Goal: Task Accomplishment & Management: Manage account settings

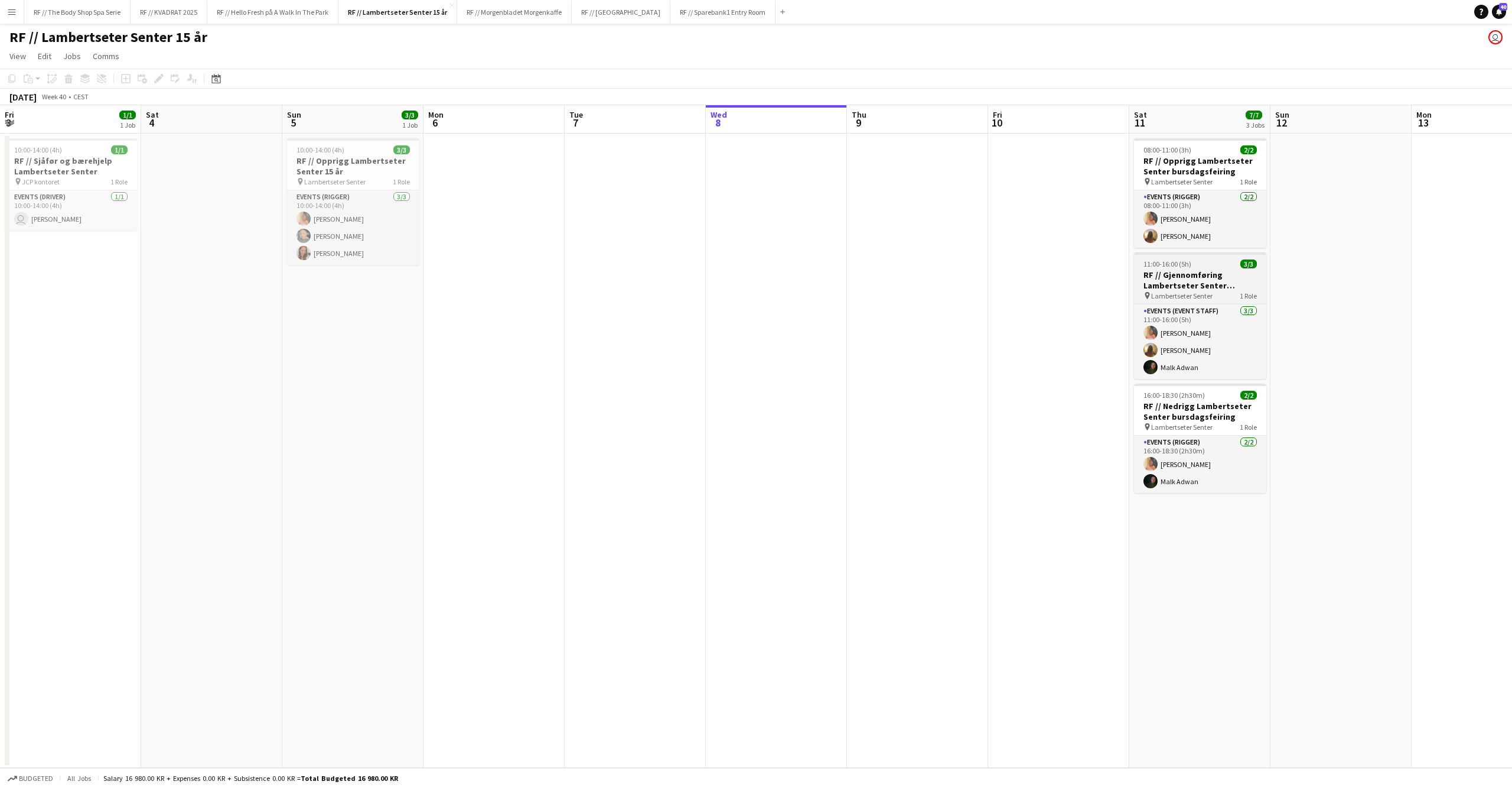
scroll to position [0, 282]
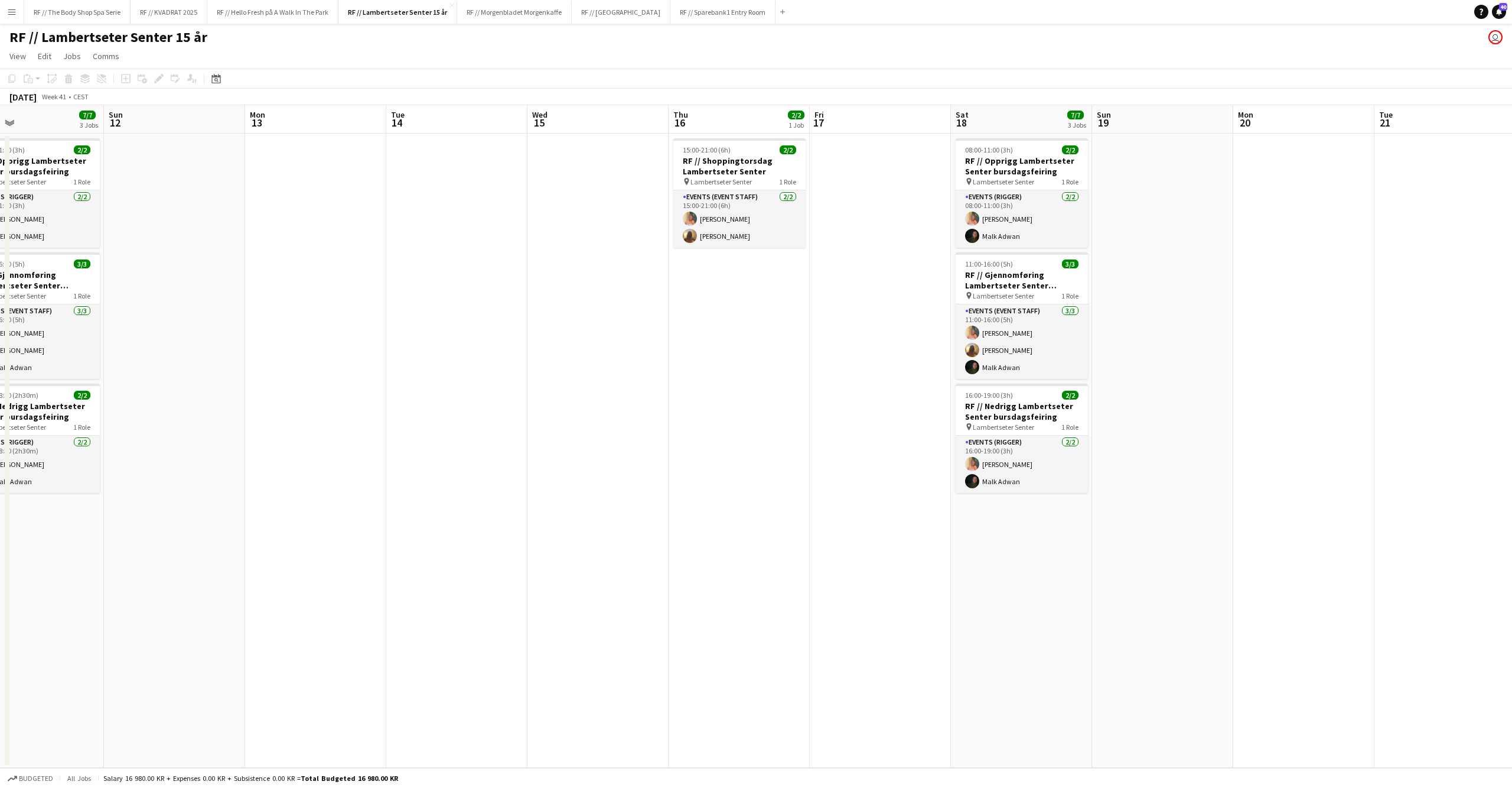
drag, startPoint x: 1442, startPoint y: 372, endPoint x: 412, endPoint y: 438, distance: 1032.1
click at [412, 440] on app-calendar-viewport "Wed 8 Thu 9 Fri 10 Sat 11 7/7 3 Jobs Sun 12 Mon 13 Tue 14 Wed 15 Thu 16 2/2 1 J…" at bounding box center [756, 436] width 1512 height 663
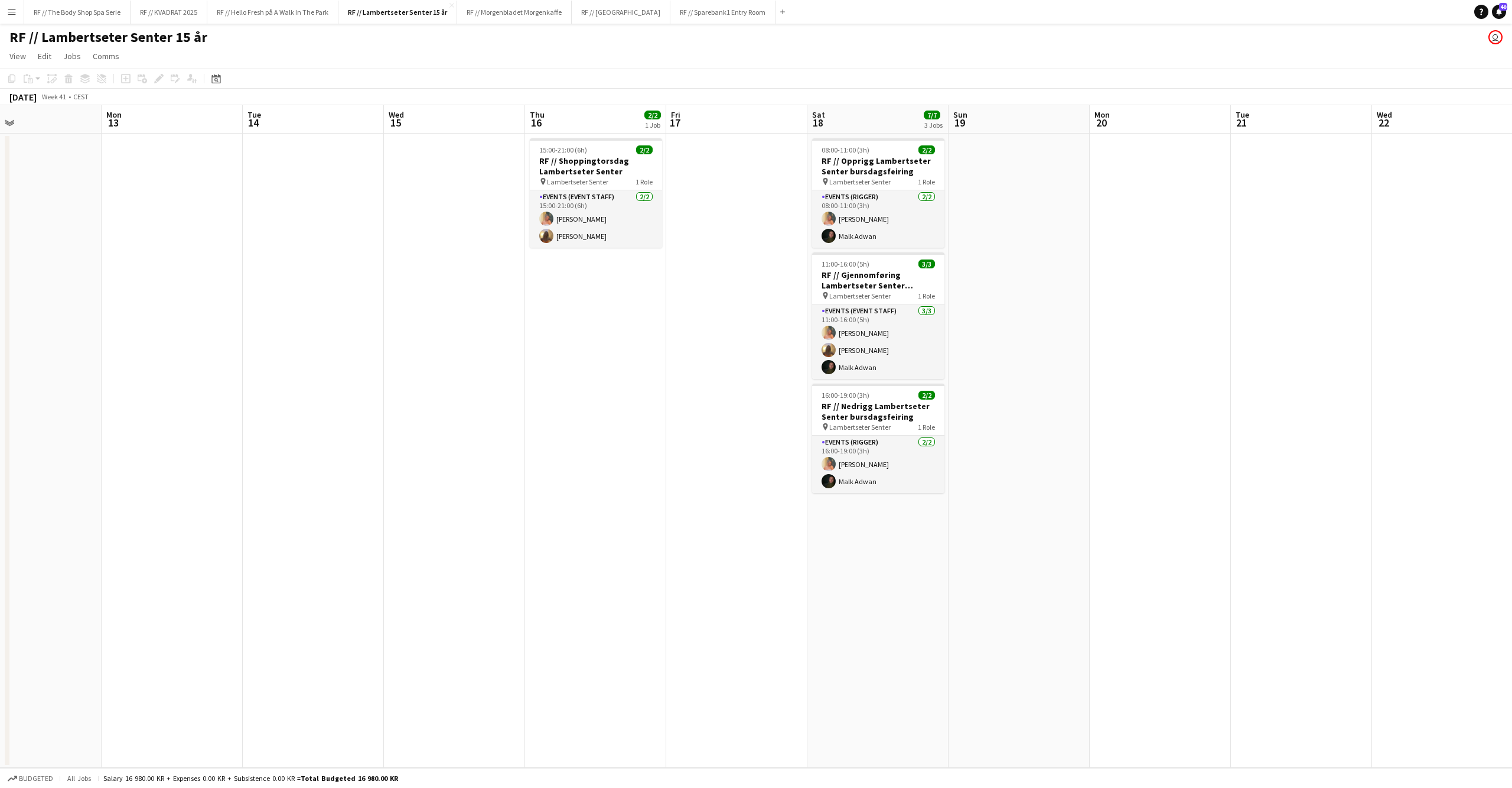
click at [1134, 413] on app-date-cell at bounding box center [1160, 450] width 141 height 634
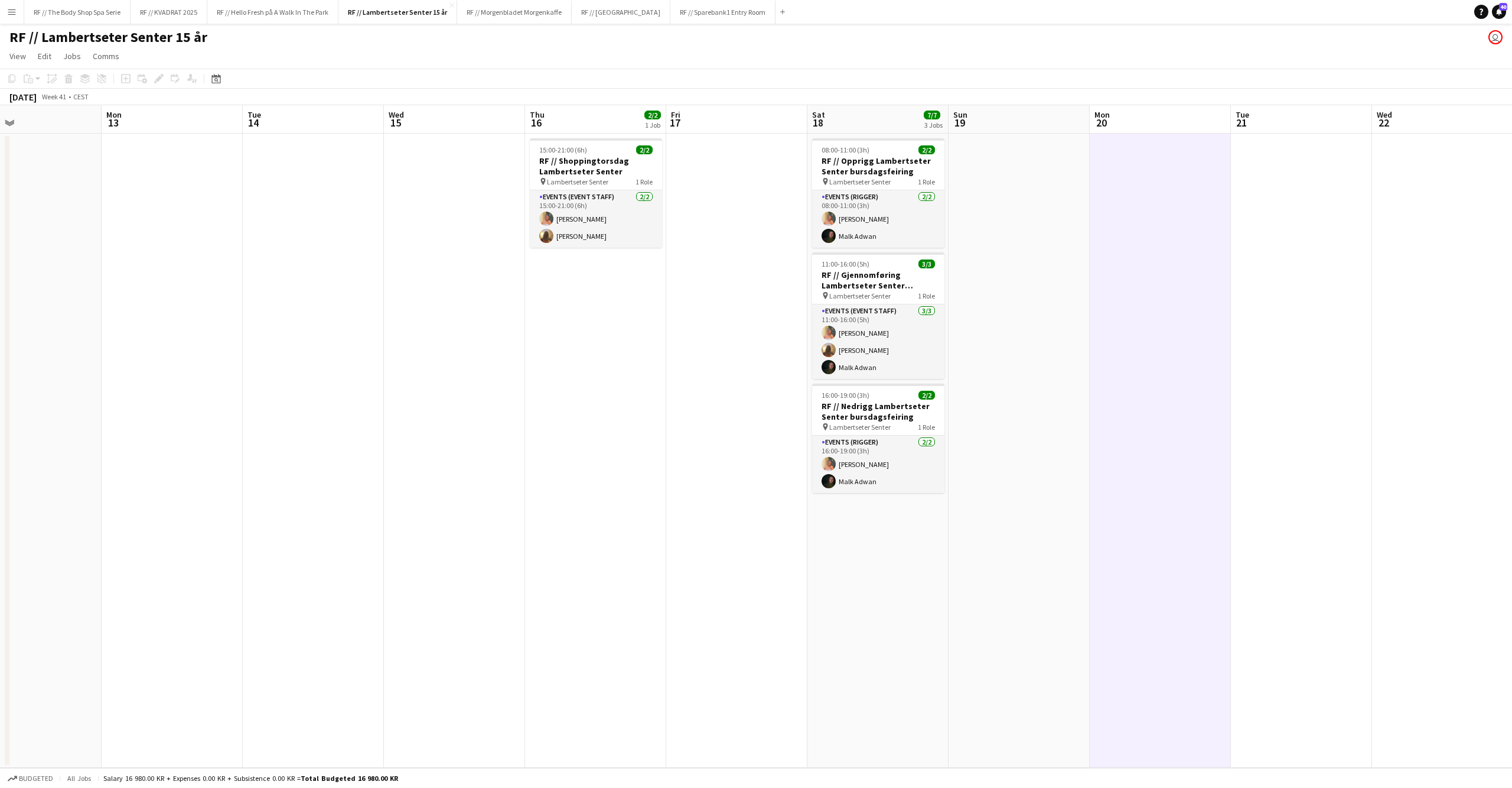
scroll to position [0, 463]
click at [905, 391] on div "16:00-19:00 (3h) 2/2" at bounding box center [878, 395] width 133 height 9
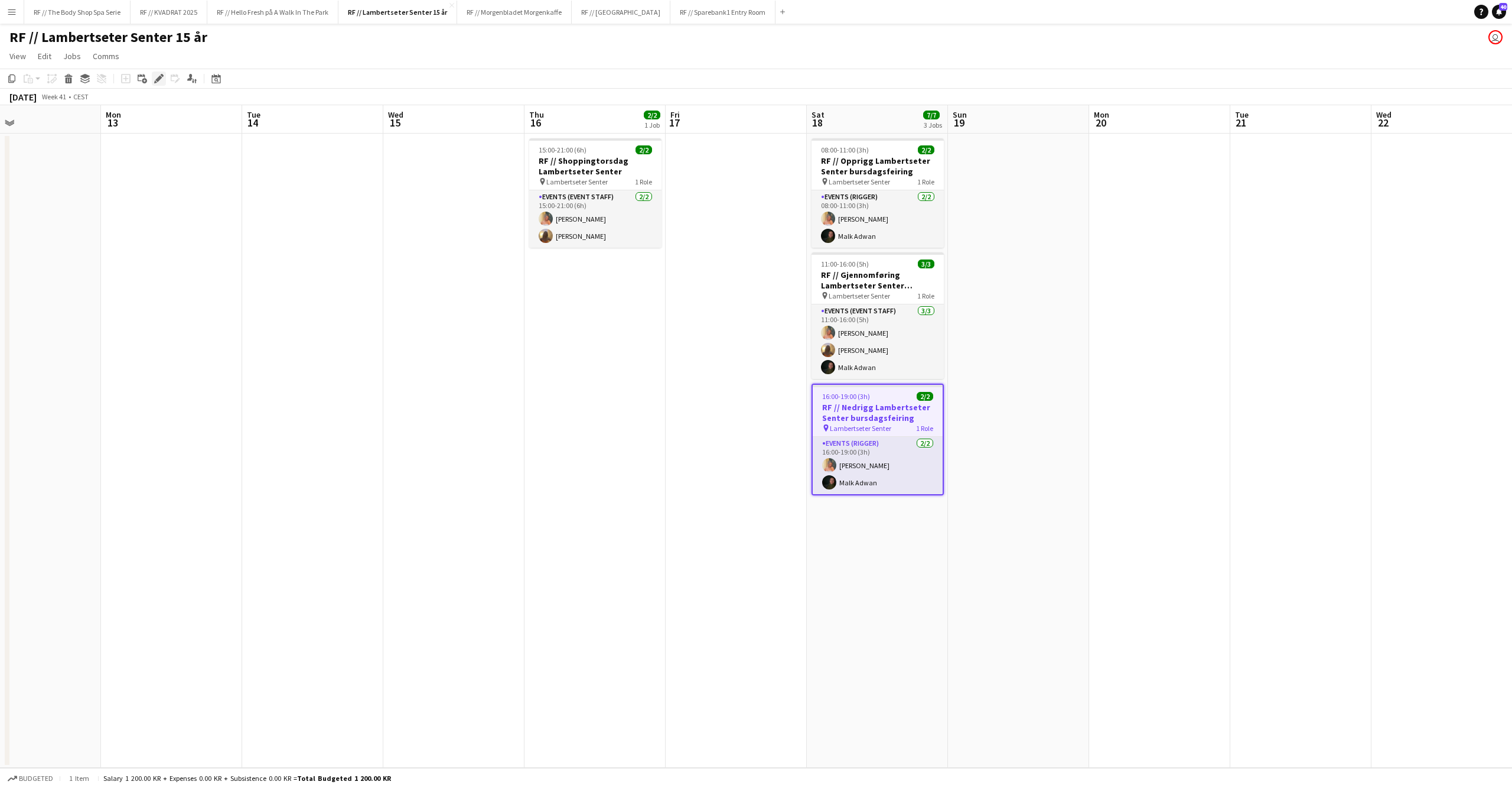
click at [156, 75] on icon "Edit" at bounding box center [159, 78] width 10 height 10
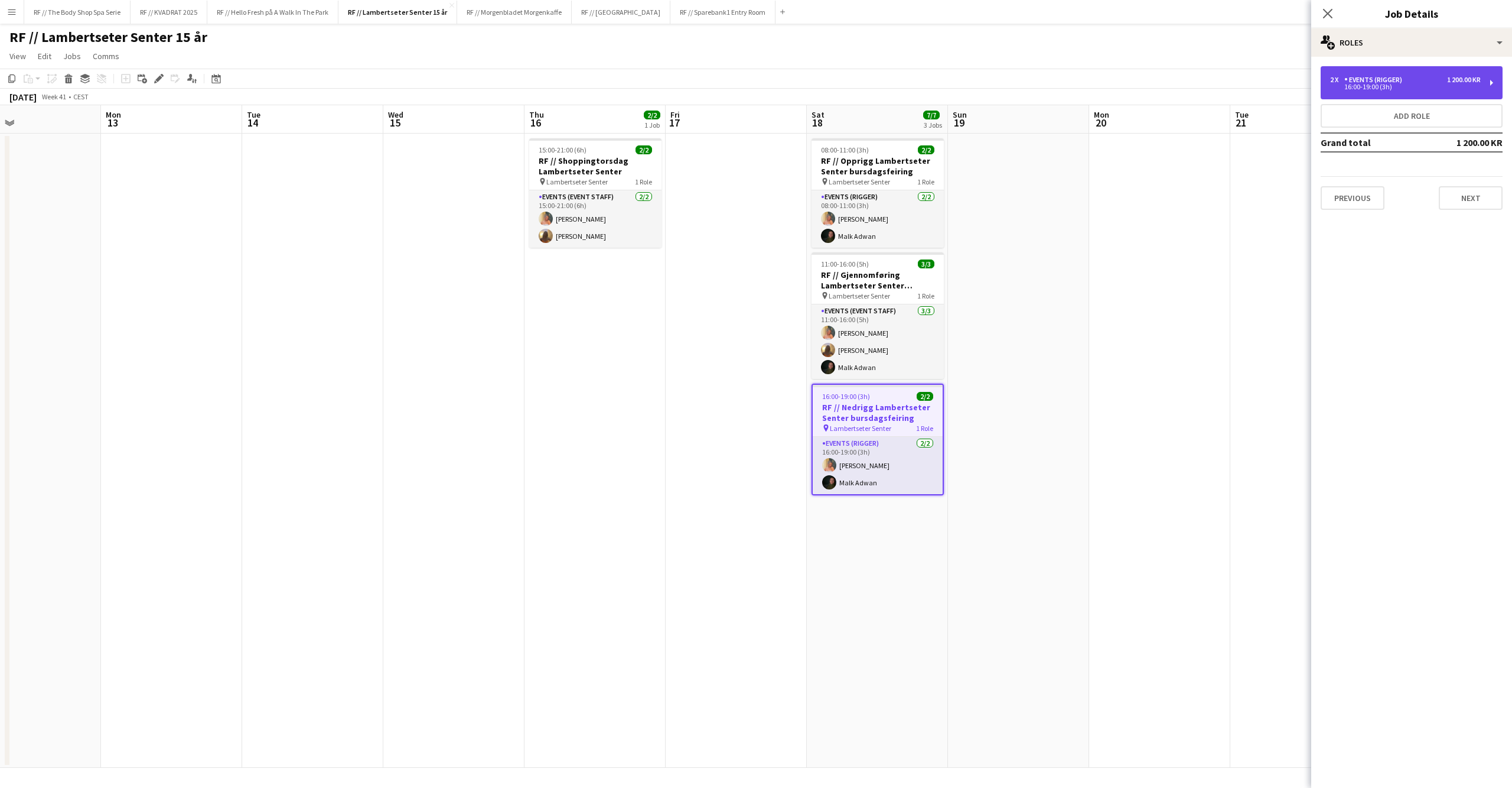
drag, startPoint x: 1380, startPoint y: 89, endPoint x: 1362, endPoint y: 97, distance: 19.7
click at [1380, 89] on div "16:00-19:00 (3h)" at bounding box center [1406, 87] width 151 height 6
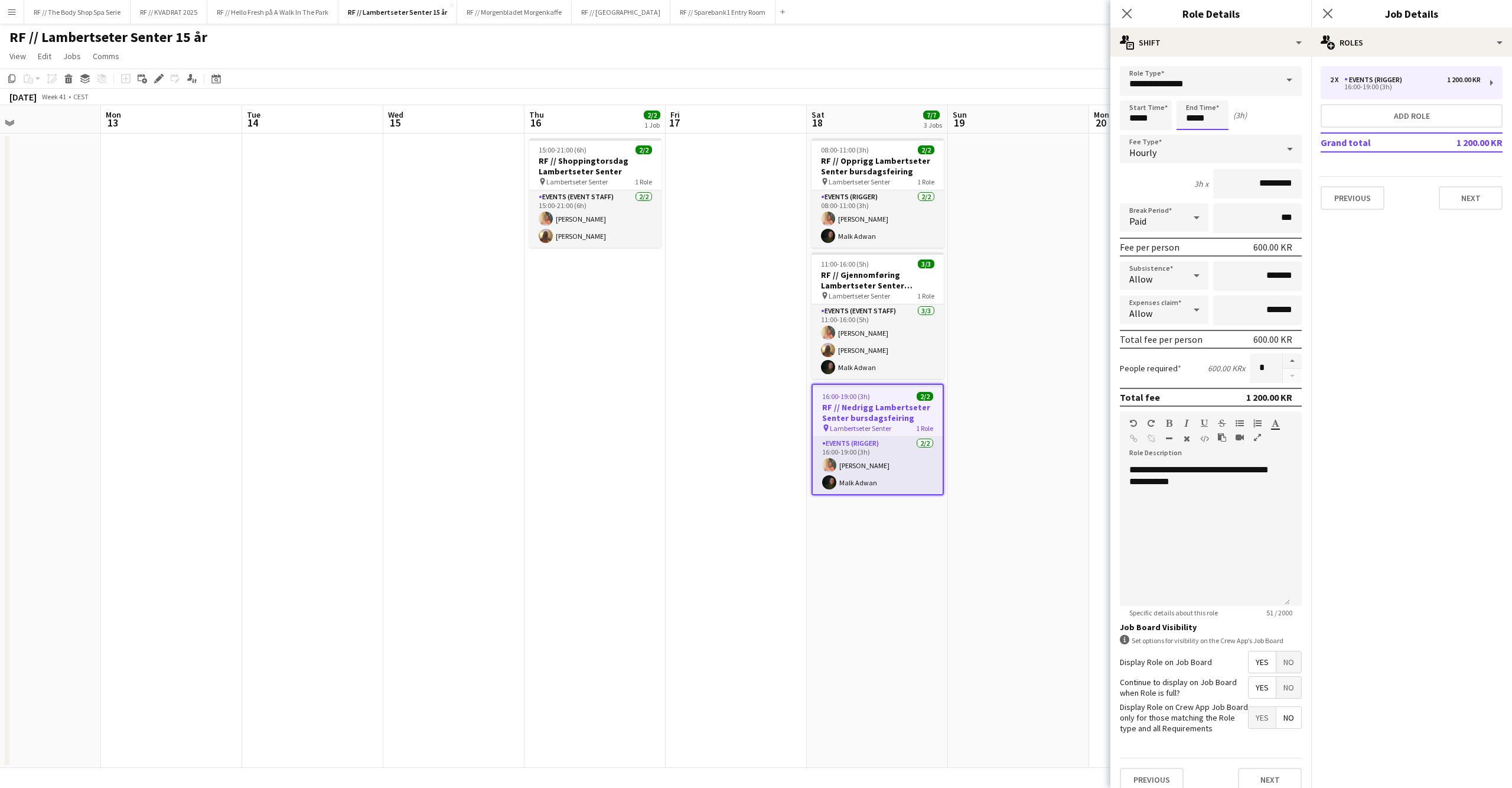
click at [1194, 116] on input "*****" at bounding box center [1202, 115] width 52 height 30
click at [1193, 136] on div at bounding box center [1190, 136] width 24 height 12
click at [1210, 133] on div at bounding box center [1214, 136] width 24 height 12
type input "*****"
click at [1210, 133] on div at bounding box center [1214, 136] width 24 height 12
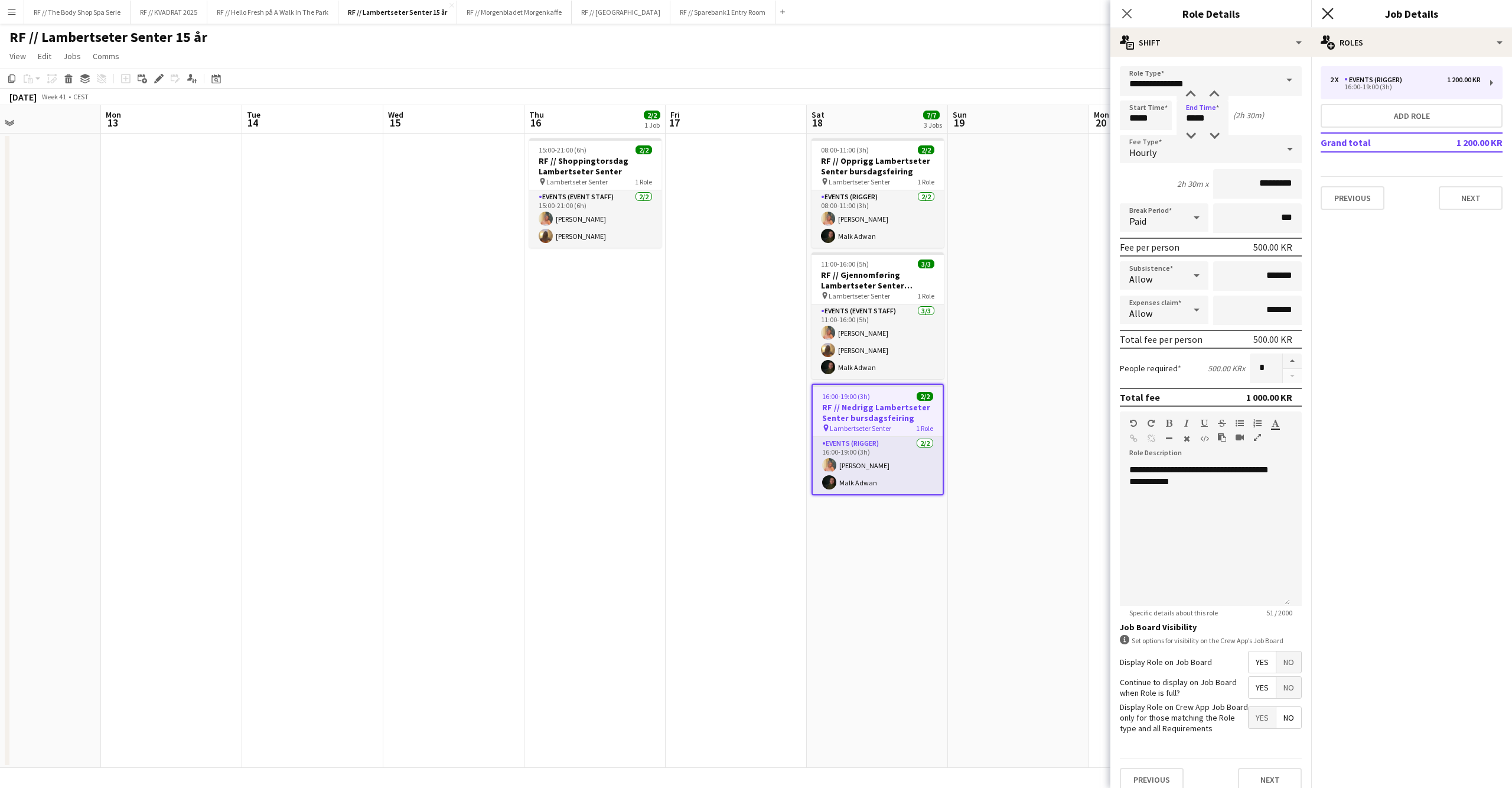
click at [1330, 13] on icon "Close pop-in" at bounding box center [1328, 13] width 11 height 11
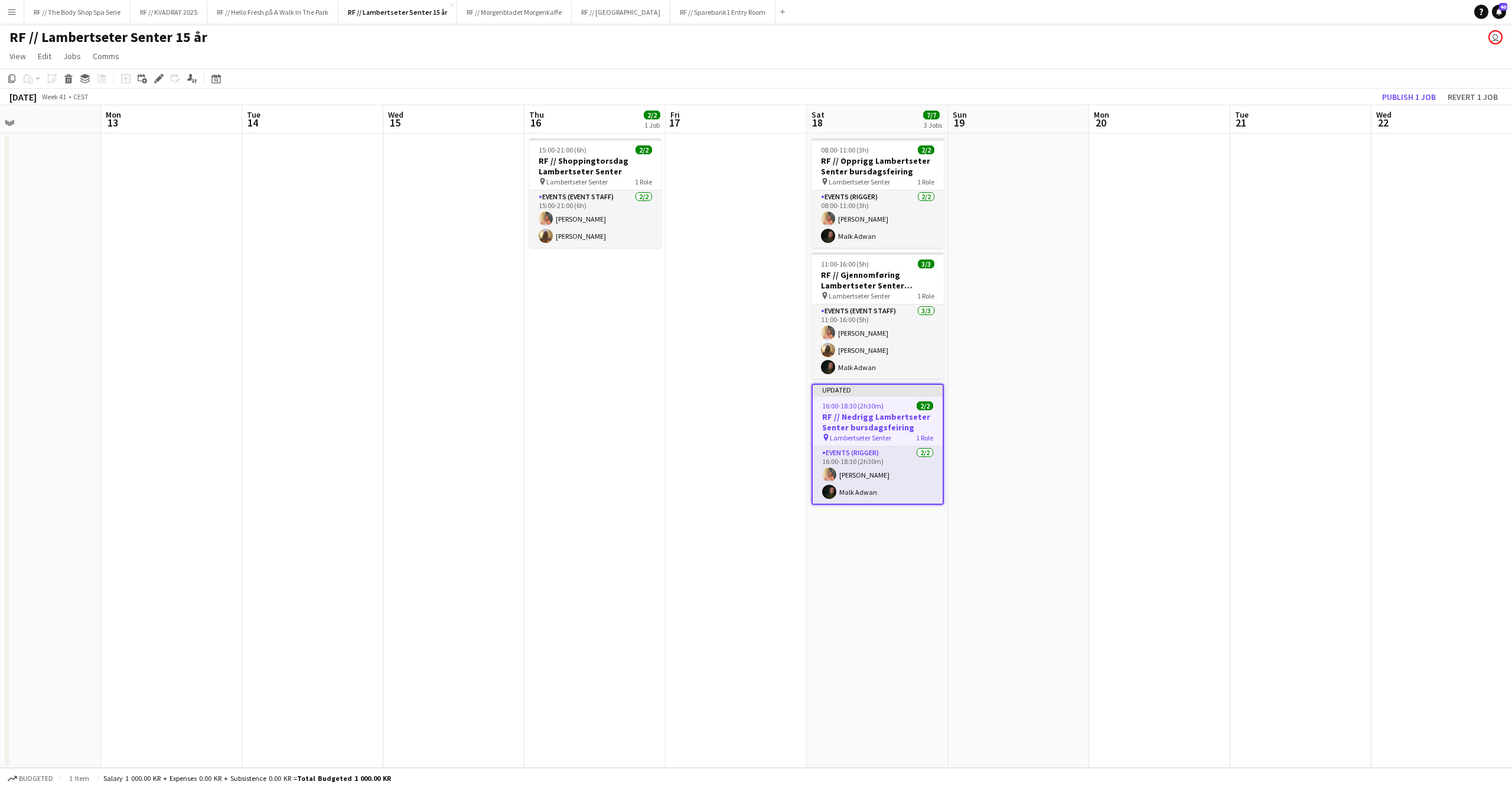
drag, startPoint x: 1424, startPoint y: 93, endPoint x: 1398, endPoint y: 113, distance: 32.8
click at [1425, 94] on button "Publish 1 job" at bounding box center [1409, 97] width 63 height 15
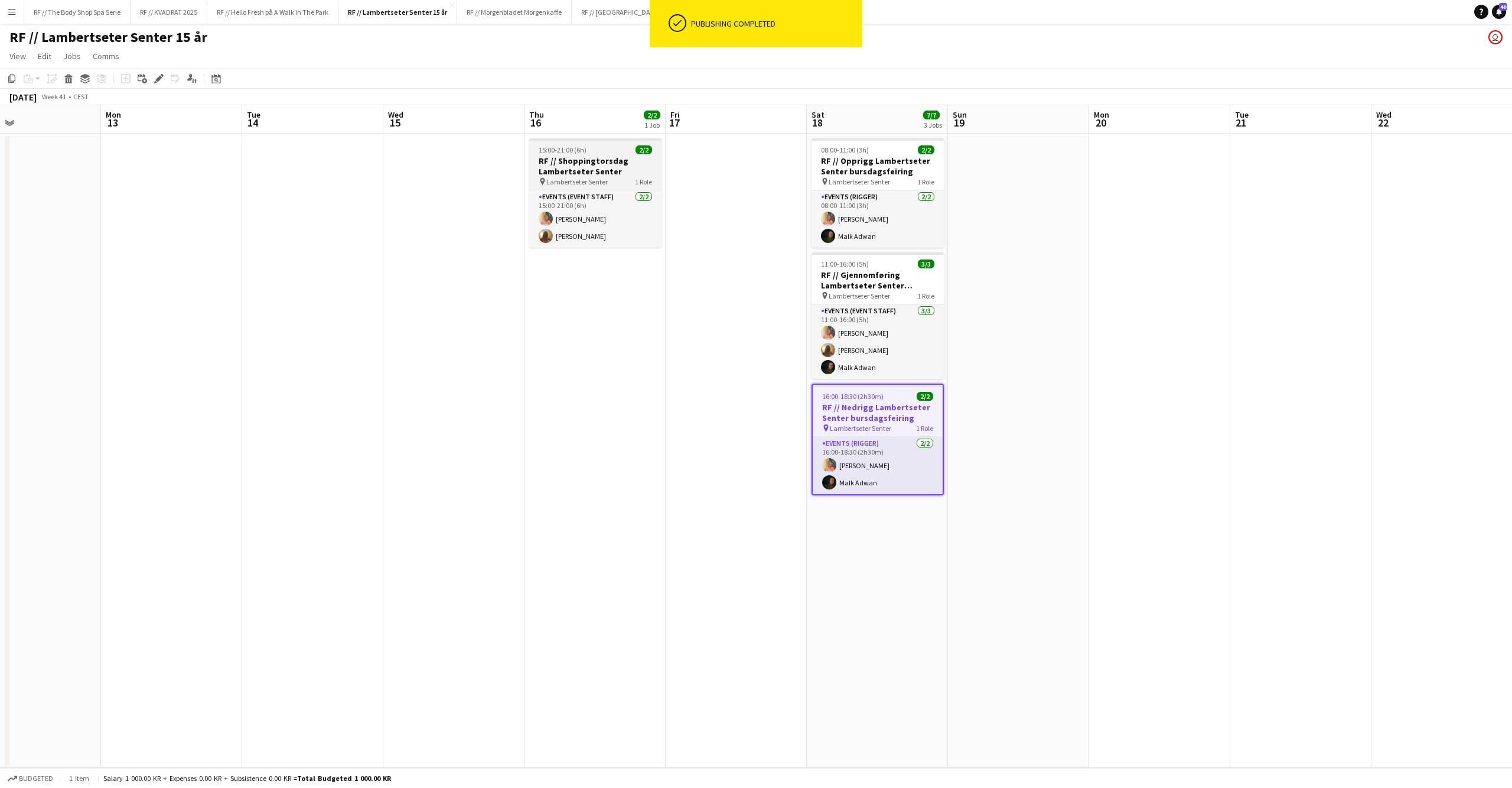
scroll to position [0, 463]
click at [623, 171] on h3 "RF // Shoppingtorsdag Lambertseter Senter" at bounding box center [596, 166] width 133 height 21
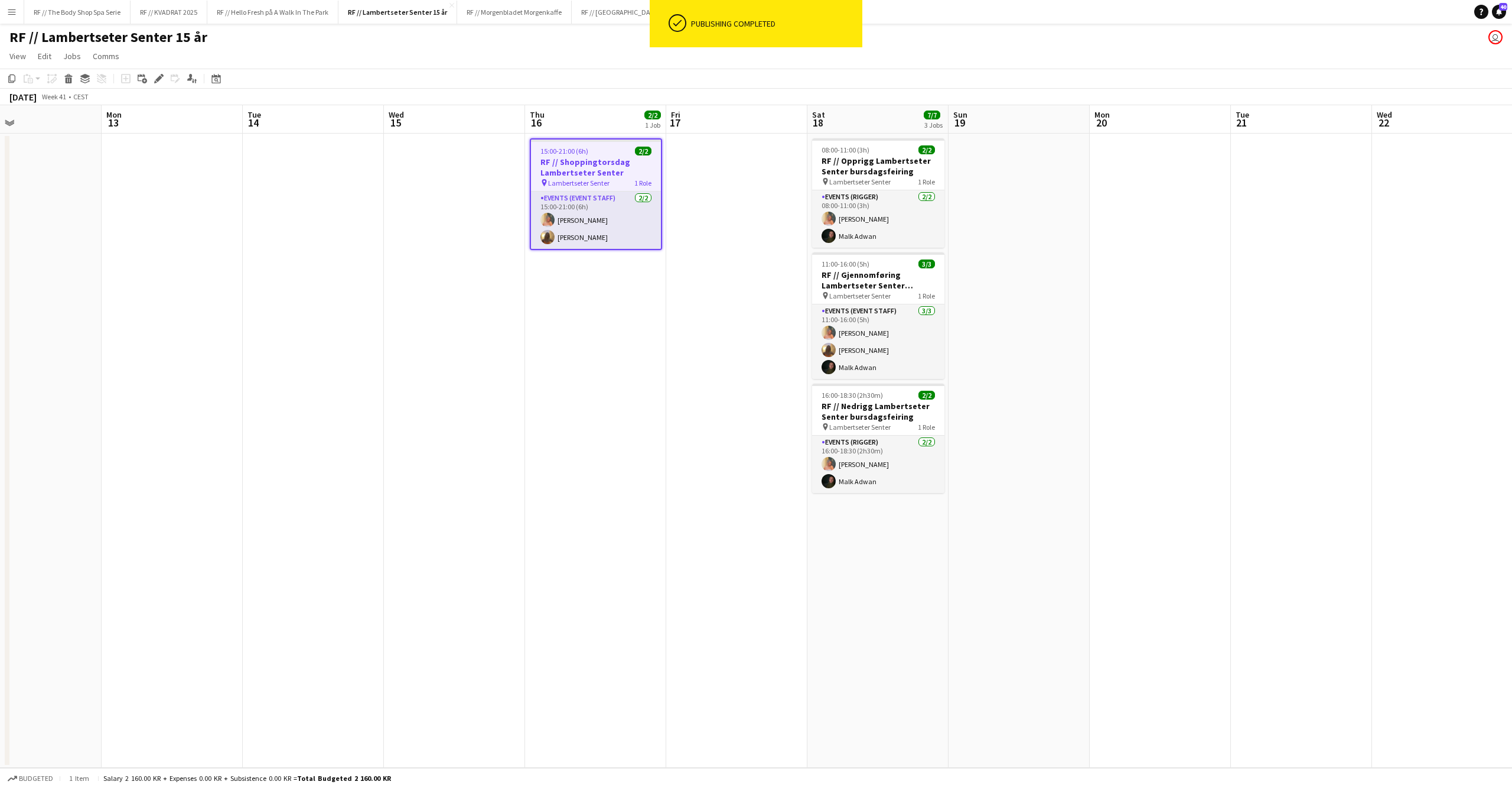
click at [440, 195] on app-date-cell at bounding box center [454, 450] width 141 height 634
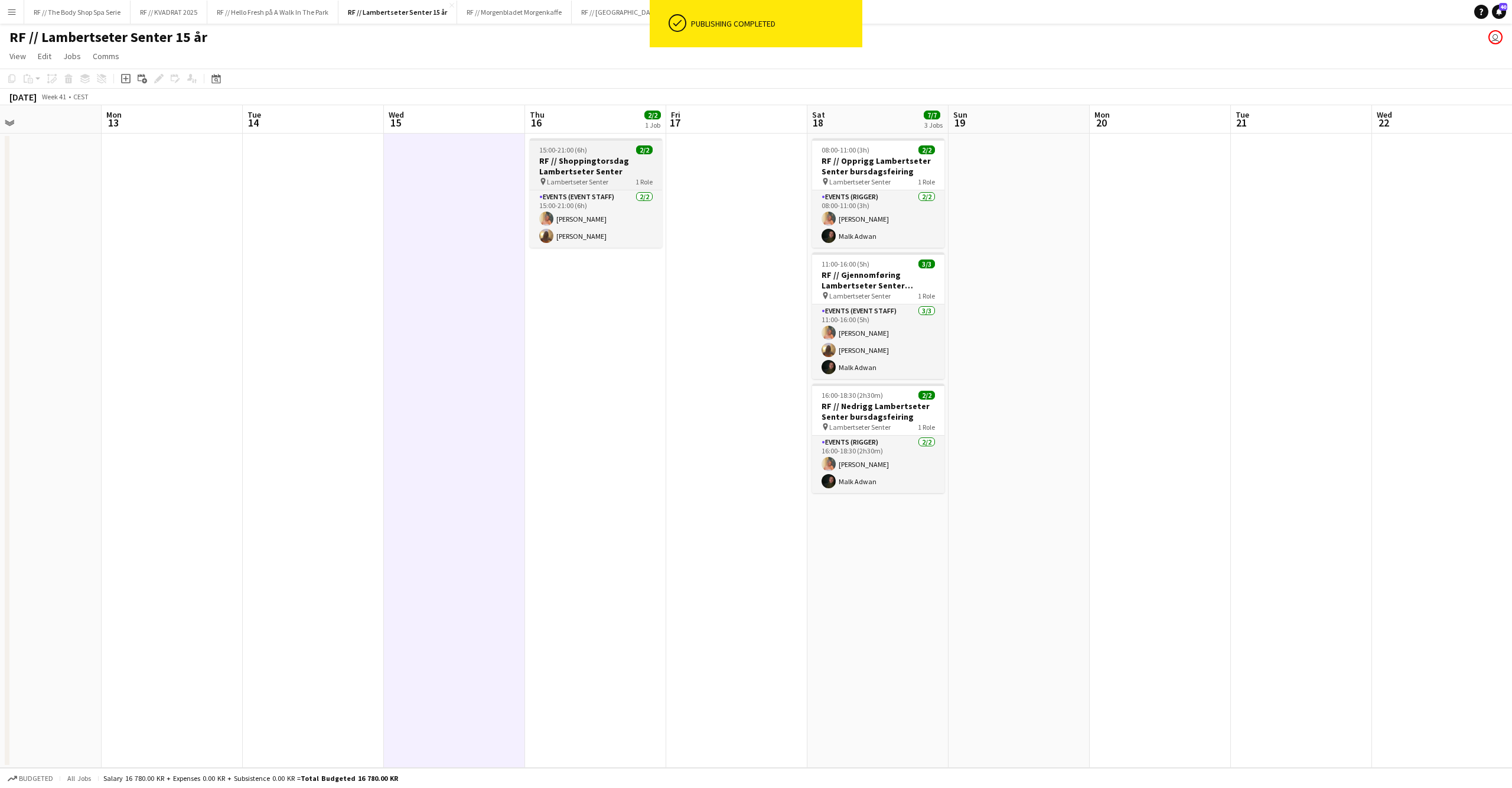
click at [564, 186] on app-job-card "15:00-21:00 (6h) 2/2 RF // Shoppingtorsdag Lambertseter Senter pin Lambertseter…" at bounding box center [596, 193] width 133 height 110
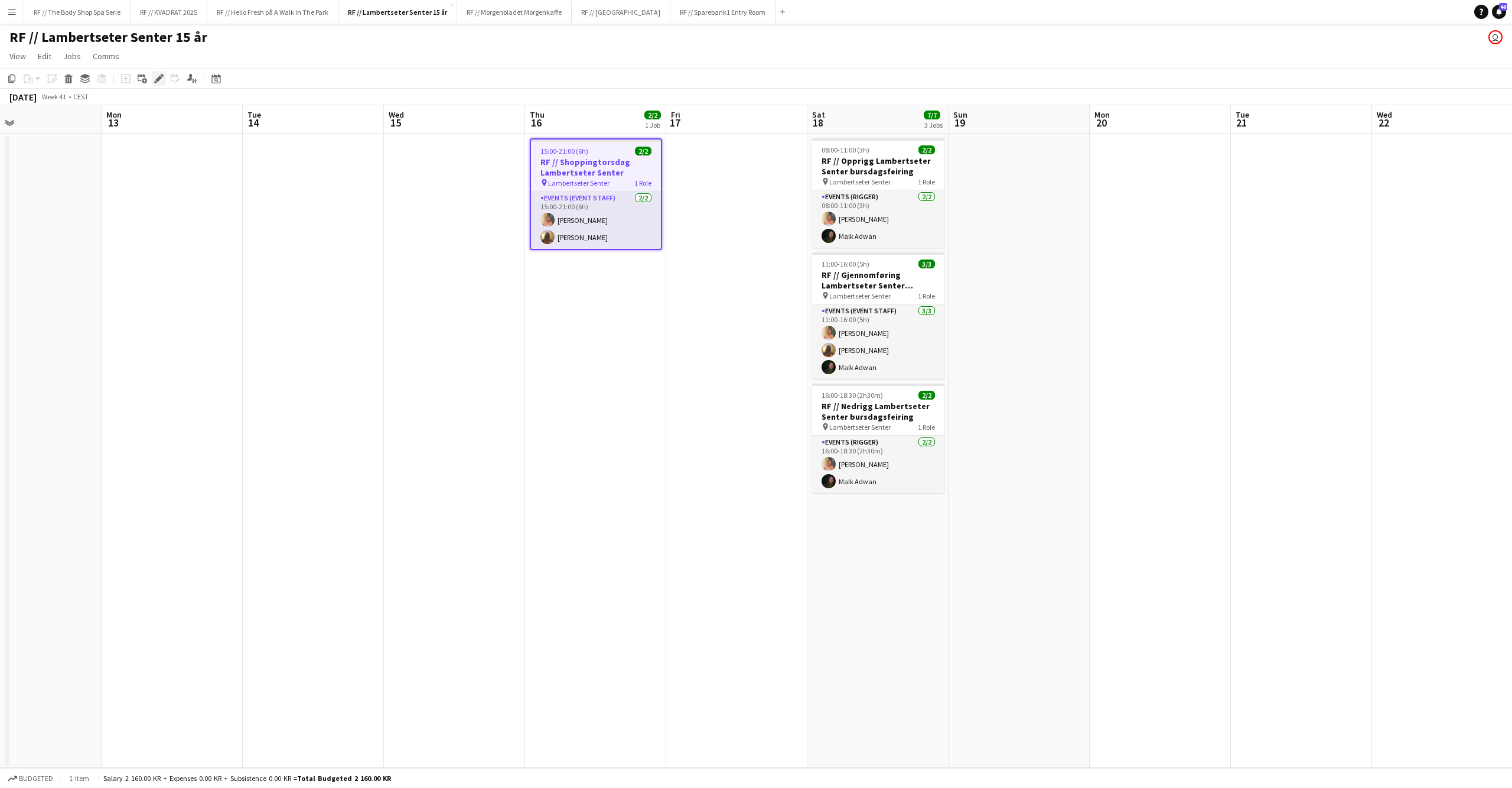
click at [154, 74] on icon "Edit" at bounding box center [159, 78] width 10 height 10
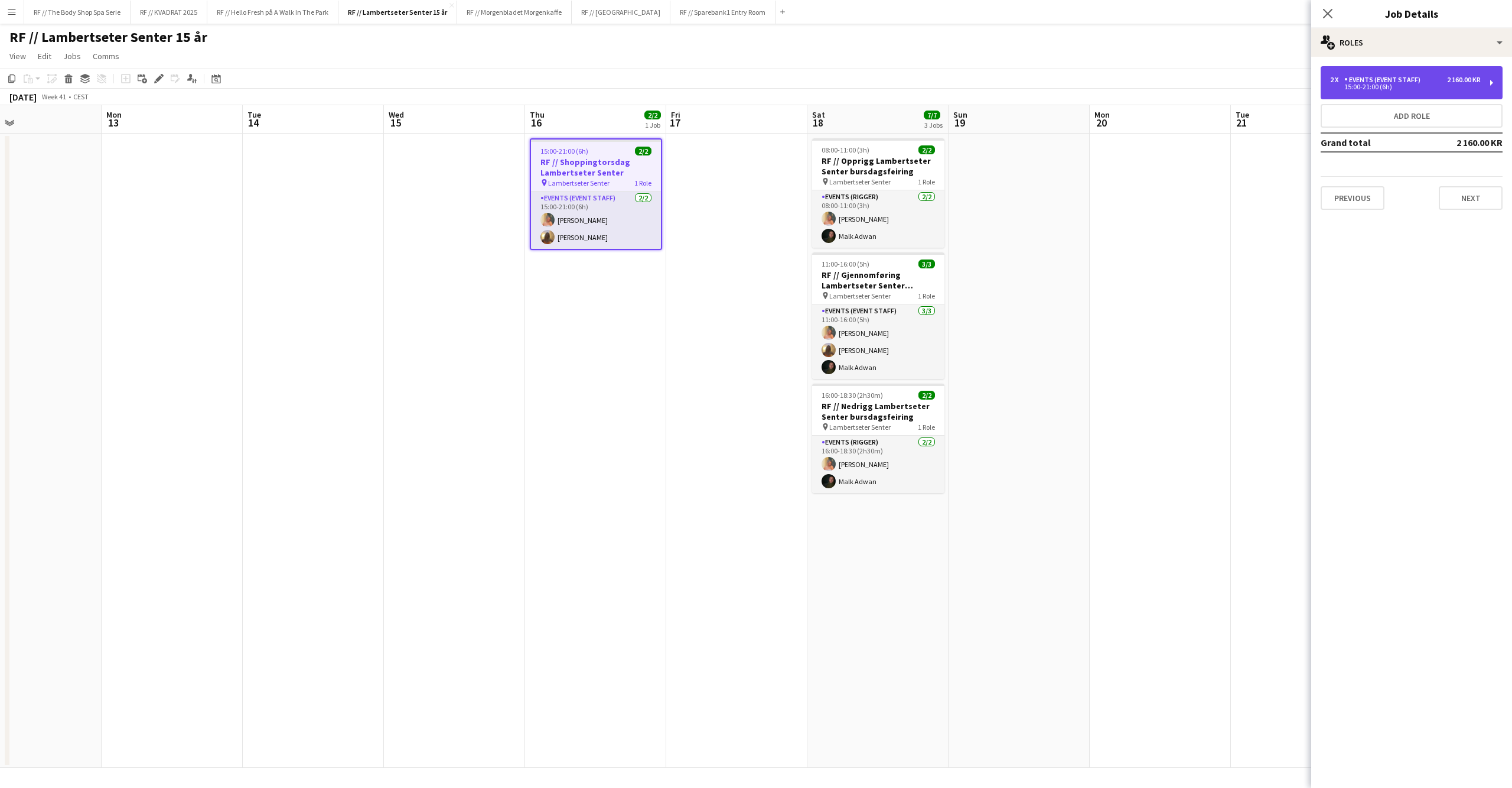
click at [1385, 88] on div "15:00-21:00 (6h)" at bounding box center [1406, 87] width 151 height 6
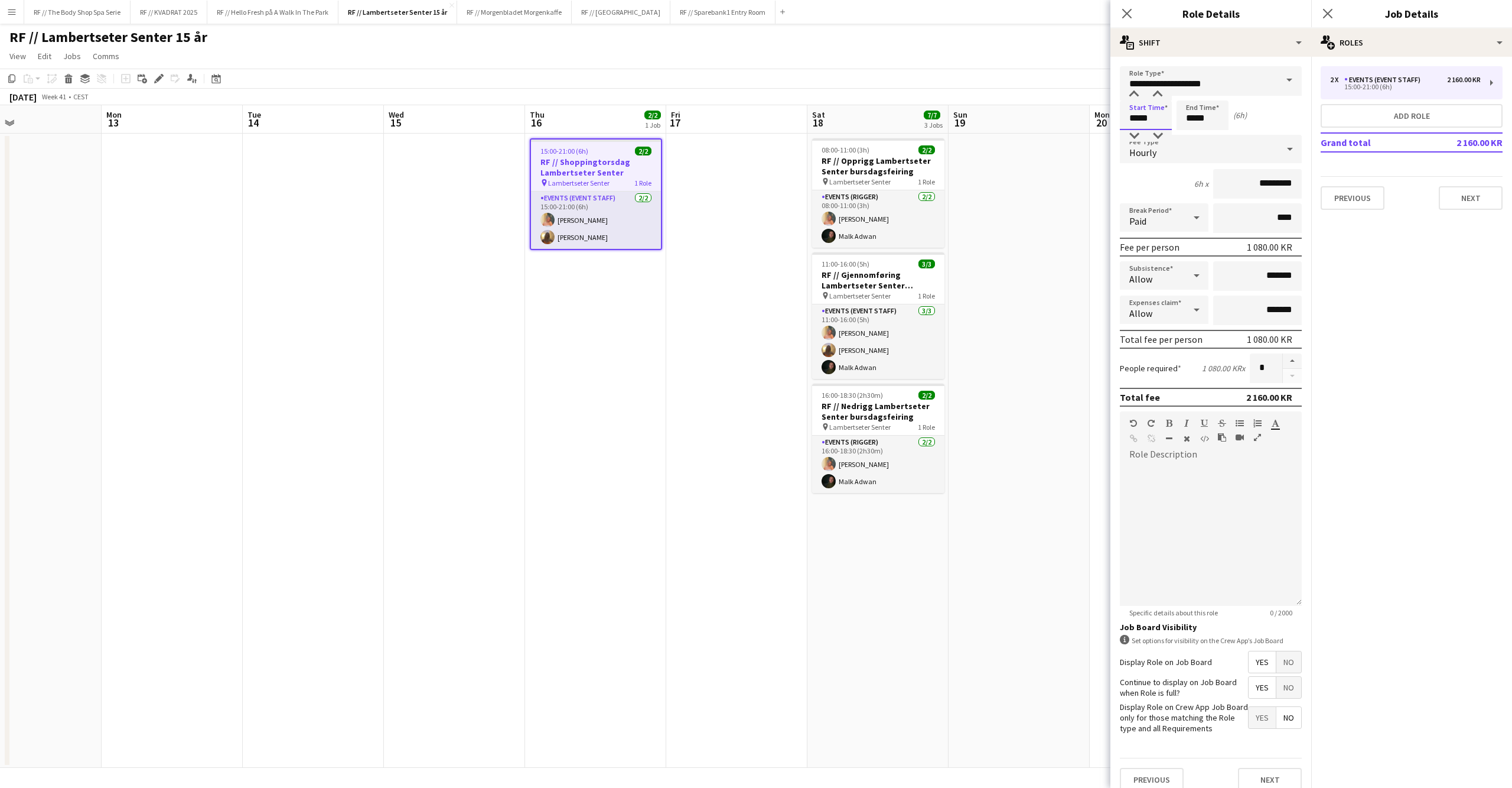
click at [1134, 119] on input "*****" at bounding box center [1145, 115] width 52 height 30
click at [1132, 128] on input "*****" at bounding box center [1145, 115] width 52 height 30
click at [1134, 133] on div at bounding box center [1134, 136] width 24 height 12
click at [1153, 133] on div at bounding box center [1157, 136] width 24 height 12
type input "*****"
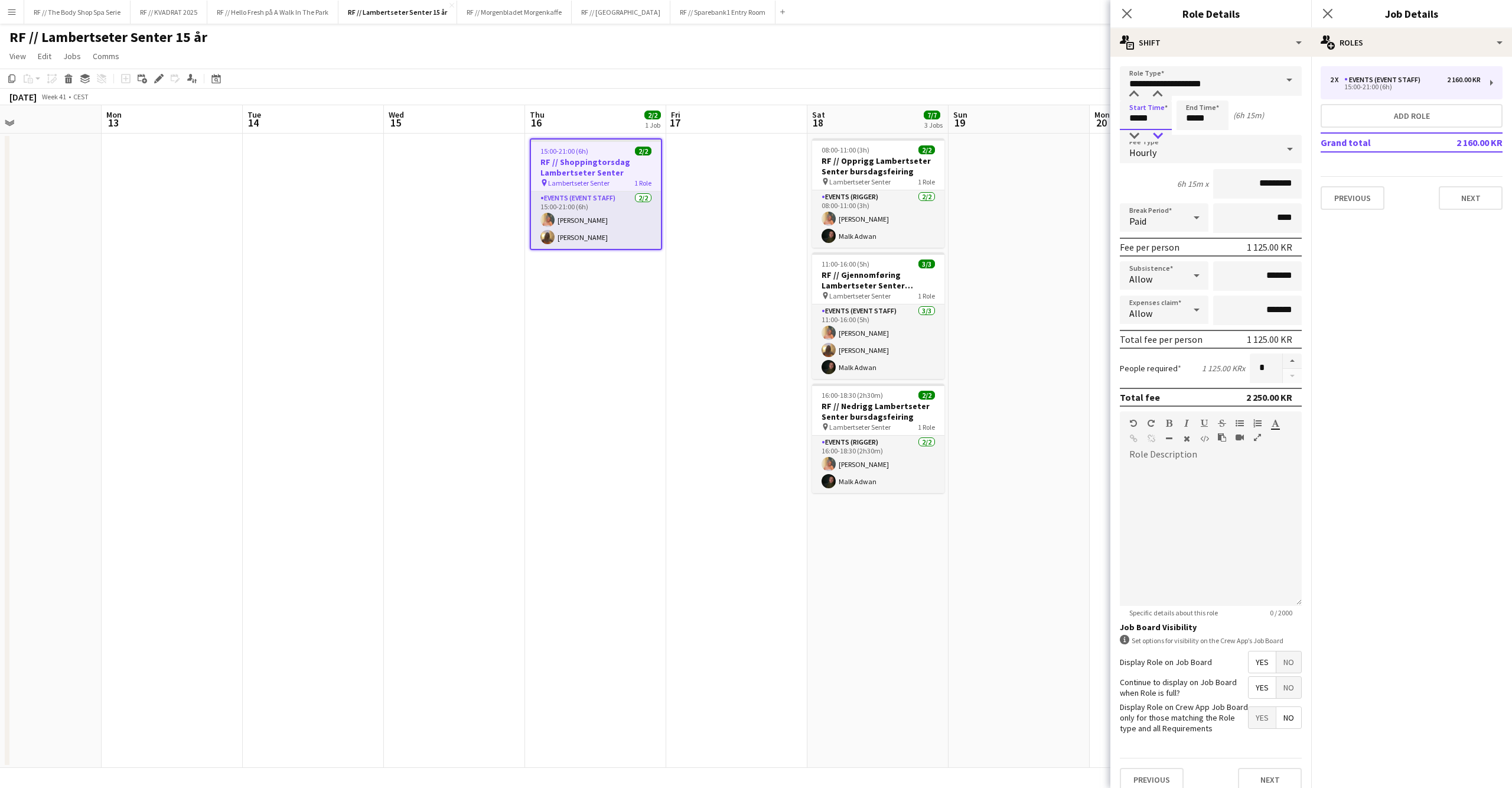
click at [1153, 133] on div at bounding box center [1157, 136] width 24 height 12
click at [1330, 14] on icon "Close pop-in" at bounding box center [1328, 13] width 11 height 11
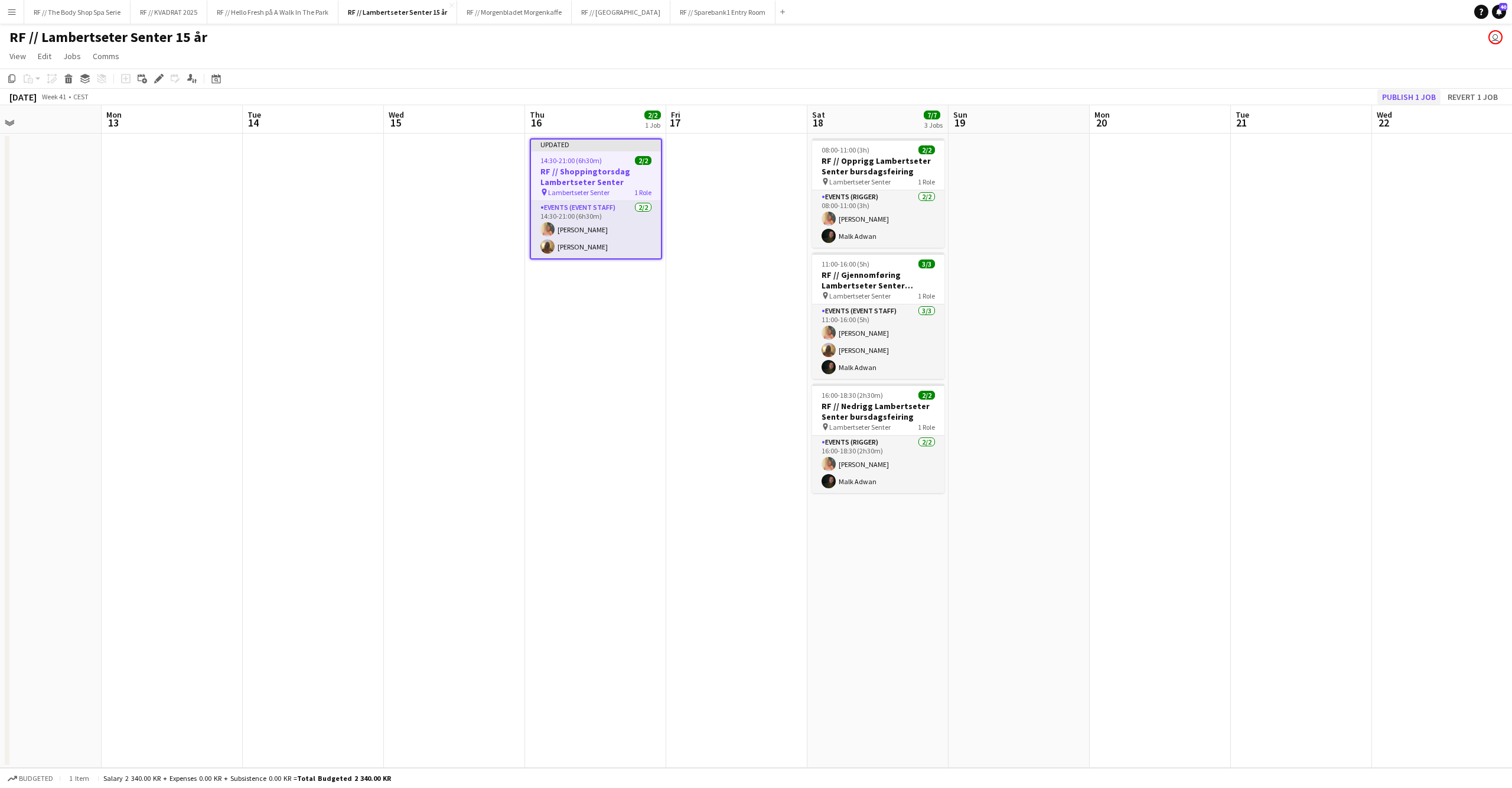
click at [1417, 97] on button "Publish 1 job" at bounding box center [1409, 97] width 63 height 15
click at [791, 195] on app-date-cell at bounding box center [737, 450] width 141 height 634
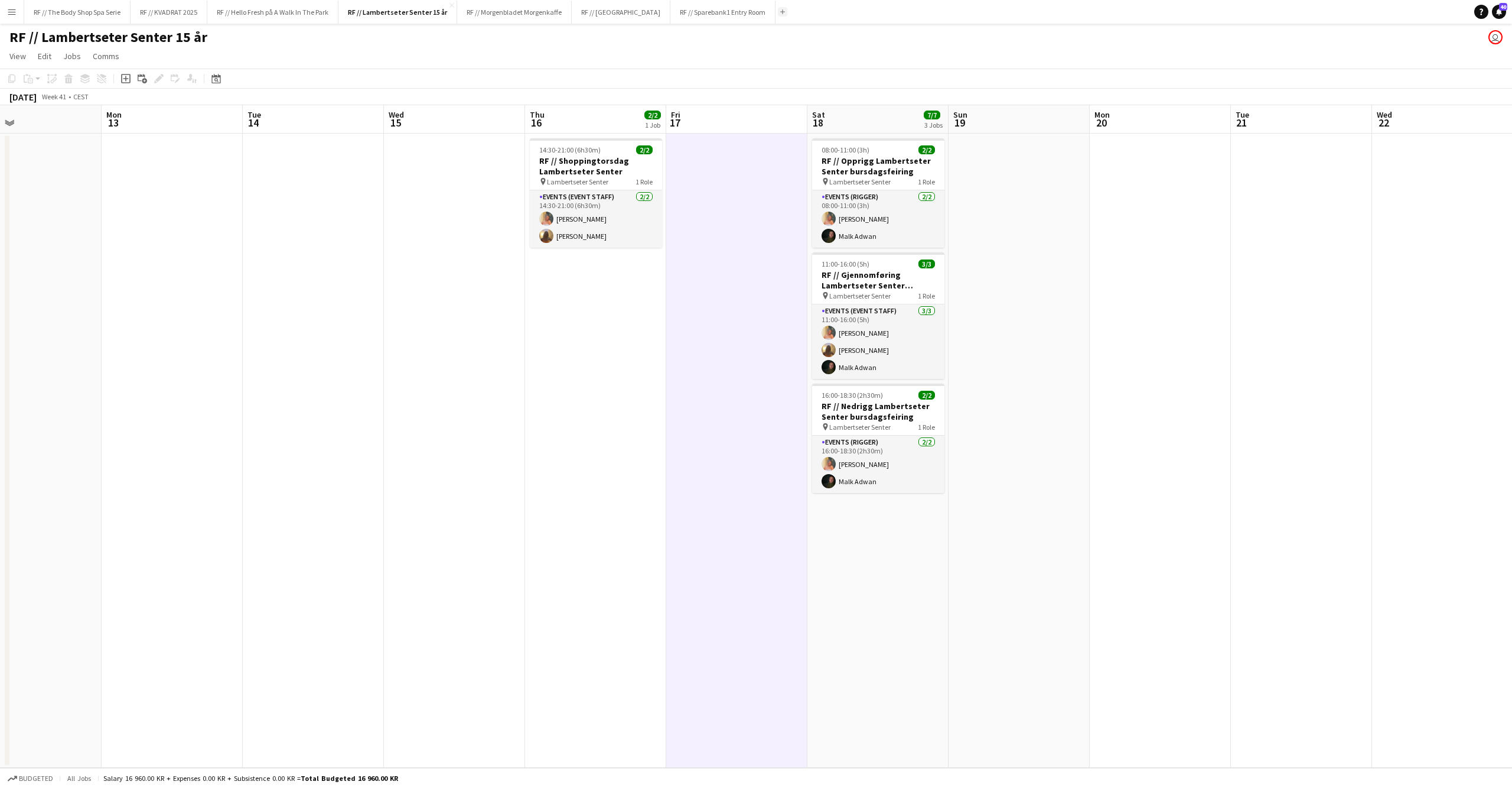
click at [778, 10] on button "Add" at bounding box center [783, 12] width 10 height 10
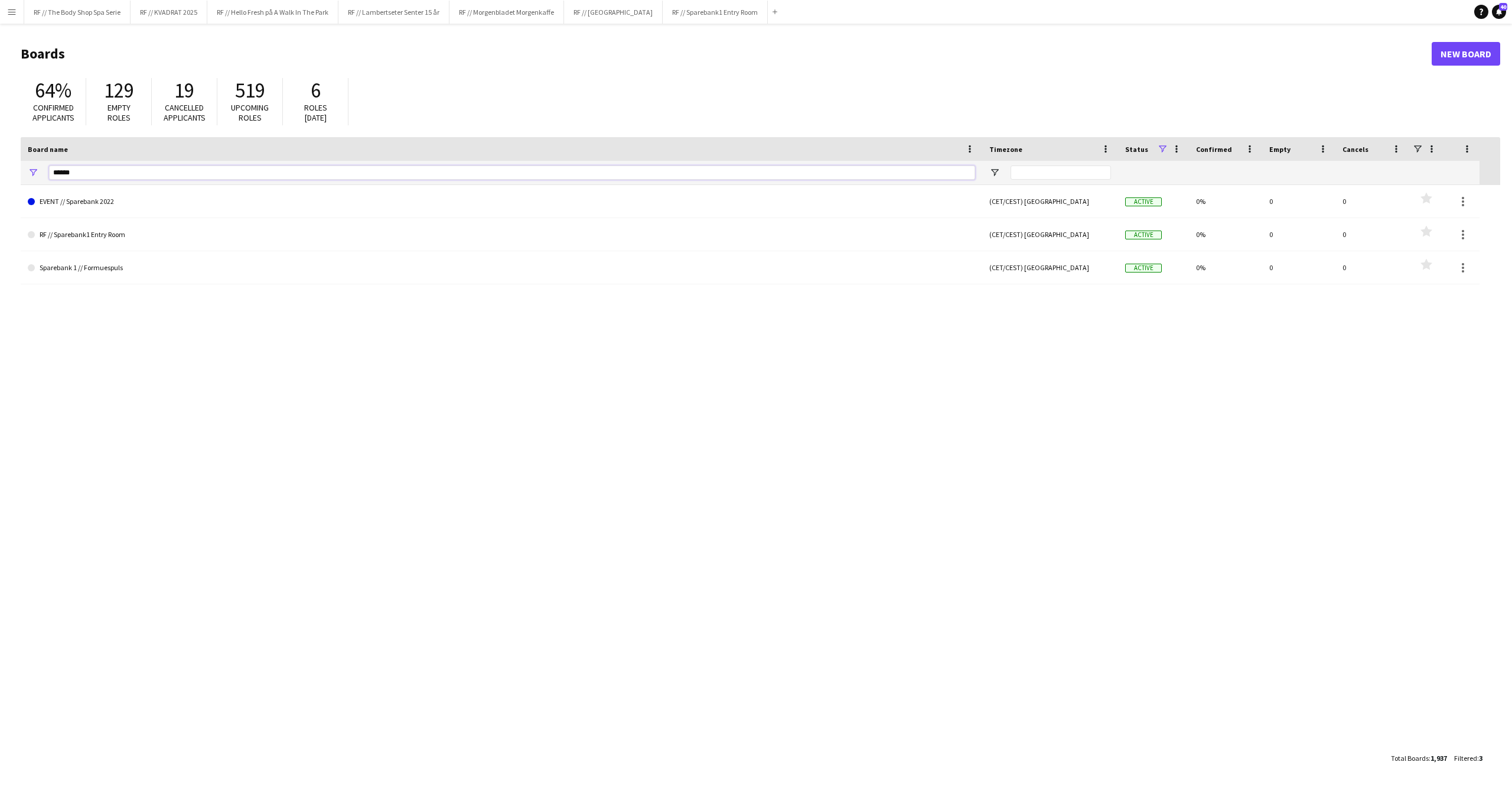
drag, startPoint x: 84, startPoint y: 175, endPoint x: 39, endPoint y: 171, distance: 45.2
click at [39, 171] on div "******" at bounding box center [501, 172] width 962 height 24
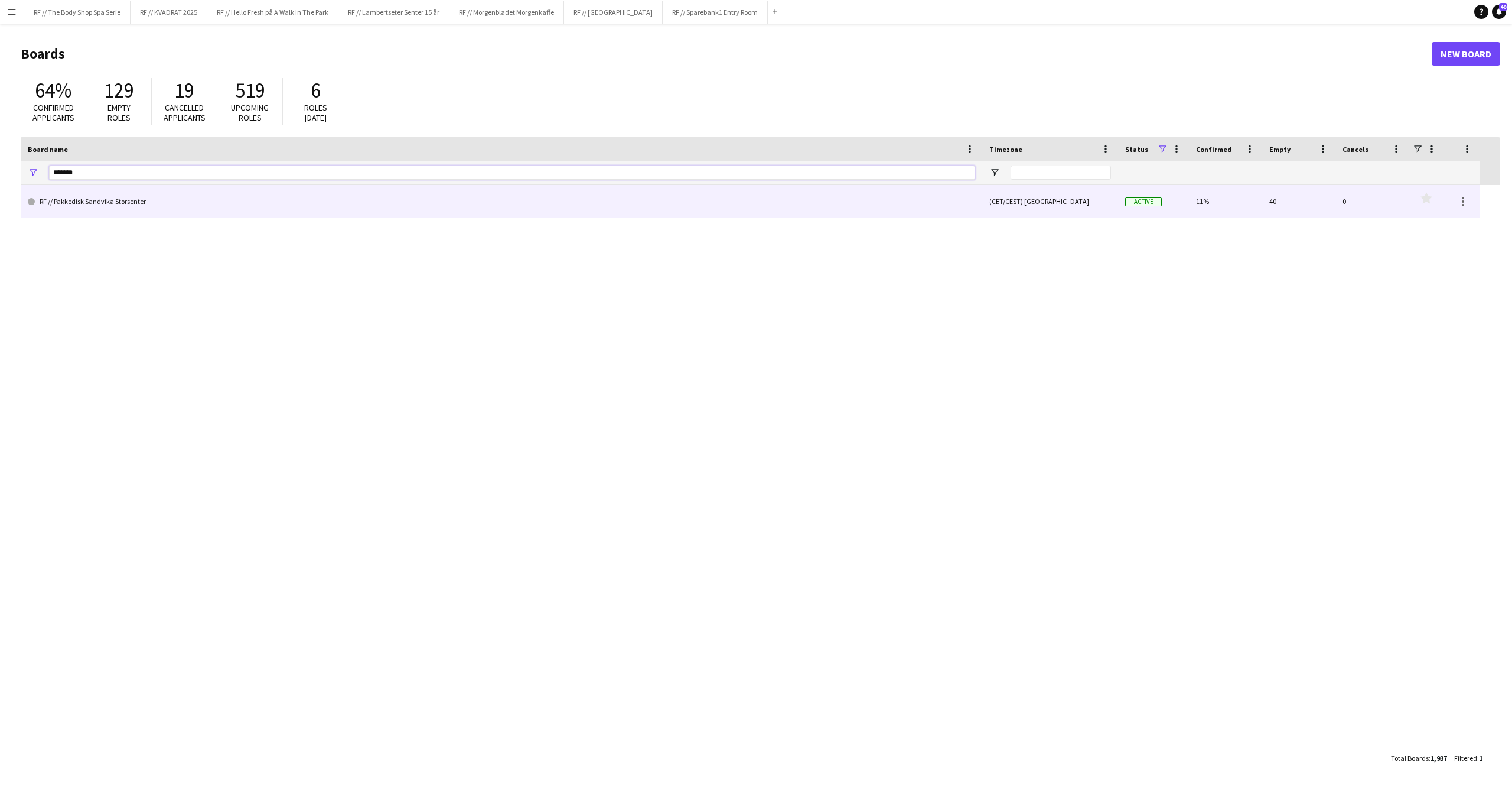
type input "*******"
click at [128, 195] on link "RF // Pakkedisk Sandvika Storsenter" at bounding box center [502, 201] width 948 height 33
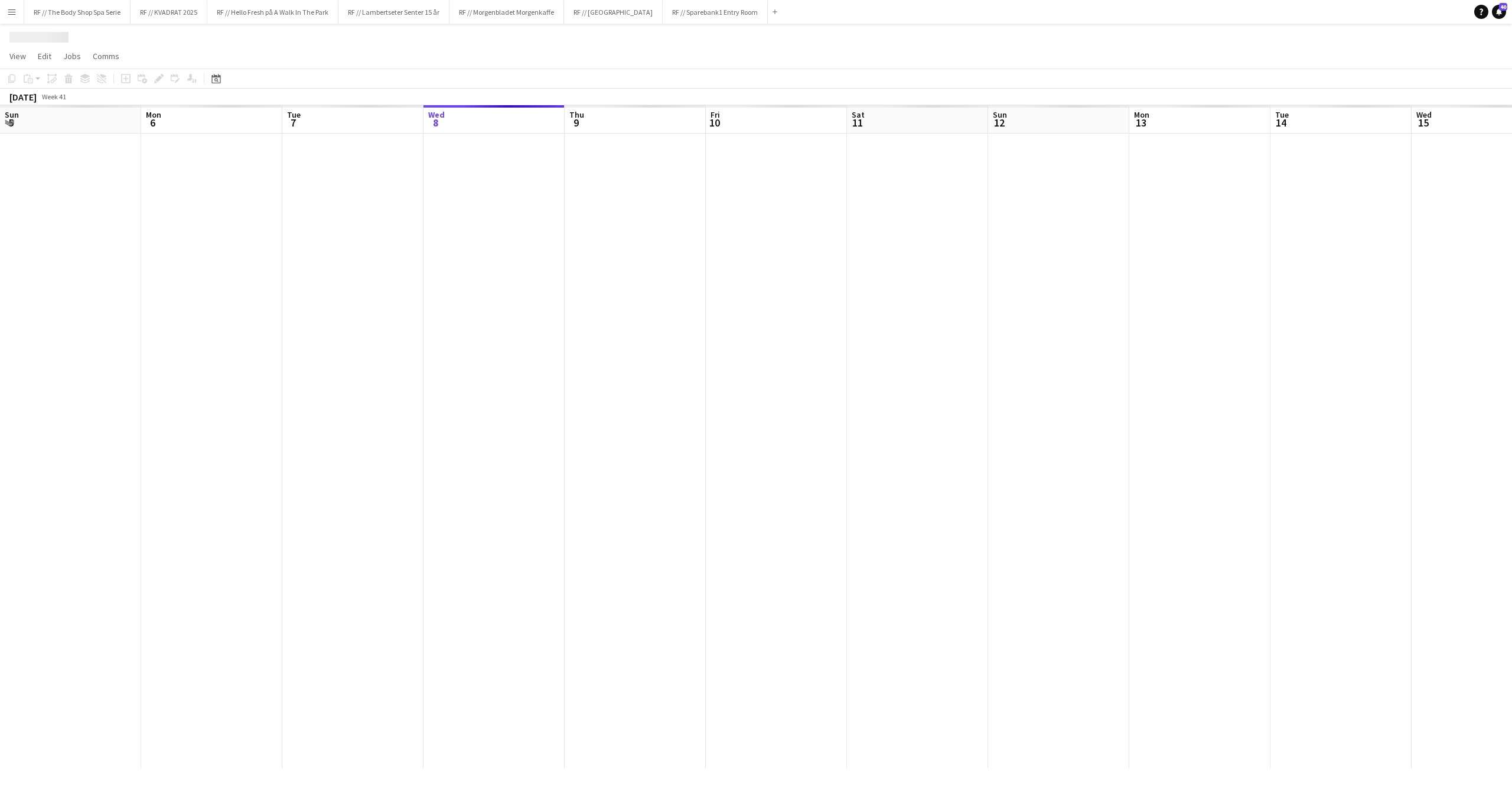
scroll to position [0, 282]
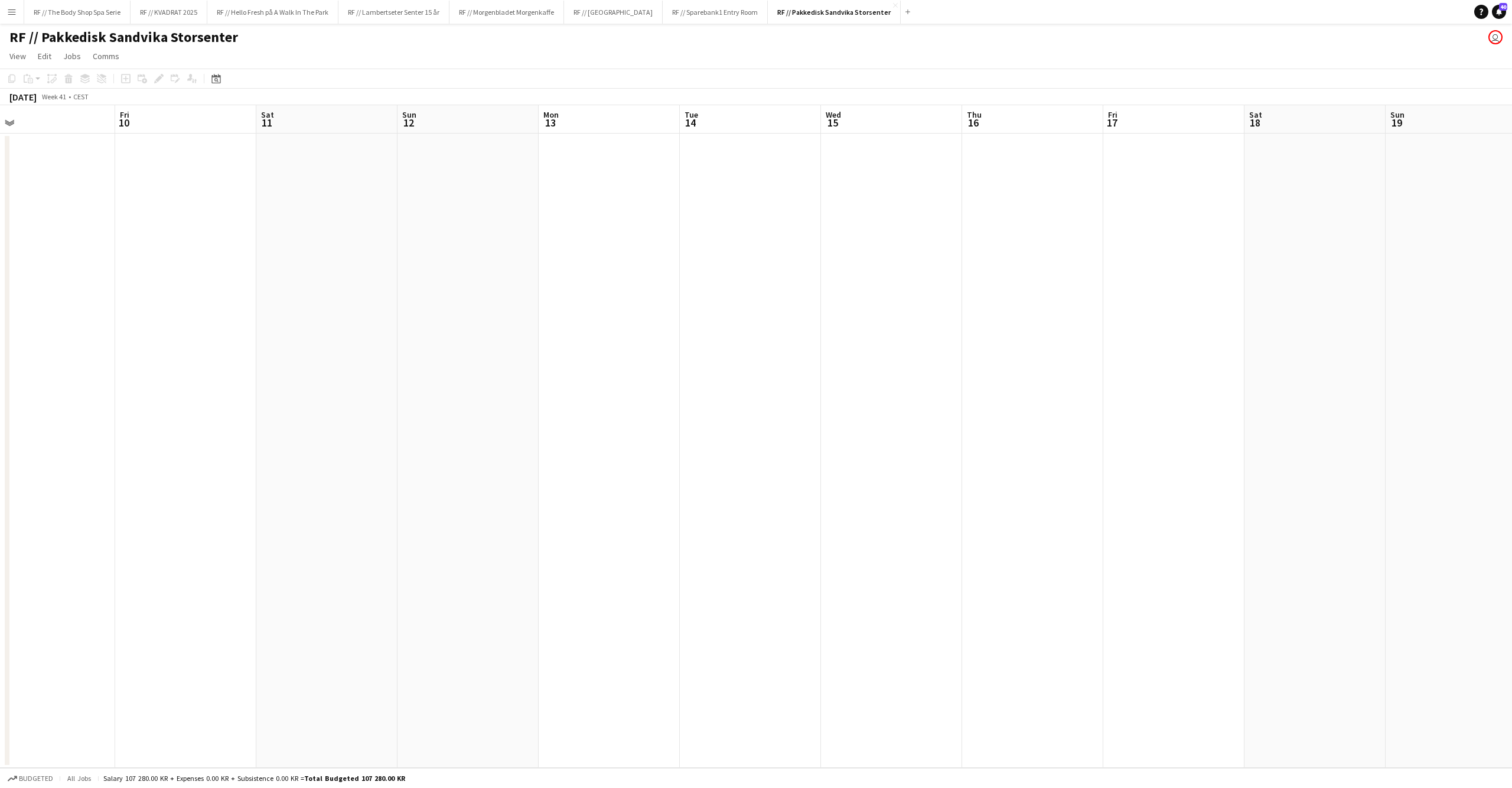
drag, startPoint x: 1012, startPoint y: 251, endPoint x: 651, endPoint y: 324, distance: 368.3
click at [402, 313] on app-calendar-viewport "Sun 5 Mon 6 Tue 7 Wed 8 Thu 9 Fri 10 Sat 11 Sun 12 Mon 13 Tue 14 Wed 15 Thu 16 …" at bounding box center [756, 436] width 1512 height 663
drag, startPoint x: 1138, startPoint y: 356, endPoint x: 594, endPoint y: 376, distance: 544.4
click at [350, 372] on app-calendar-viewport "Mon 13 Tue 14 Wed 15 Thu 16 Fri 17 Sat 18 Sun 19 Mon 20 Tue 21 Wed 22 Thu 23 Fr…" at bounding box center [756, 436] width 1512 height 663
drag, startPoint x: 1250, startPoint y: 399, endPoint x: 608, endPoint y: 408, distance: 642.1
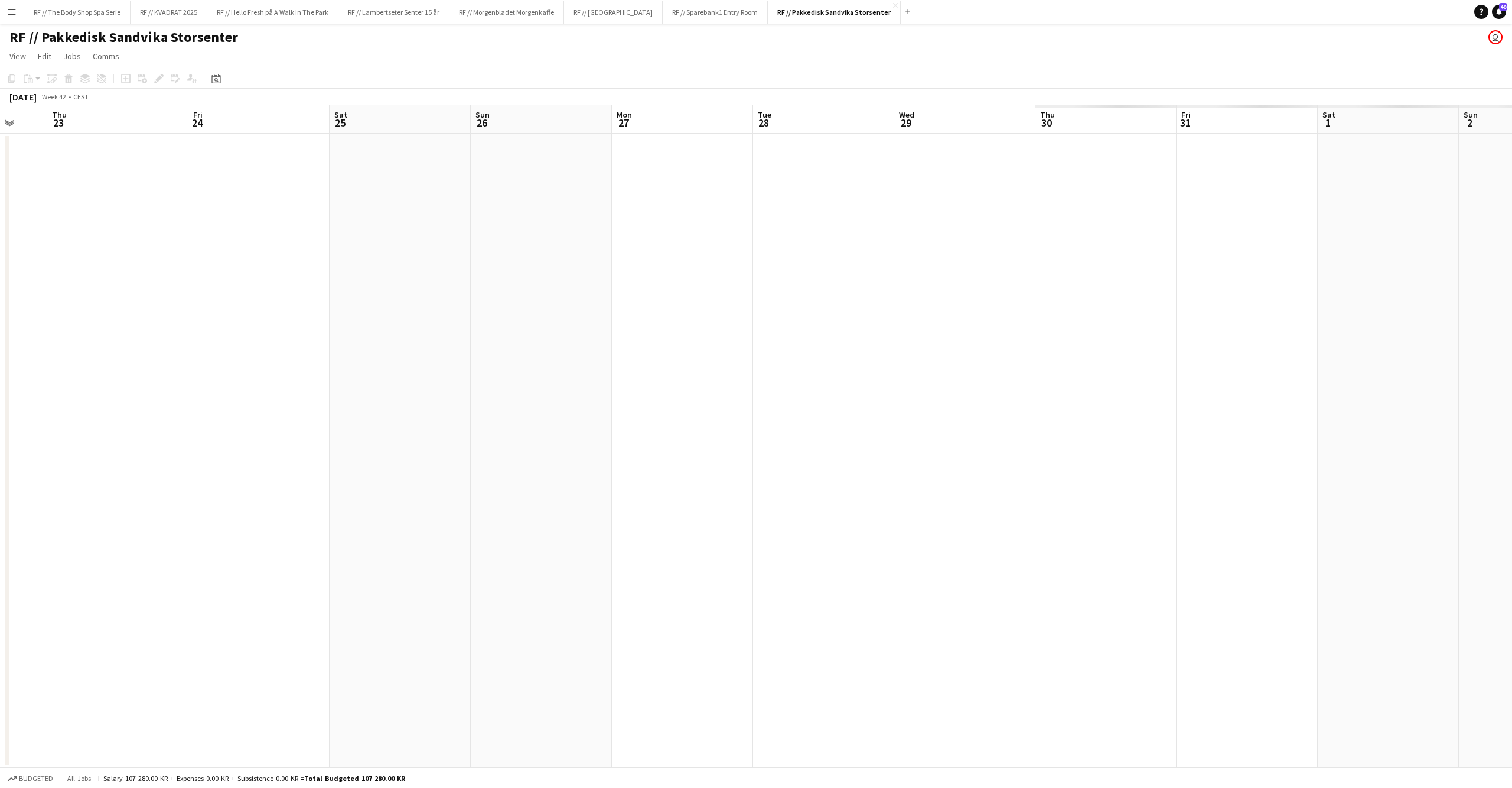
click at [481, 414] on app-calendar-viewport "Sun 19 Mon 20 Tue 21 Wed 22 Thu 23 Fri 24 Sat 25 Sun 26 Mon 27 Tue 28 Wed 29 Th…" at bounding box center [756, 436] width 1512 height 663
drag, startPoint x: 1309, startPoint y: 440, endPoint x: 445, endPoint y: 414, distance: 864.4
click at [445, 414] on app-calendar-viewport "Sun 19 Mon 20 Tue 21 Wed 22 Thu 23 Fri 24 Sat 25 Sun 26 Mon 27 Tue 28 Wed 29 Th…" at bounding box center [756, 436] width 1512 height 663
drag, startPoint x: 1275, startPoint y: 409, endPoint x: 407, endPoint y: 386, distance: 868.3
click at [423, 392] on app-calendar-viewport "Sat 25 Sun 26 Mon 27 Tue 28 Wed 29 Thu 30 Fri 31 Sat 1 Sun 2 Mon 3 Tue 4 Wed 5 …" at bounding box center [756, 436] width 1512 height 663
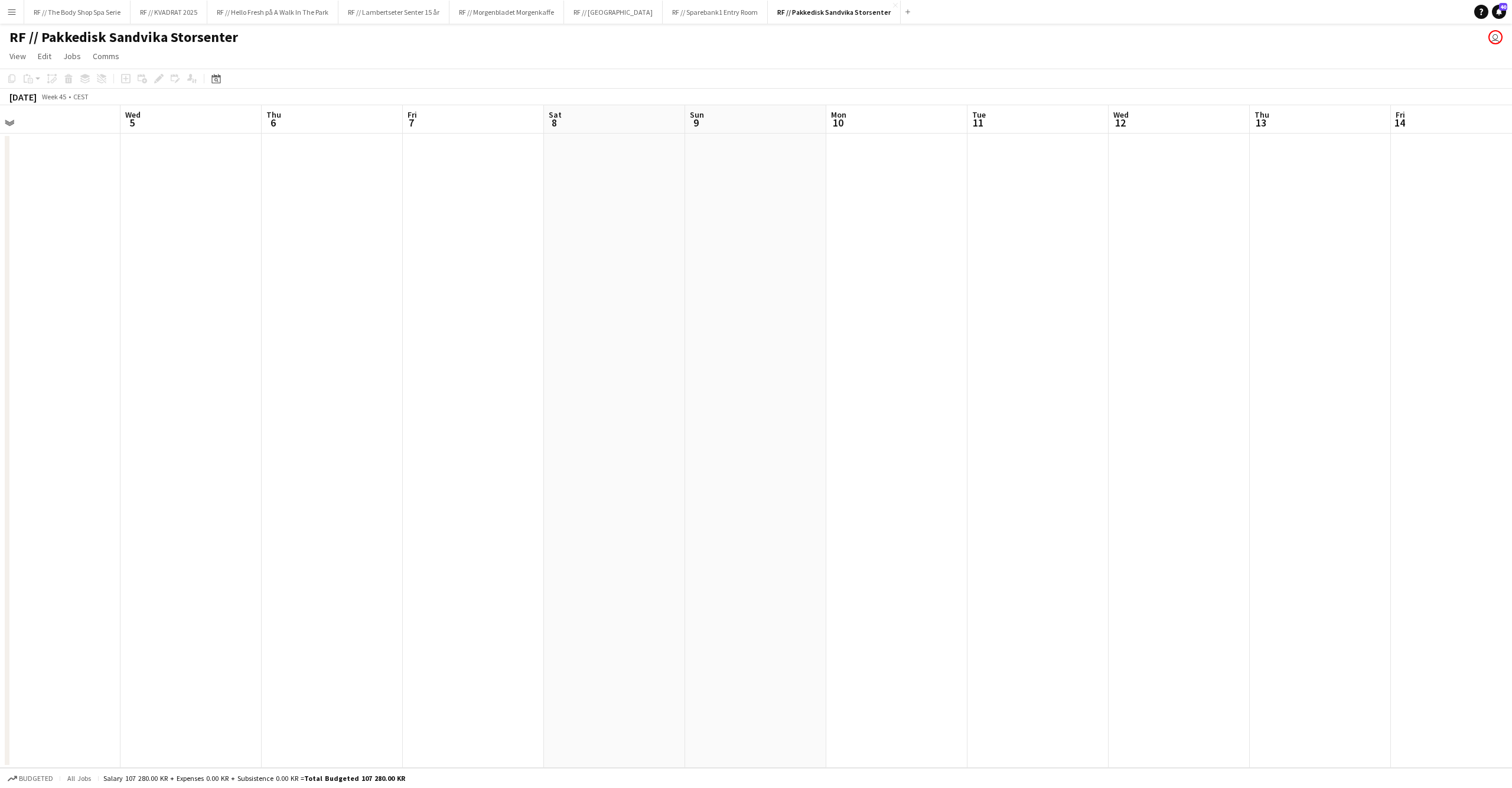
drag, startPoint x: 1179, startPoint y: 403, endPoint x: 360, endPoint y: 365, distance: 819.9
click at [348, 369] on app-calendar-viewport "Sat 1 Sun 2 Mon 3 Tue 4 Wed 5 Thu 6 Fri 7 Sat 8 Sun 9 Mon 10 Tue 11 Wed 12 Thu …" at bounding box center [756, 436] width 1512 height 663
drag, startPoint x: 640, startPoint y: 359, endPoint x: 319, endPoint y: 349, distance: 321.2
click at [340, 350] on app-calendar-viewport "Tue 11 Wed 12 Thu 13 Fri 14 Sat 15 Sun 16 Mon 17 Tue 18 Wed 19 Thu 20 Fri 21 Sa…" at bounding box center [756, 436] width 1512 height 663
drag, startPoint x: 584, startPoint y: 360, endPoint x: 220, endPoint y: 346, distance: 364.3
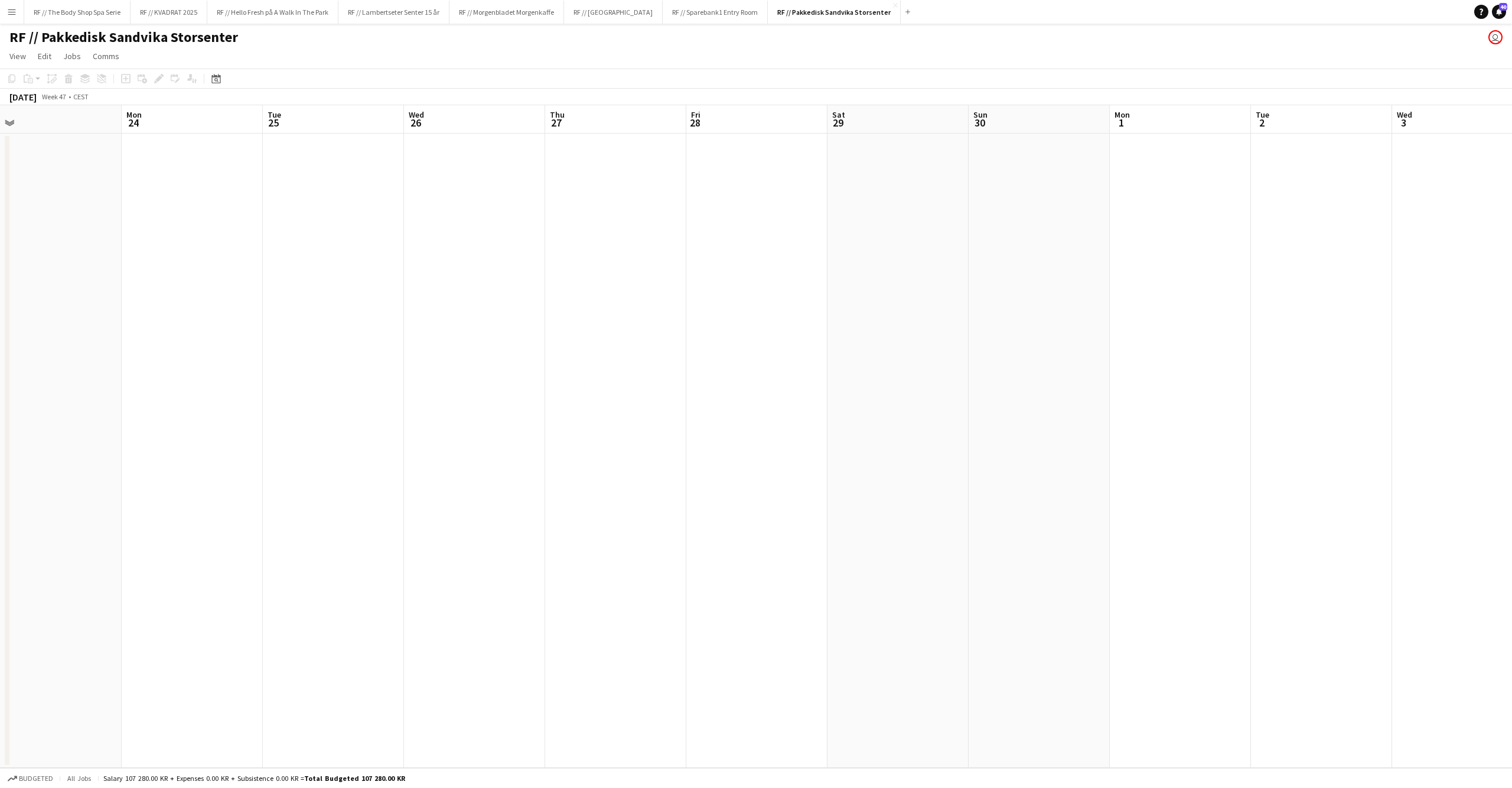
click at [220, 346] on app-calendar-viewport "Thu 20 Fri 21 Sat 22 Sun 23 Mon 24 Tue 25 Wed 26 Thu 27 Fri 28 Sat 29 Sun 30 Mo…" at bounding box center [756, 436] width 1512 height 663
drag, startPoint x: 1343, startPoint y: 374, endPoint x: 473, endPoint y: 362, distance: 870.1
click at [484, 369] on app-calendar-viewport "Thu 20 Fri 21 Sat 22 Sun 23 Mon 24 Tue 25 Wed 26 Thu 27 Fri 28 Sat 29 Sun 30 Mo…" at bounding box center [756, 436] width 1512 height 663
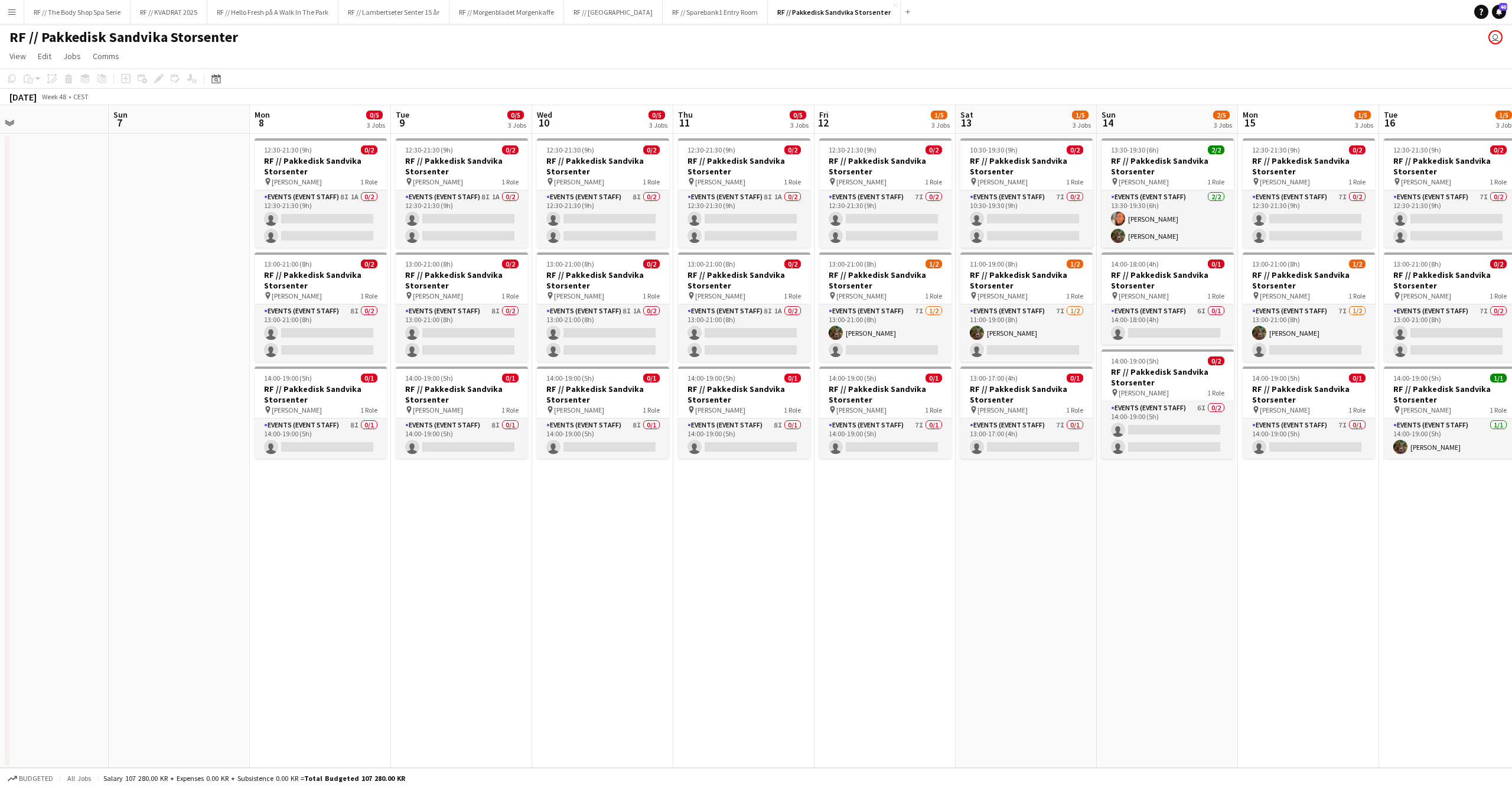
scroll to position [0, 389]
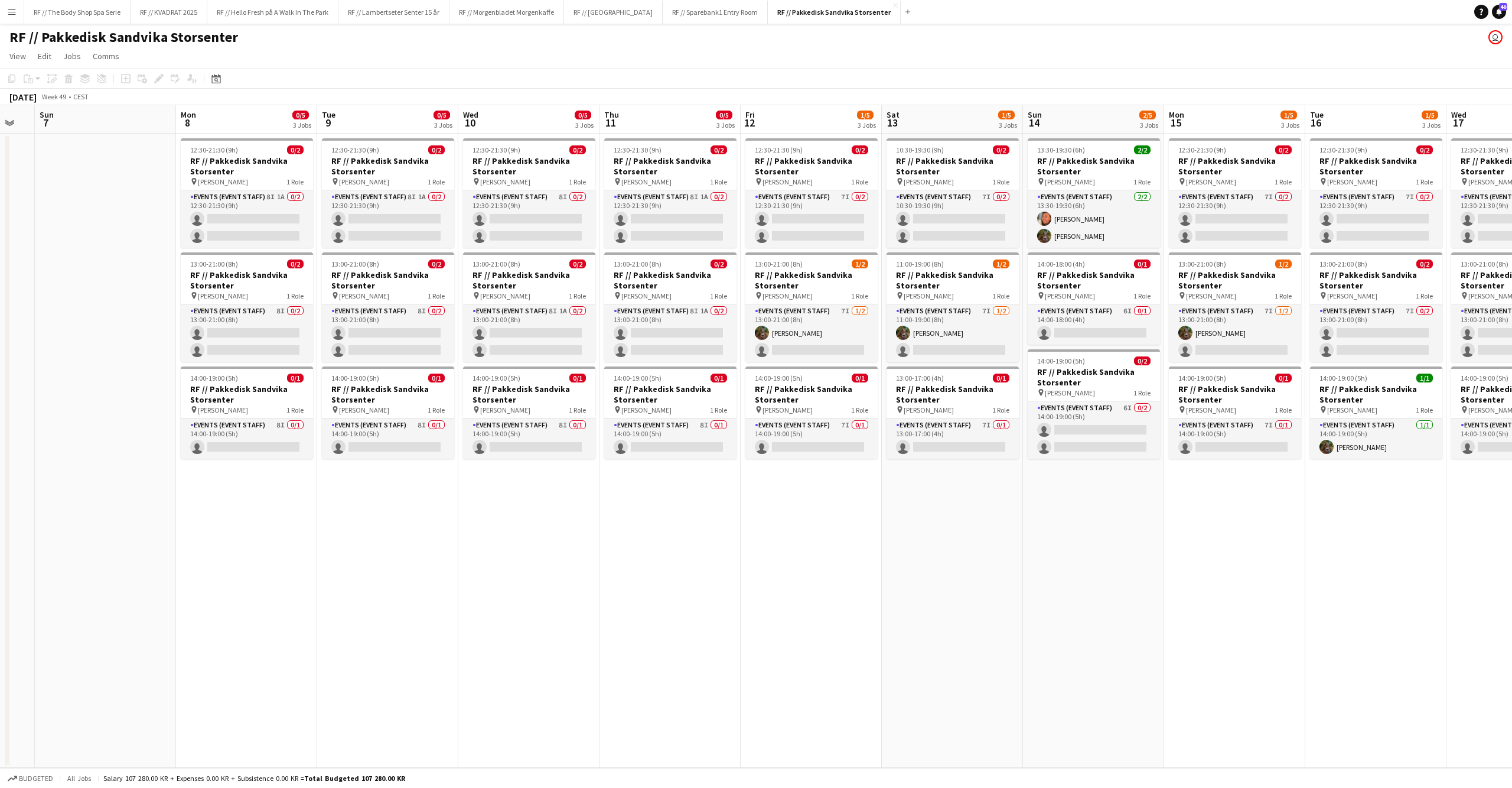
drag, startPoint x: 1297, startPoint y: 377, endPoint x: 410, endPoint y: 360, distance: 887.2
click at [410, 360] on app-calendar-viewport "Thu 4 Fri 5 Sat 6 Sun 7 Mon 8 0/5 3 Jobs Tue 9 0/5 3 Jobs Wed 10 0/5 3 Jobs Thu…" at bounding box center [756, 436] width 1512 height 663
click at [238, 161] on h3 "RF // Pakkedisk Sandvika Storsenter" at bounding box center [247, 166] width 133 height 21
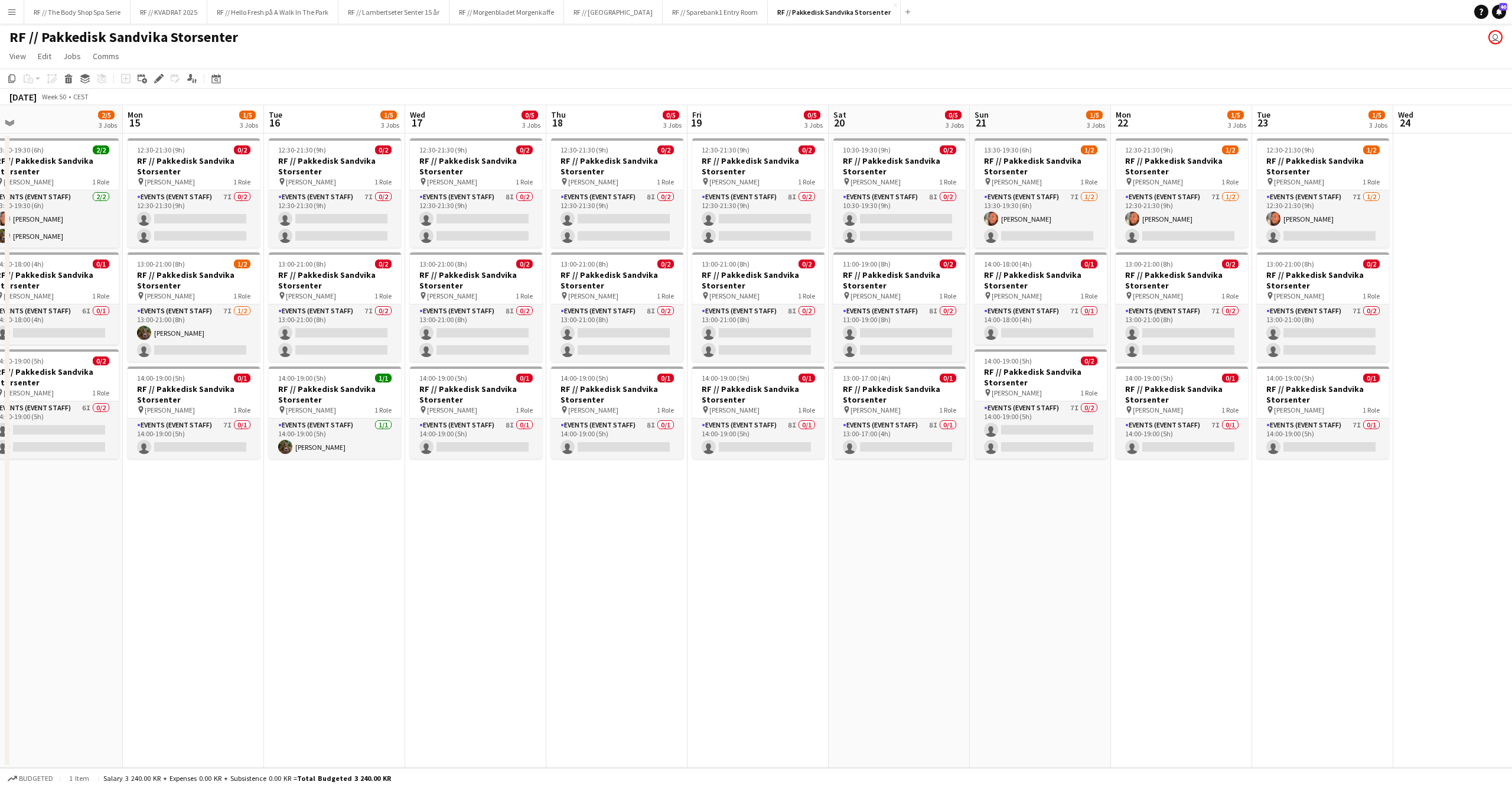
drag, startPoint x: 1396, startPoint y: 566, endPoint x: 348, endPoint y: 575, distance: 1048.0
click at [346, 577] on app-calendar-viewport "Thu 11 0/5 3 Jobs Fri 12 1/5 3 Jobs Sat 13 1/5 3 Jobs Sun 14 2/5 3 Jobs Mon 15 …" at bounding box center [756, 436] width 1512 height 663
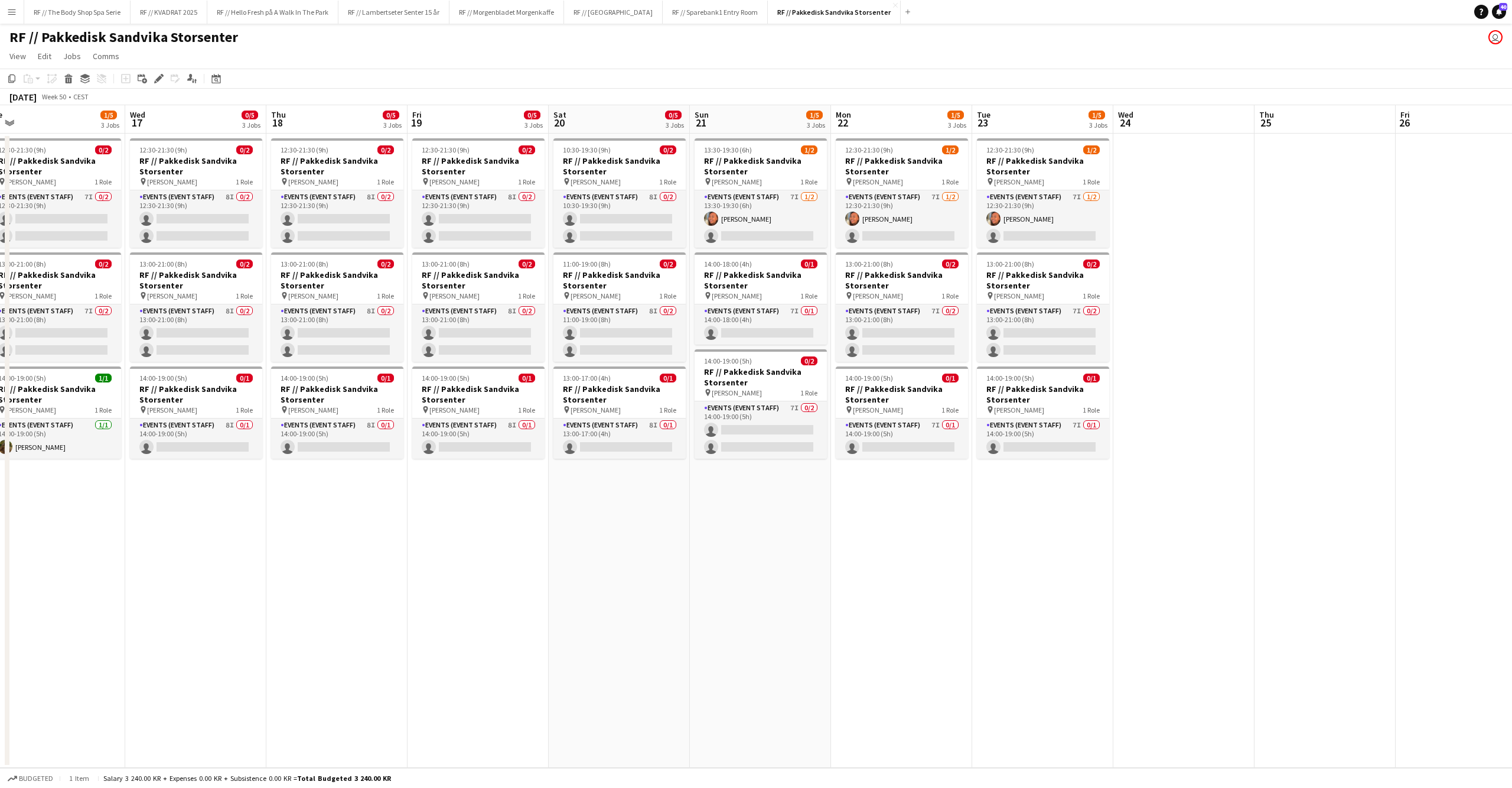
drag, startPoint x: 1144, startPoint y: 613, endPoint x: 979, endPoint y: 602, distance: 165.4
click at [979, 602] on app-calendar-viewport "Sat 13 1/5 3 Jobs Sun 14 2/5 3 Jobs Mon 15 1/5 3 Jobs Tue 16 1/5 3 Jobs Wed 17 …" at bounding box center [756, 436] width 1512 height 663
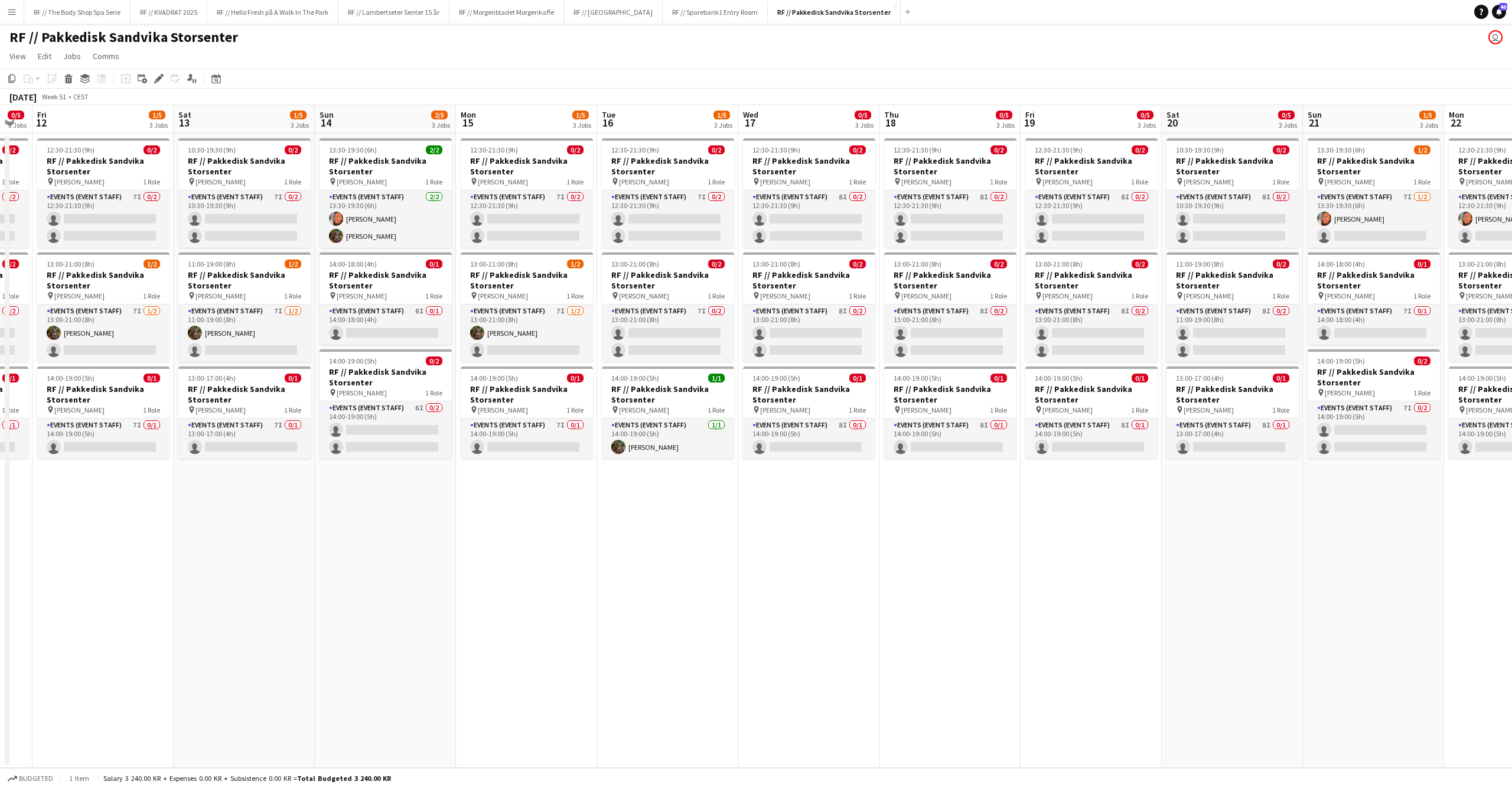
drag, startPoint x: 353, startPoint y: 525, endPoint x: 1225, endPoint y: 558, distance: 872.6
click at [1439, 545] on app-calendar-viewport "Wed 10 0/5 3 Jobs Thu 11 0/5 3 Jobs Fri 12 1/5 3 Jobs Sat 13 1/5 3 Jobs Sun 14 …" at bounding box center [756, 436] width 1512 height 663
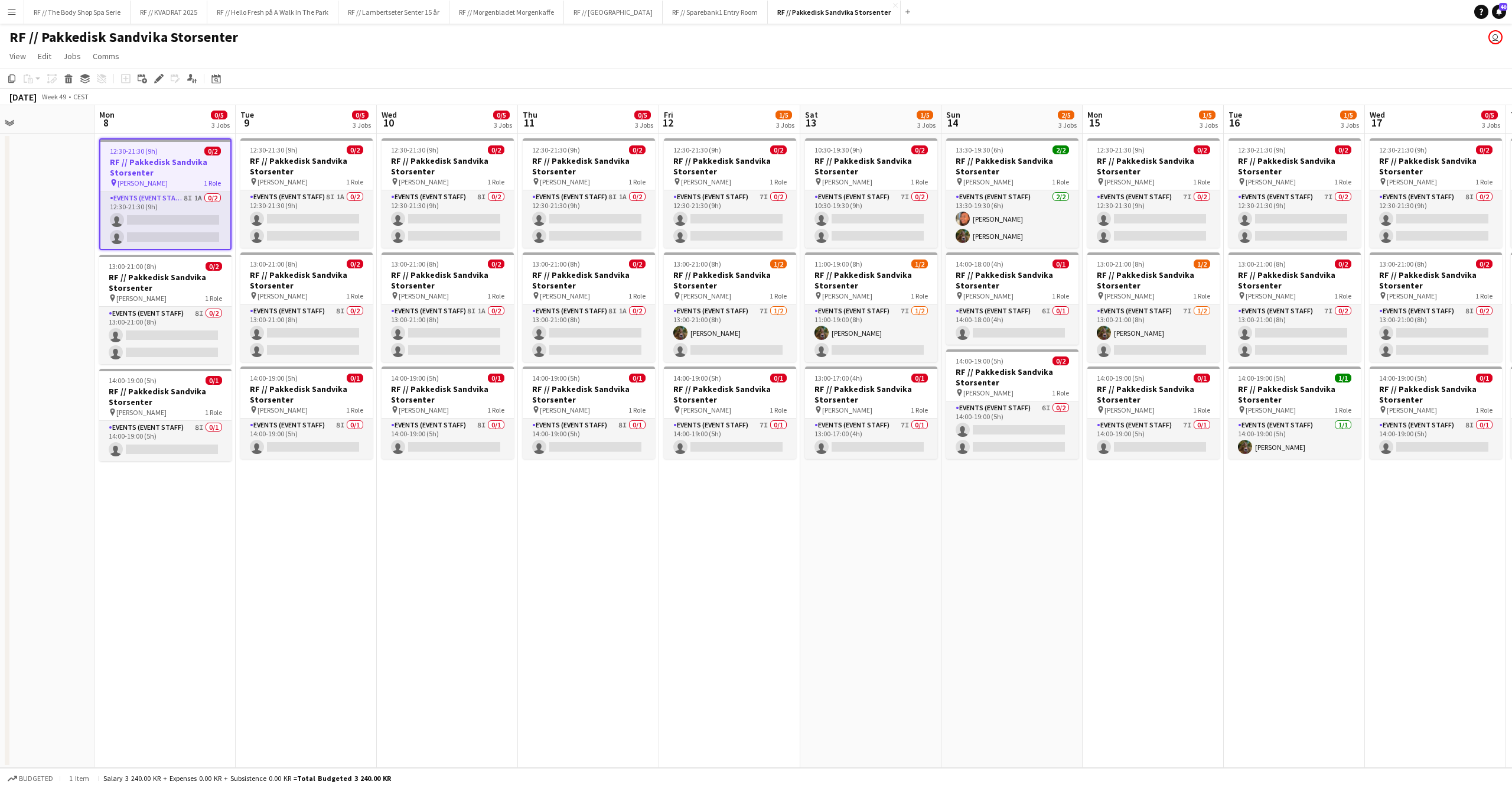
drag, startPoint x: 846, startPoint y: 570, endPoint x: 749, endPoint y: 492, distance: 124.5
click at [905, 571] on app-calendar-viewport "Fri 5 Sat 6 Sun 7 Mon 8 0/5 3 Jobs Tue 9 0/5 3 Jobs Wed 10 0/5 3 Jobs Thu 11 0/…" at bounding box center [756, 436] width 1512 height 663
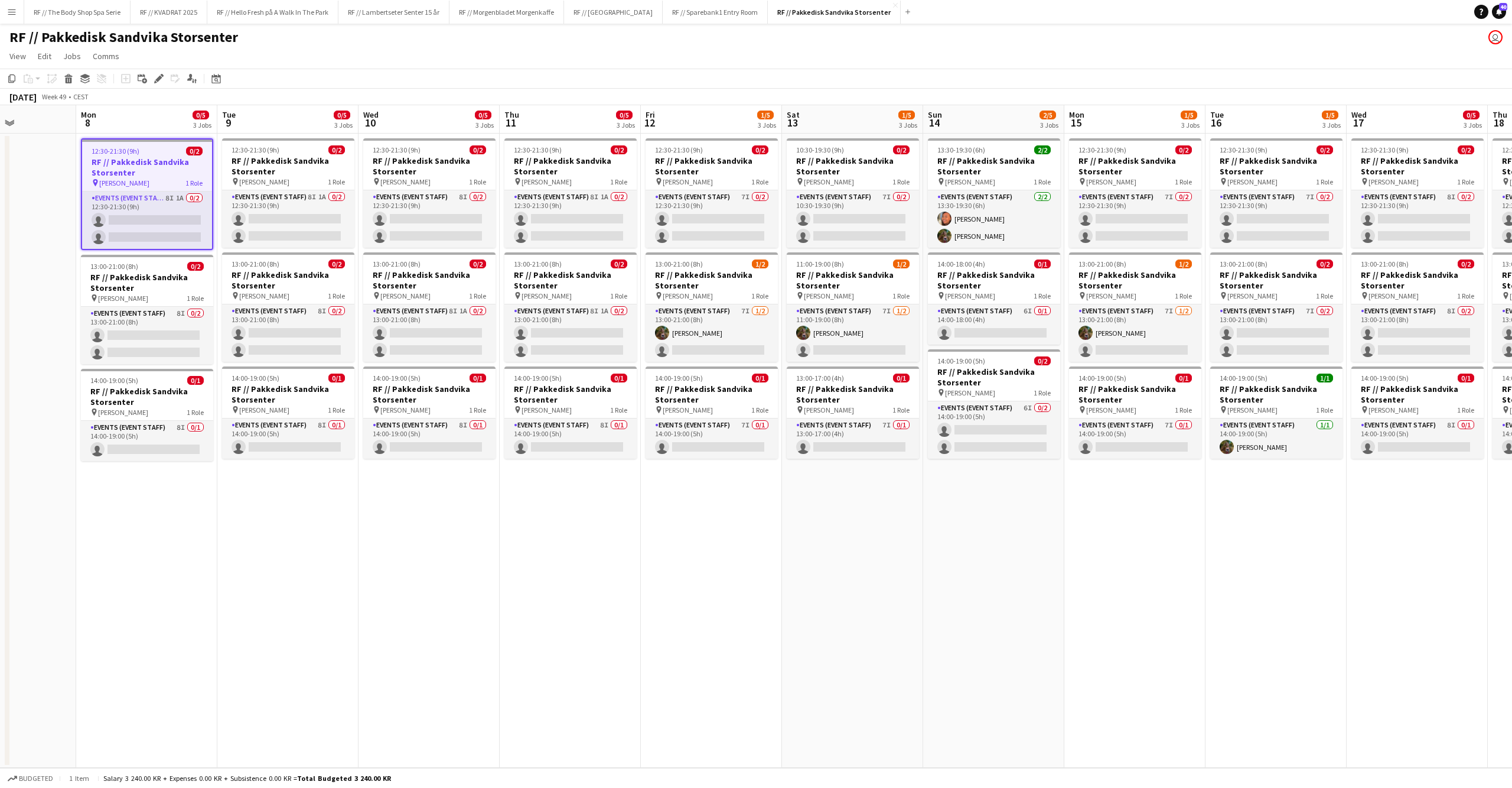
drag, startPoint x: 1246, startPoint y: 561, endPoint x: 563, endPoint y: 546, distance: 683.2
click at [494, 549] on app-calendar-viewport "Thu 4 Fri 5 Sat 6 Sun 7 Mon 8 0/5 3 Jobs Tue 9 0/5 3 Jobs Wed 10 0/5 3 Jobs Thu…" at bounding box center [756, 436] width 1512 height 663
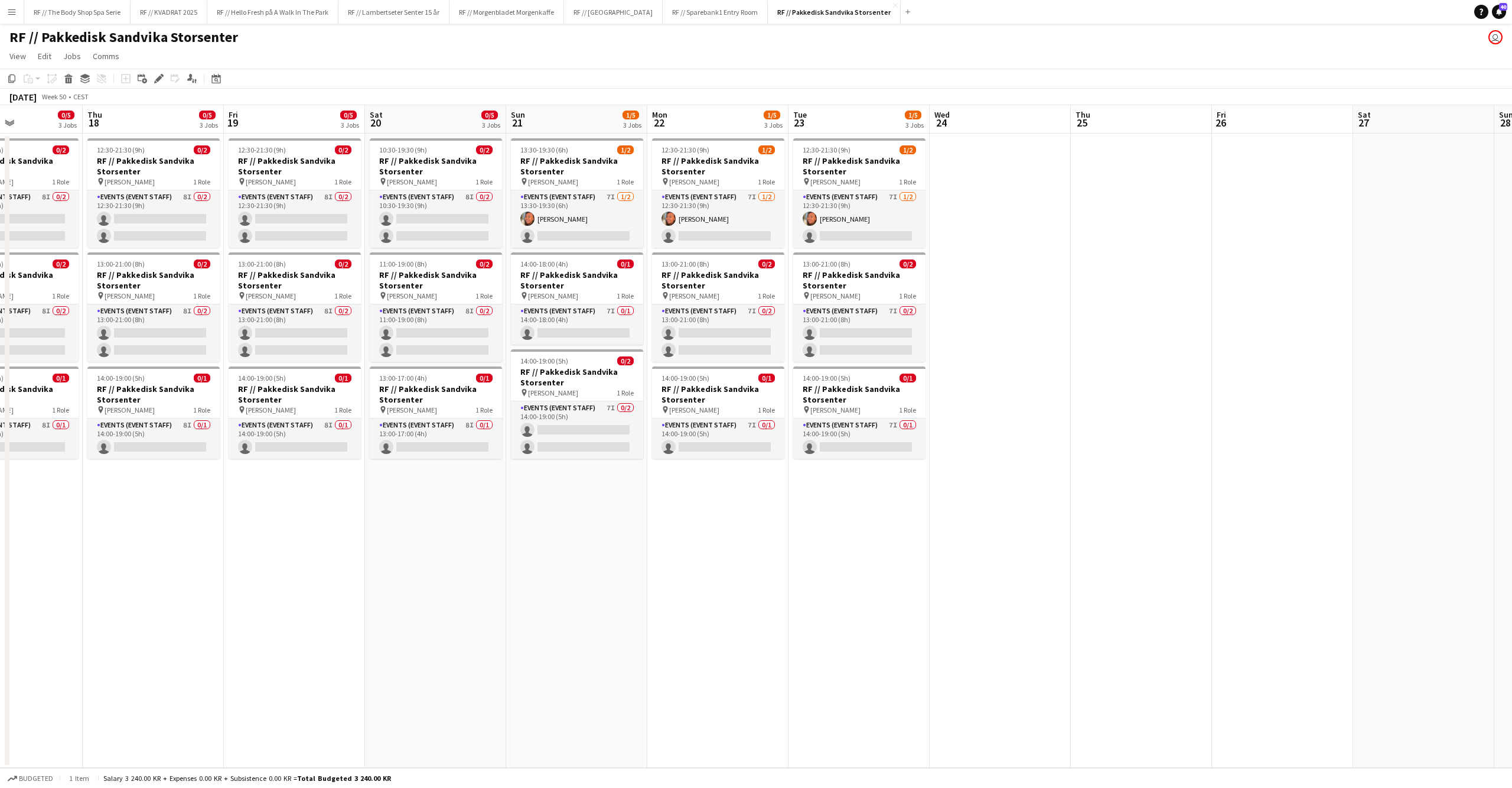
scroll to position [0, 490]
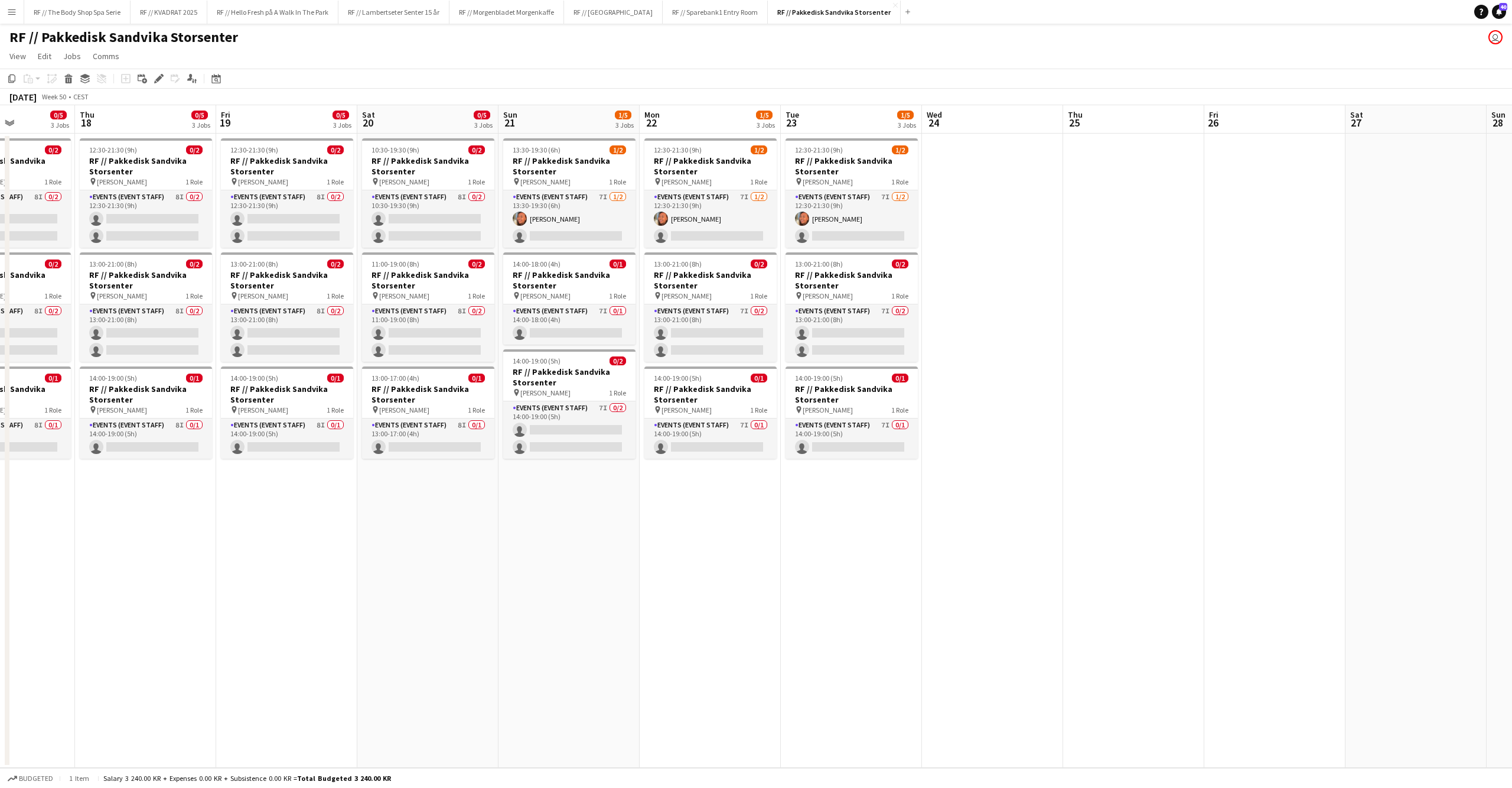
drag, startPoint x: 1400, startPoint y: 591, endPoint x: 641, endPoint y: 552, distance: 760.0
click at [643, 564] on app-calendar-viewport "Sun 14 2/5 3 Jobs Mon 15 1/5 3 Jobs Tue 16 1/5 3 Jobs Wed 17 0/5 3 Jobs Thu 18 …" at bounding box center [756, 436] width 1512 height 663
click at [844, 383] on h3 "RF // Pakkedisk Sandvika Storsenter" at bounding box center [852, 394] width 133 height 21
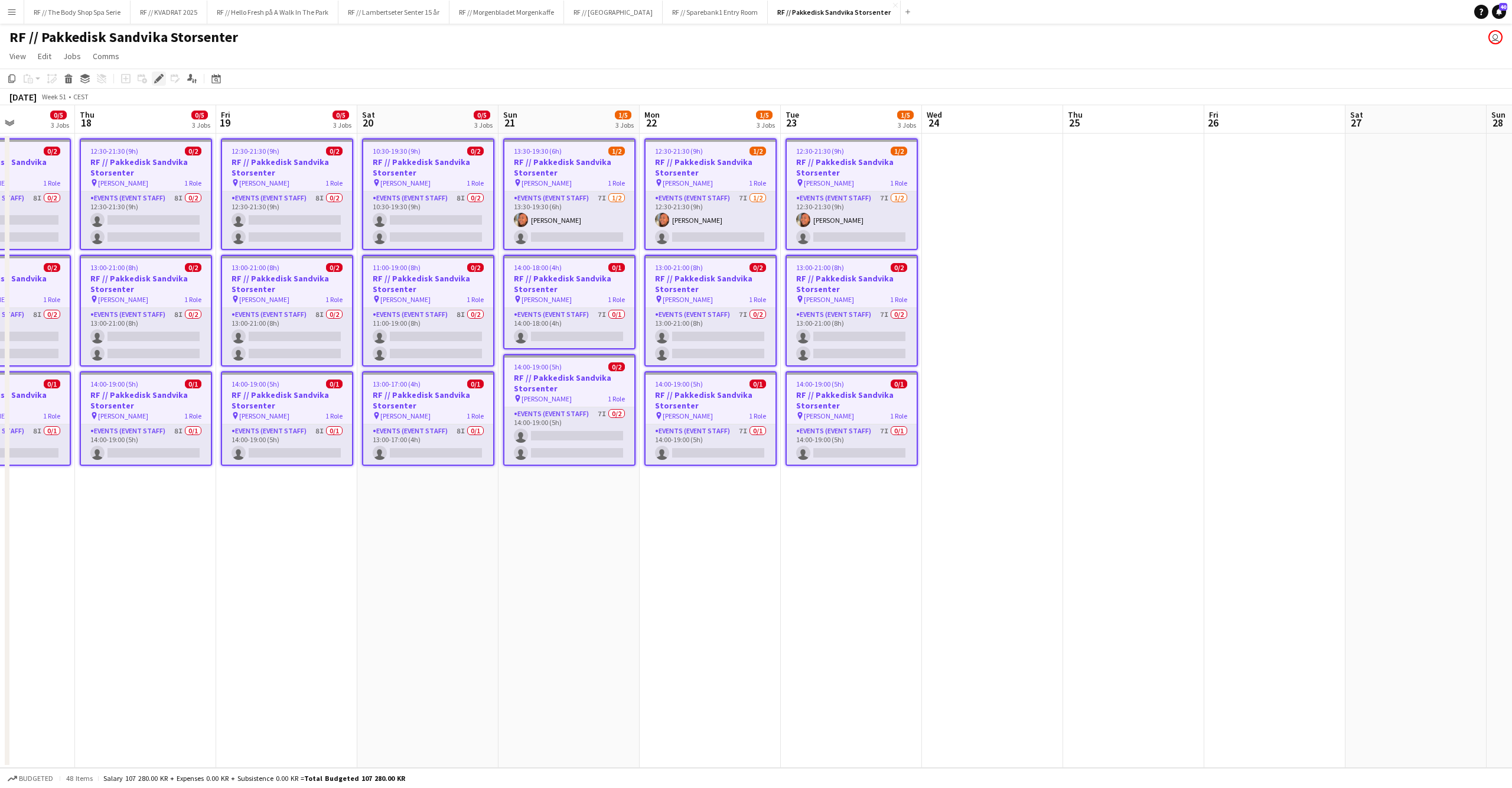
click at [159, 75] on icon at bounding box center [158, 78] width 7 height 7
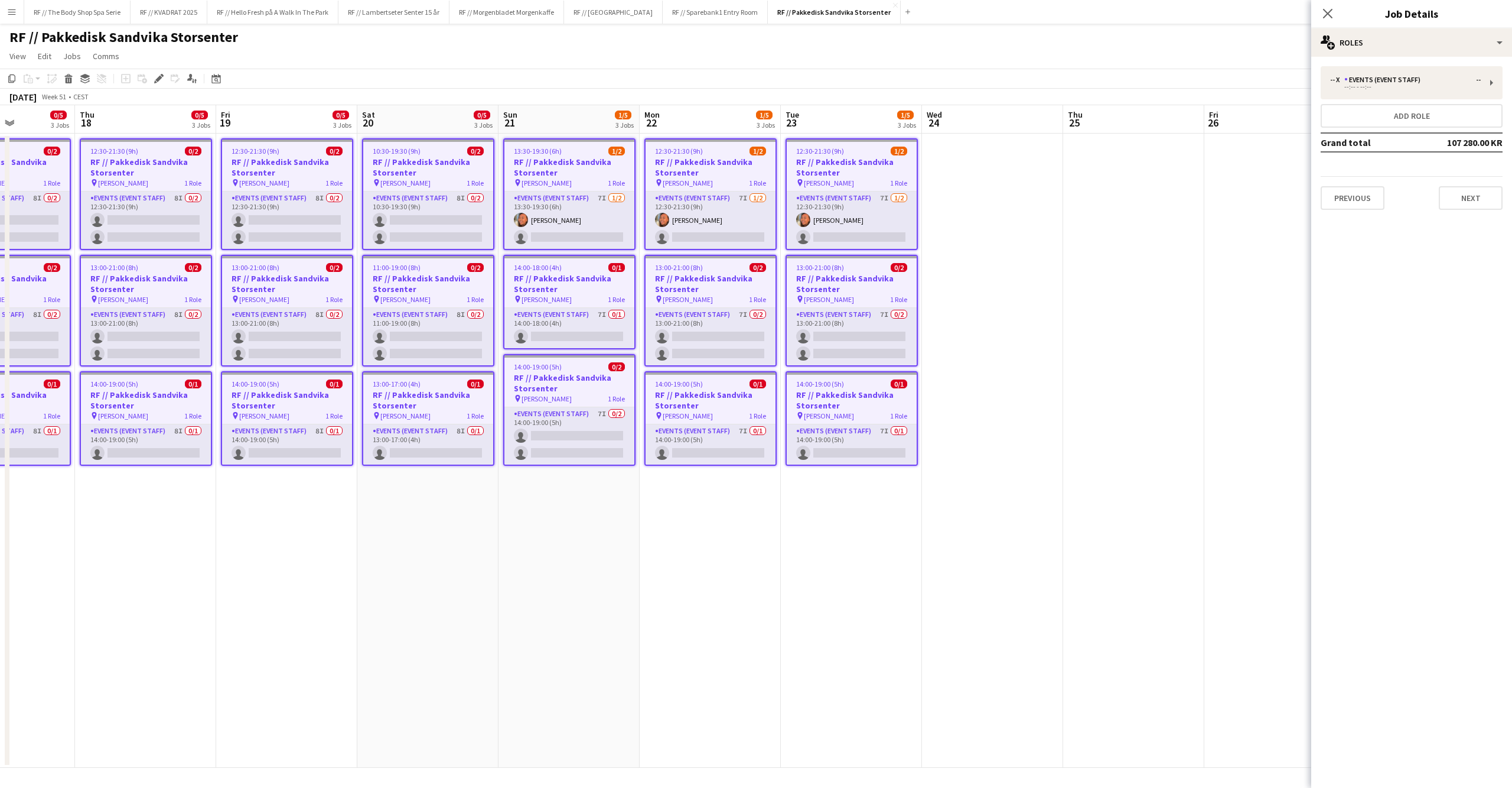
click at [520, 568] on app-date-cell "13:30-19:30 (6h) 1/2 RF // Pakkedisk Sandvika Storsenter pin [PERSON_NAME] 1 Ro…" at bounding box center [569, 450] width 141 height 634
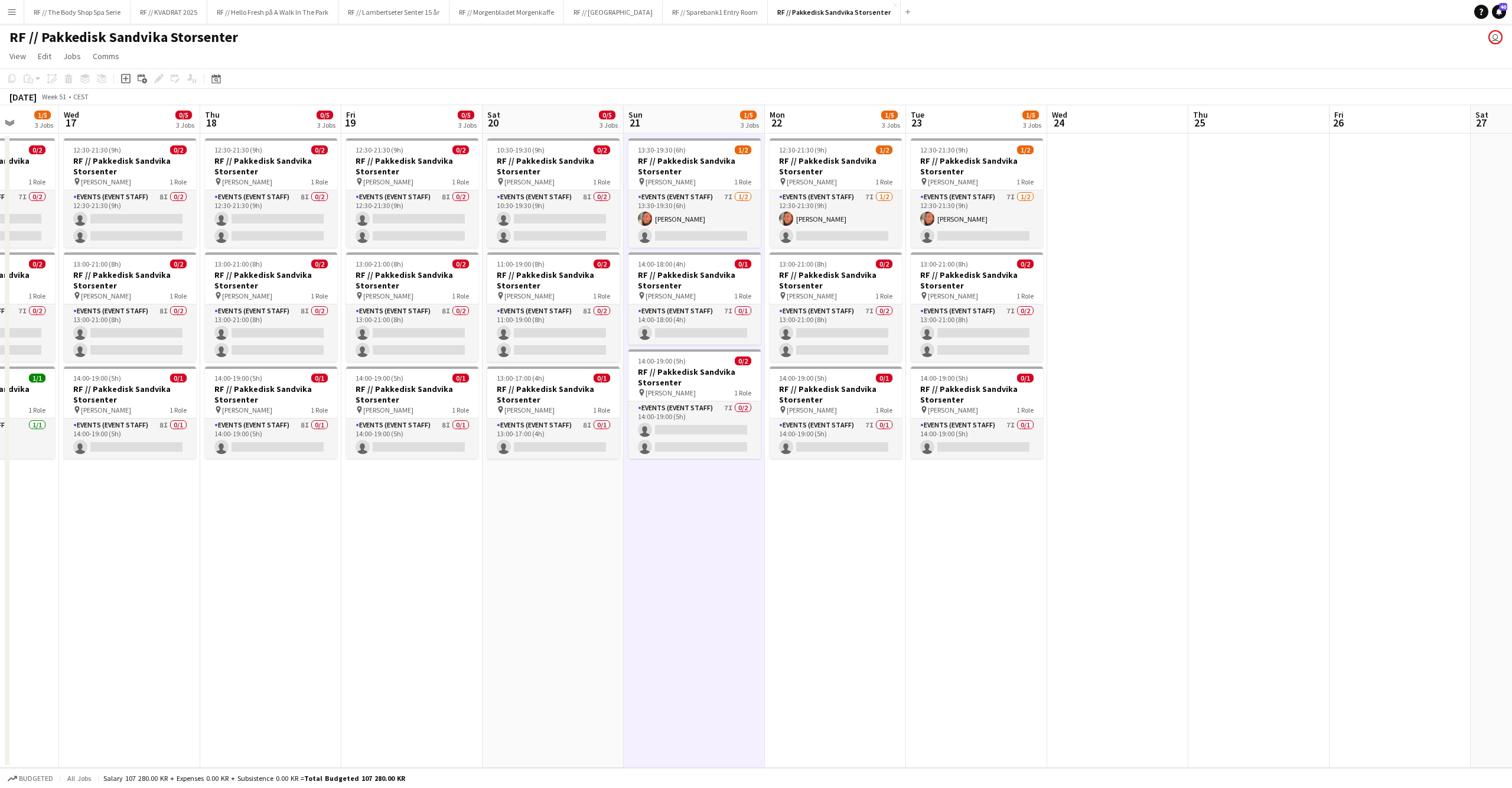
drag, startPoint x: 215, startPoint y: 570, endPoint x: 1064, endPoint y: 560, distance: 849.1
click at [1064, 561] on app-calendar-viewport "Sun 14 2/5 3 Jobs Mon 15 1/5 3 Jobs Tue 16 1/5 3 Jobs Wed 17 0/5 3 Jobs Thu 18 …" at bounding box center [756, 436] width 1512 height 663
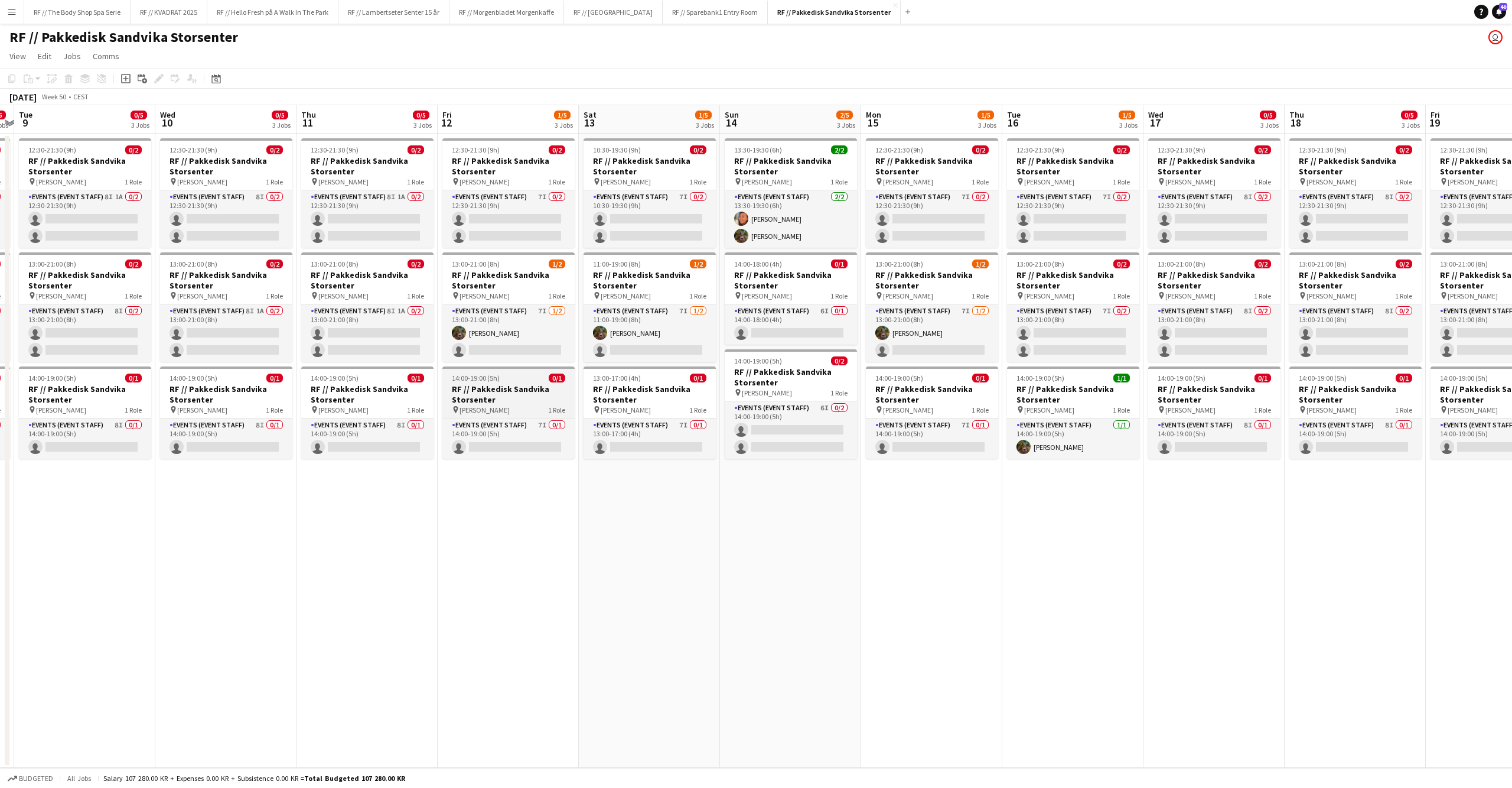
drag, startPoint x: 426, startPoint y: 565, endPoint x: 535, endPoint y: 389, distance: 207.0
click at [653, 549] on app-calendar-viewport "Sun 7 Mon 8 0/5 3 Jobs Tue 9 0/5 3 Jobs Wed 10 0/5 3 Jobs Thu 11 0/5 3 Jobs Fri…" at bounding box center [756, 436] width 1512 height 663
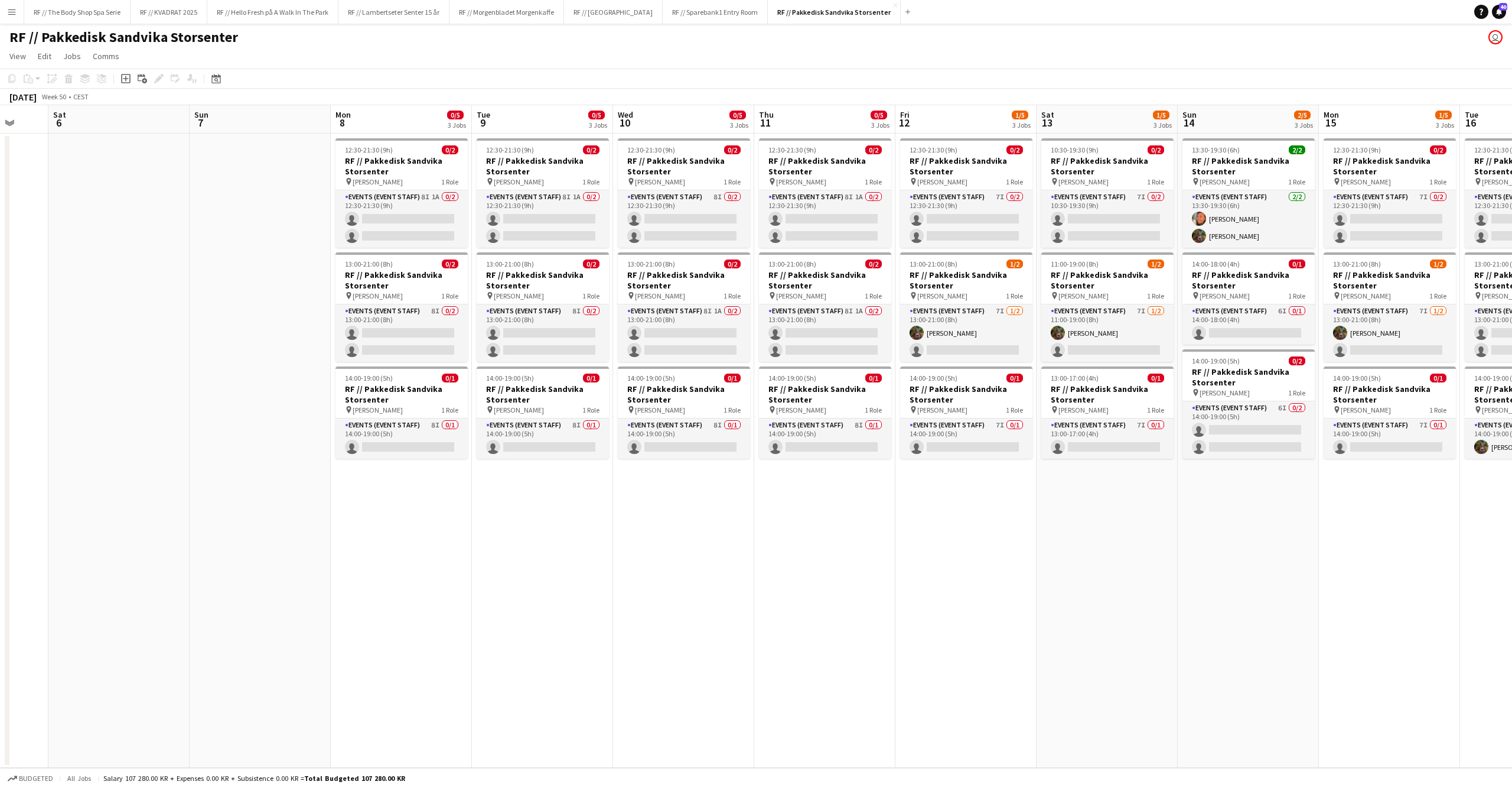
scroll to position [0, 342]
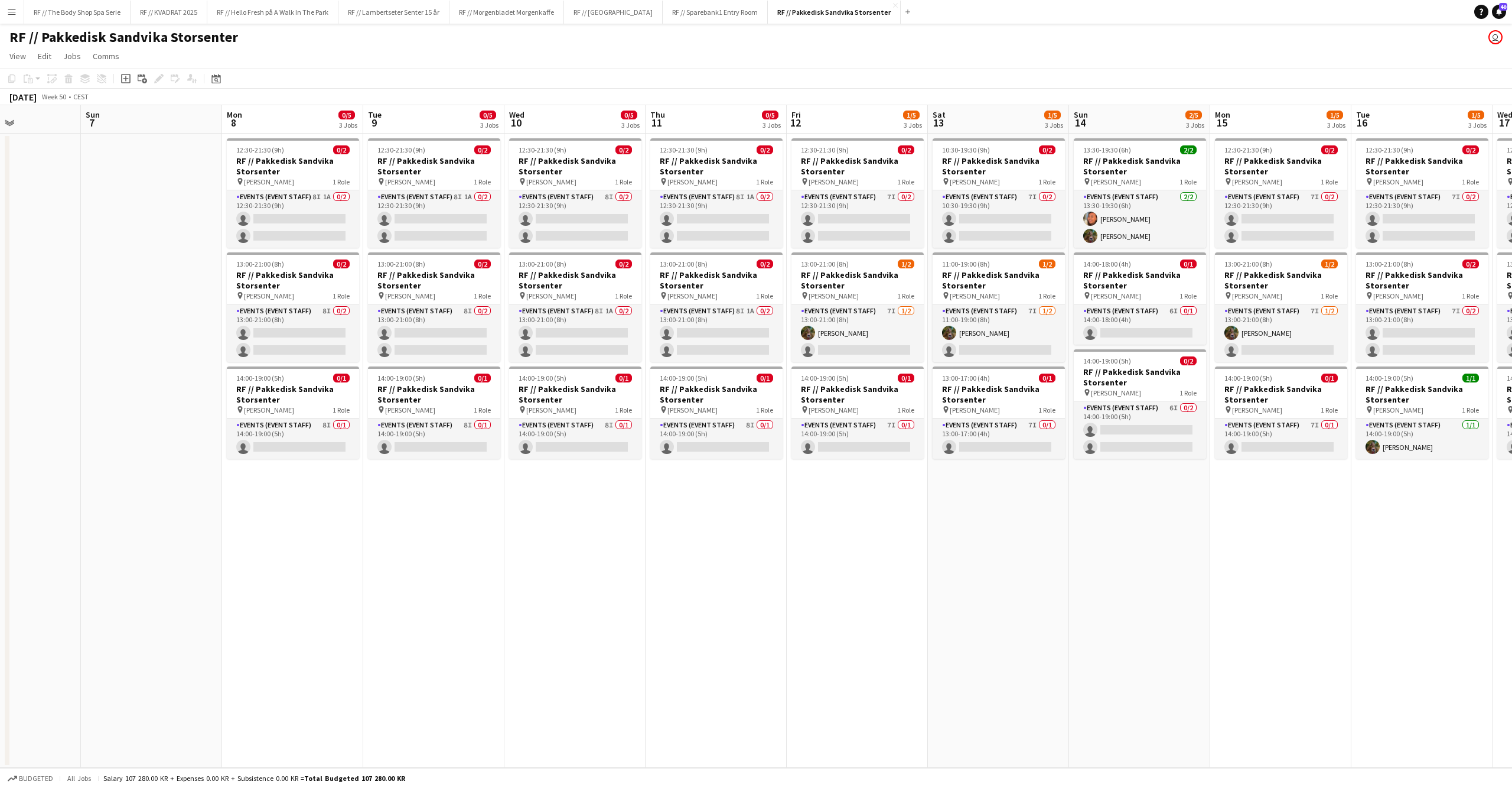
drag, startPoint x: 290, startPoint y: 559, endPoint x: 657, endPoint y: 574, distance: 367.3
click at [669, 594] on app-calendar-viewport "Thu 4 Fri 5 Sat 6 Sun 7 Mon 8 0/5 3 Jobs Tue 9 0/5 3 Jobs Wed 10 0/5 3 Jobs Thu…" at bounding box center [756, 436] width 1512 height 663
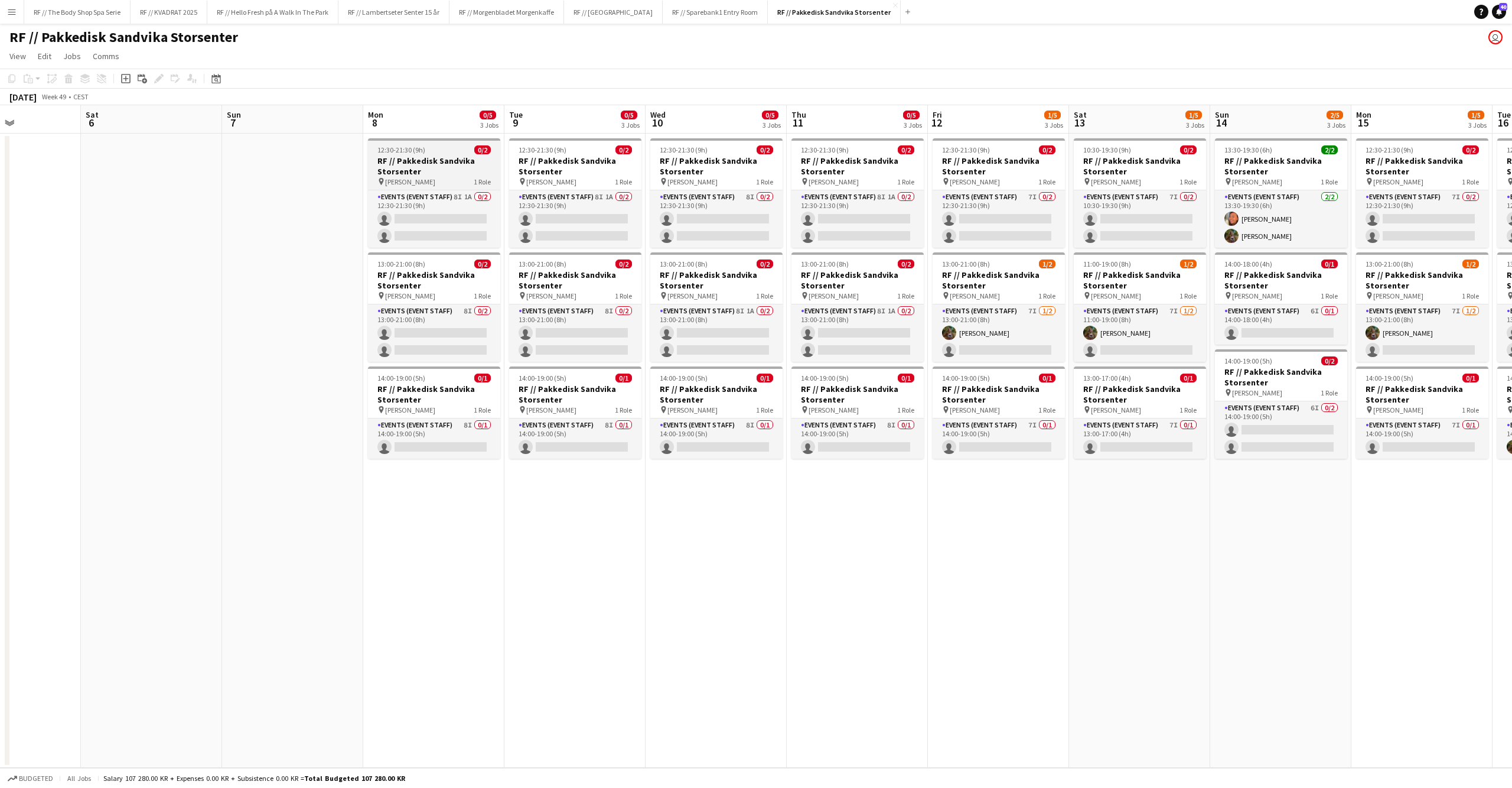
click at [430, 149] on div "12:30-21:30 (9h) 0/2" at bounding box center [434, 150] width 133 height 9
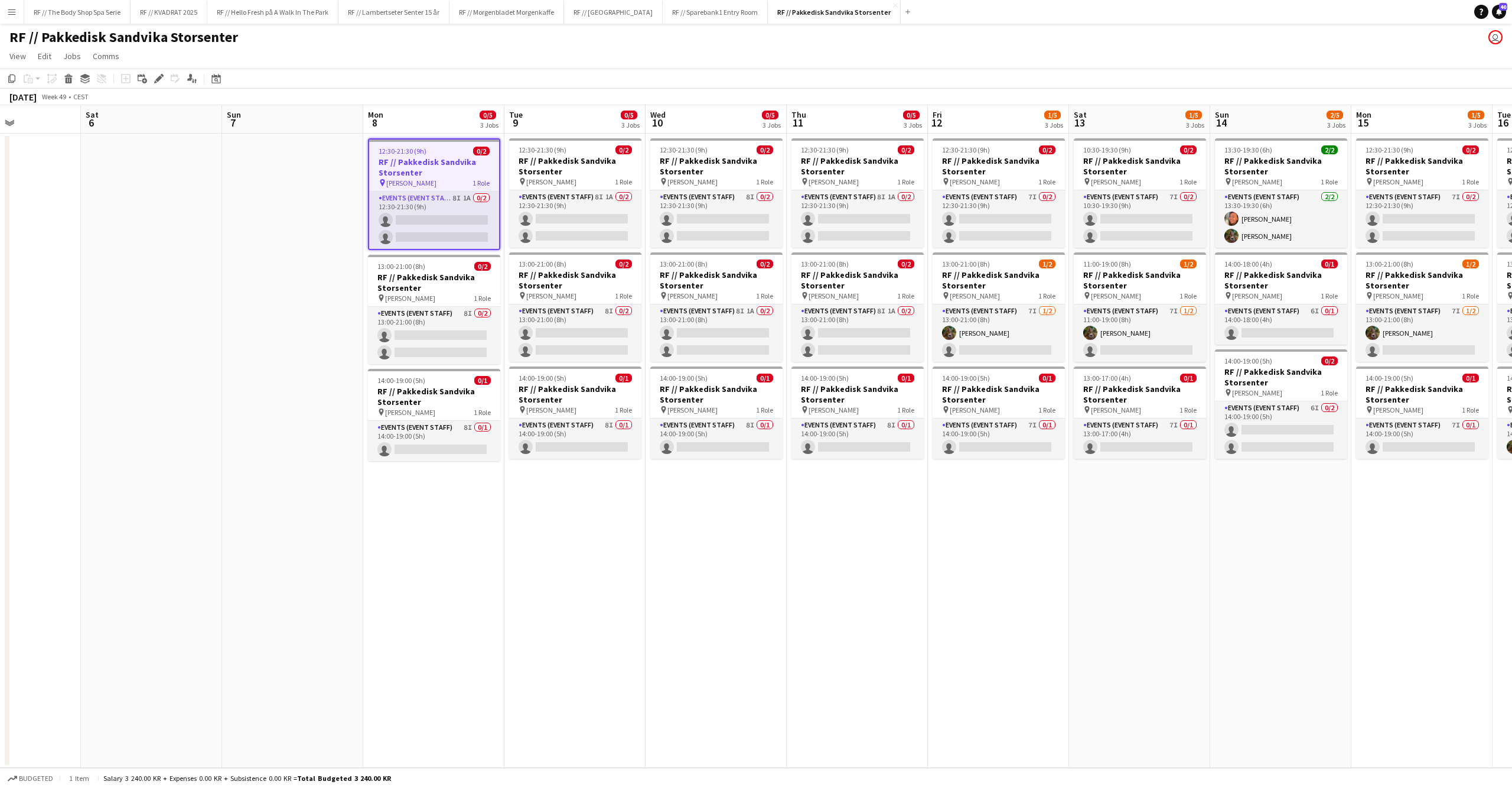
click at [441, 156] on h3 "RF // Pakkedisk Sandvika Storsenter" at bounding box center [434, 167] width 130 height 21
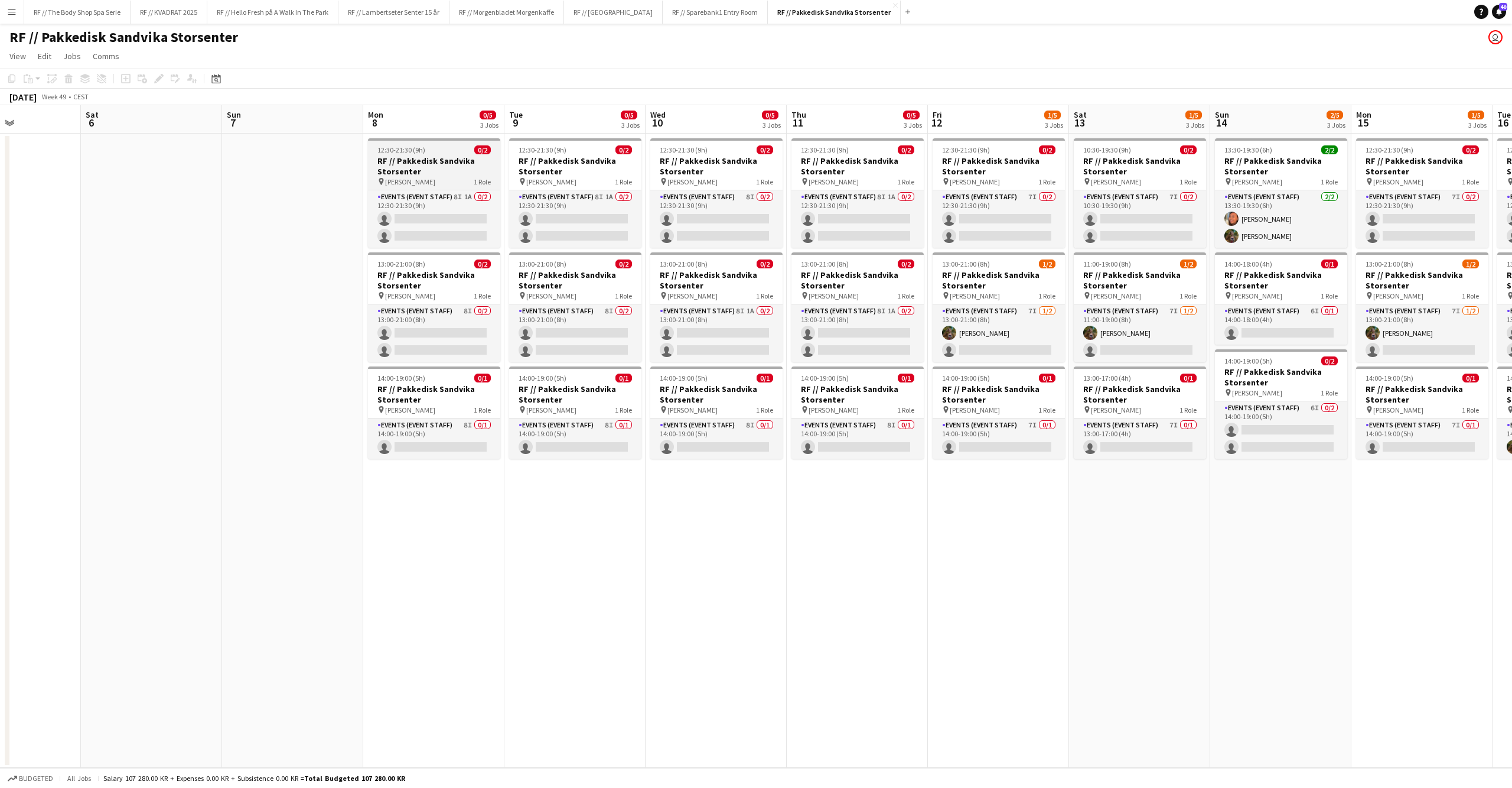
click at [432, 159] on h3 "RF // Pakkedisk Sandvika Storsenter" at bounding box center [434, 166] width 133 height 21
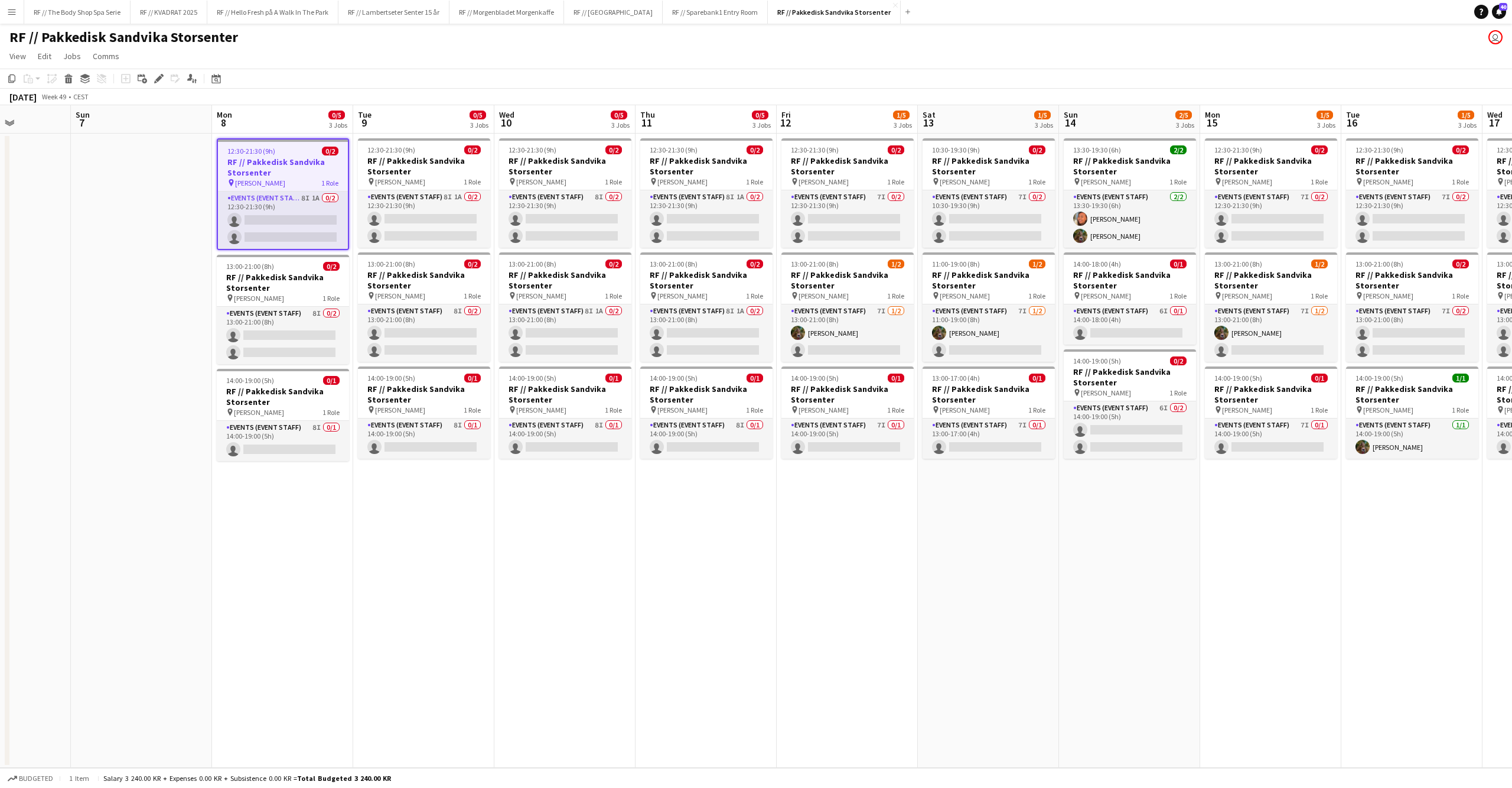
drag, startPoint x: 1250, startPoint y: 616, endPoint x: 737, endPoint y: 627, distance: 513.1
click at [768, 631] on app-calendar-viewport "Wed 3 Thu 4 Fri 5 Sat 6 Sun 7 Mon 8 0/5 3 Jobs Tue 9 0/5 3 Jobs Wed 10 0/5 3 Jo…" at bounding box center [756, 436] width 1512 height 663
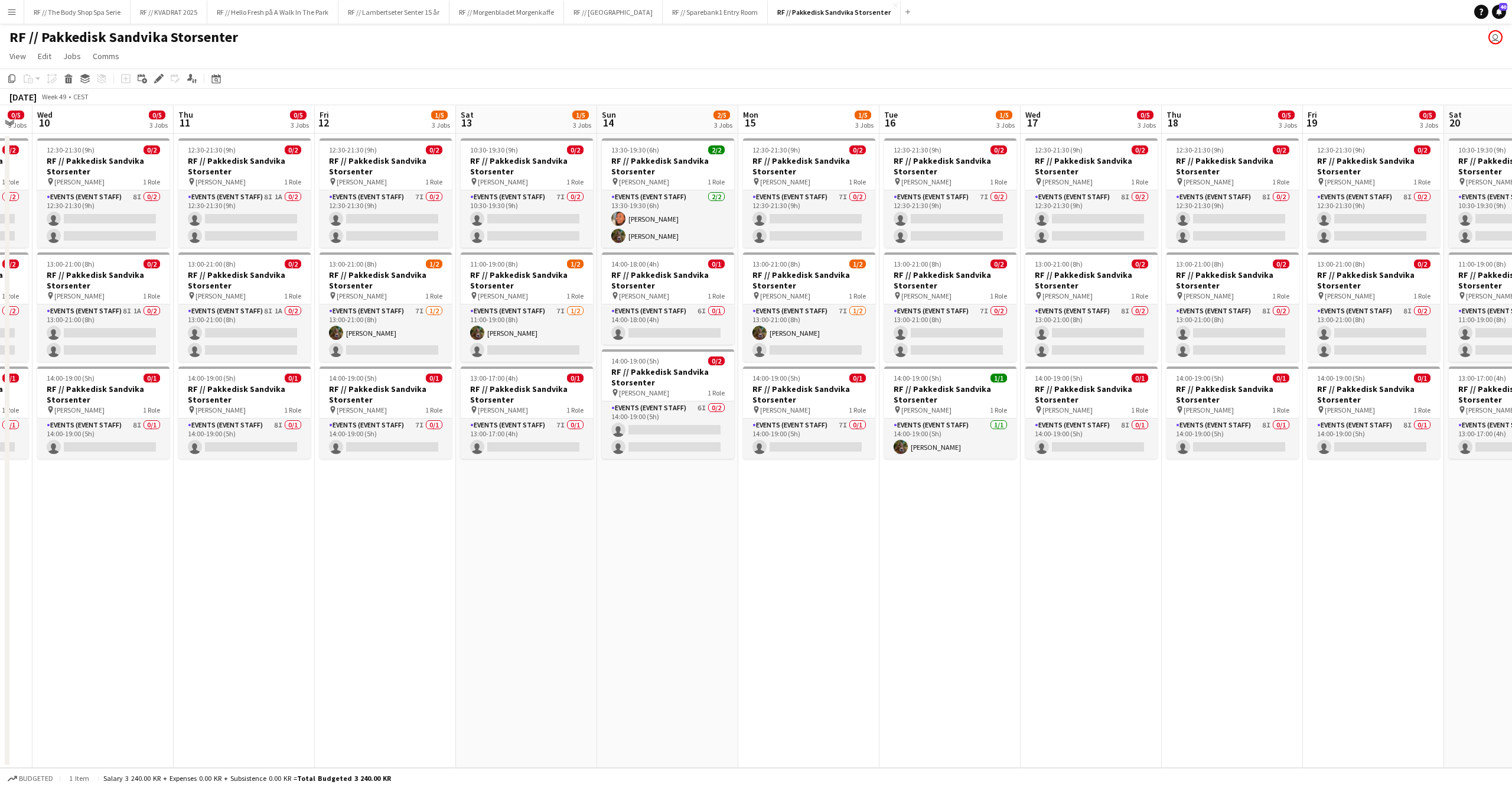
drag, startPoint x: 527, startPoint y: 593, endPoint x: 429, endPoint y: 590, distance: 98.0
click at [424, 596] on app-calendar-viewport "Sat 6 Sun 7 Mon 8 0/5 3 Jobs Tue 9 0/5 3 Jobs Wed 10 0/5 3 Jobs Thu 11 0/5 3 Jo…" at bounding box center [756, 436] width 1512 height 663
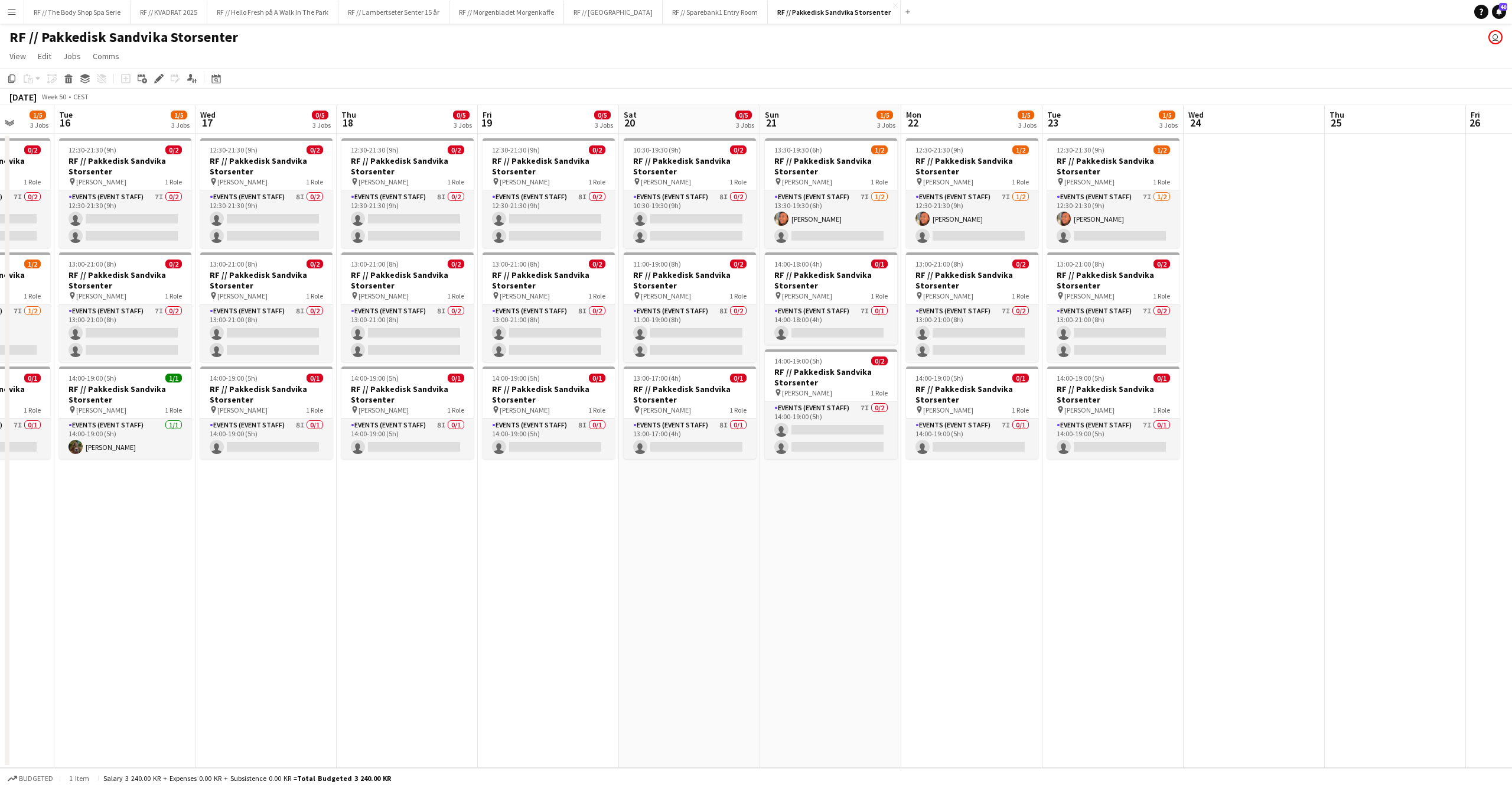
scroll to position [0, 376]
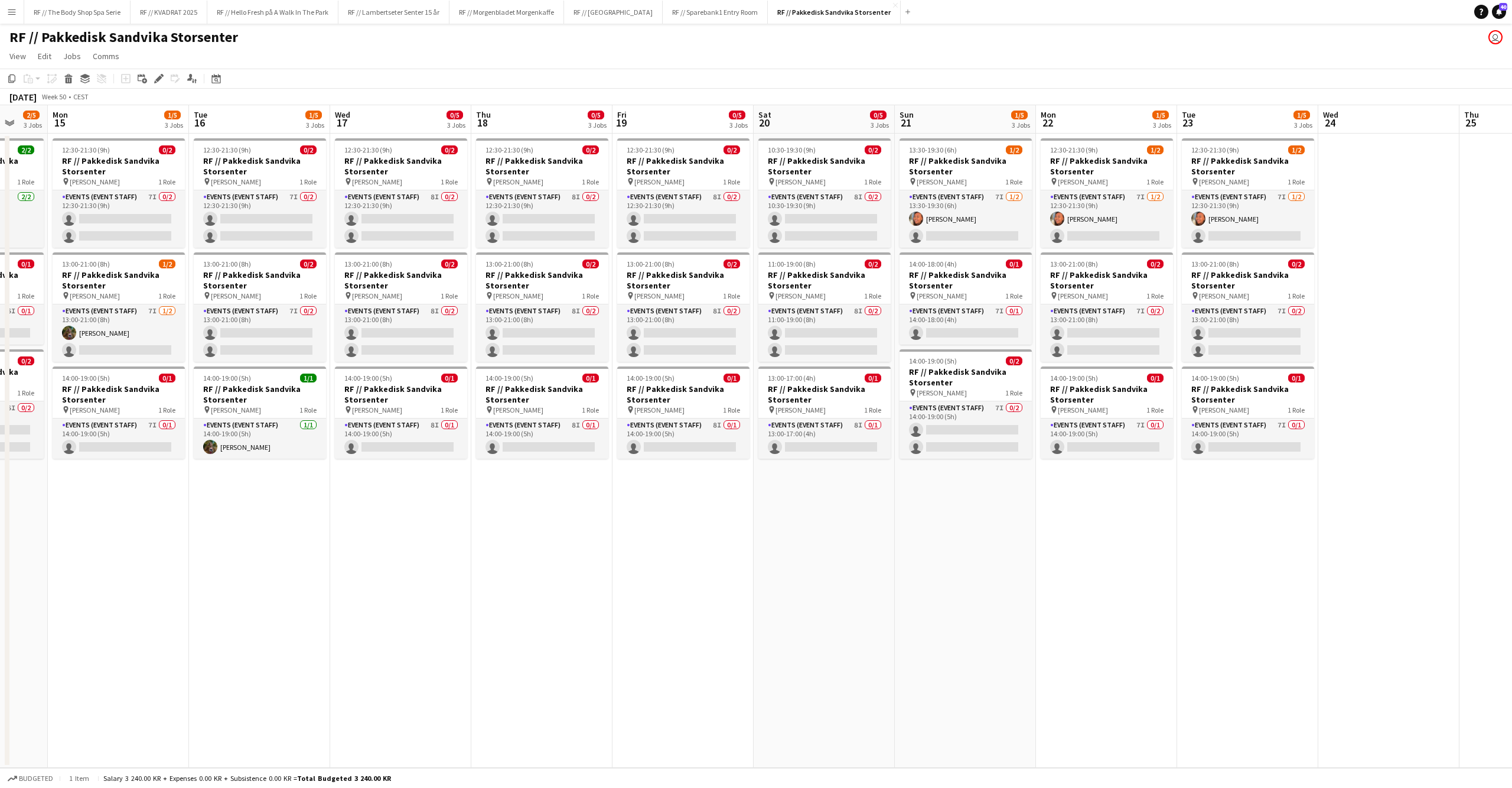
drag, startPoint x: 1000, startPoint y: 539, endPoint x: 698, endPoint y: 551, distance: 302.2
click at [693, 554] on app-calendar-viewport "Fri 12 1/5 3 Jobs Sat 13 1/5 3 Jobs Sun 14 2/5 3 Jobs Mon 15 1/5 3 Jobs Tue 16 …" at bounding box center [756, 436] width 1512 height 663
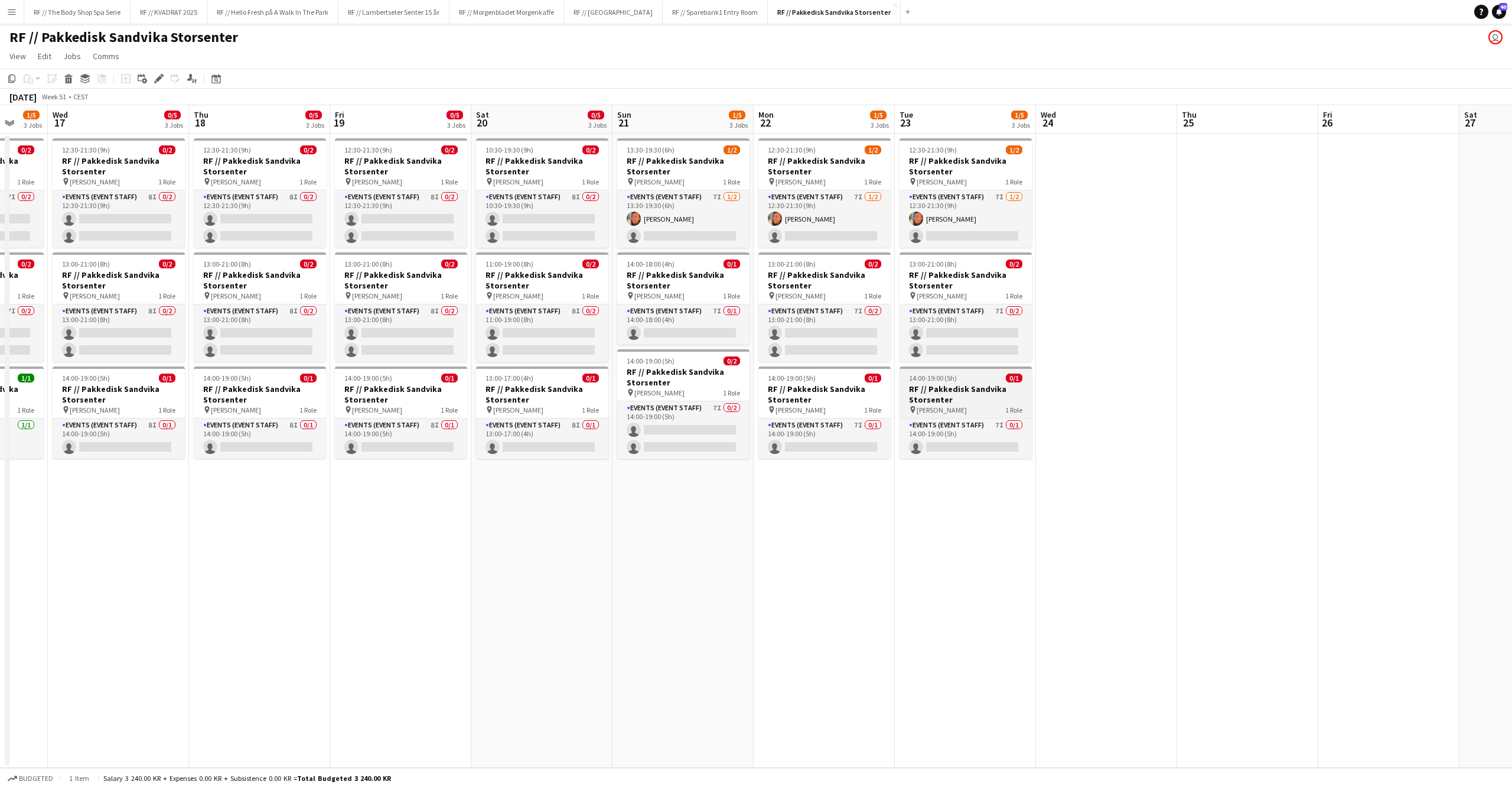
click at [958, 391] on h3 "RF // Pakkedisk Sandvika Storsenter" at bounding box center [966, 394] width 133 height 21
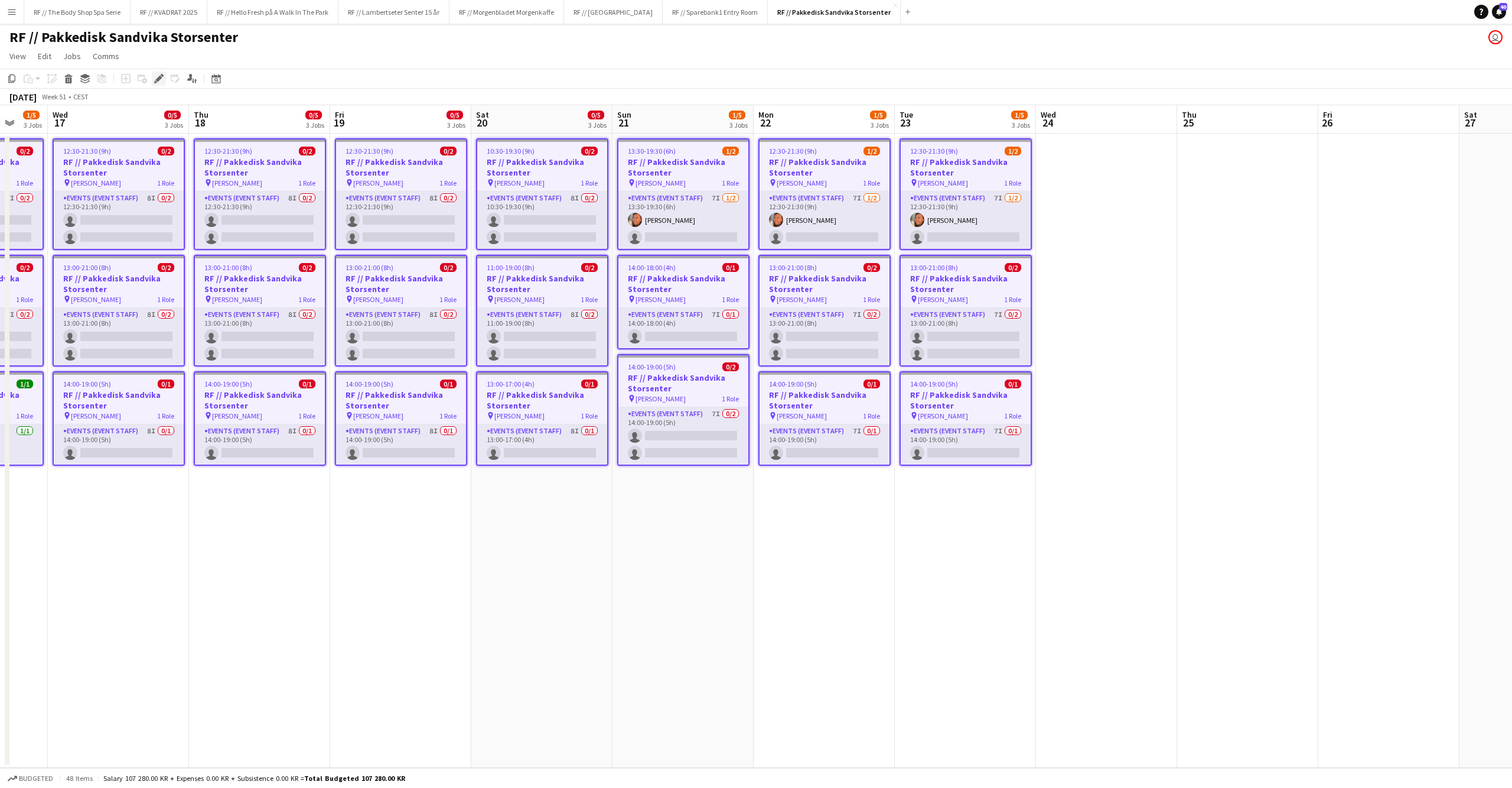
click at [164, 80] on div "Edit" at bounding box center [159, 78] width 14 height 14
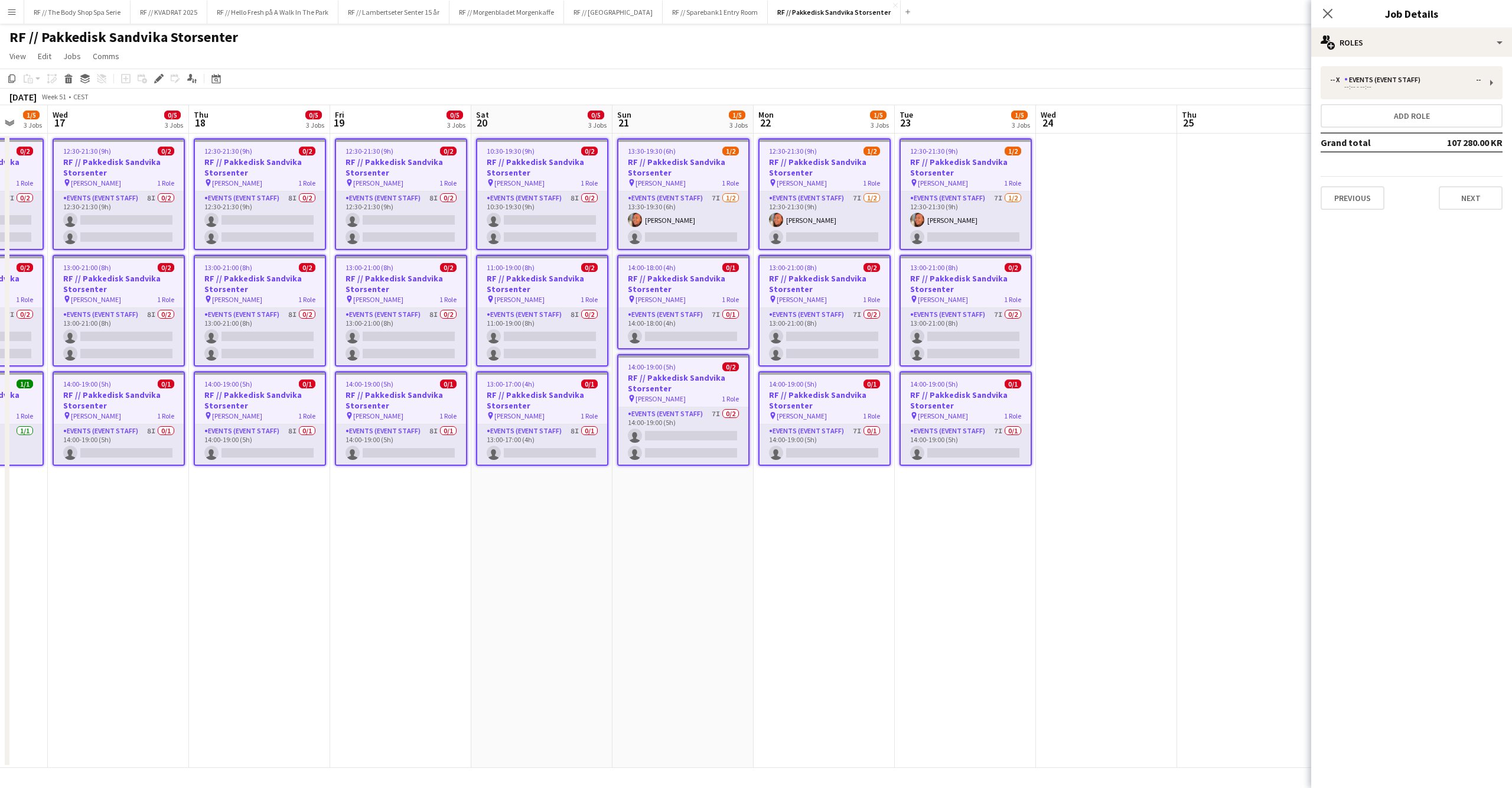
click at [1485, 189] on button "Next" at bounding box center [1471, 198] width 64 height 24
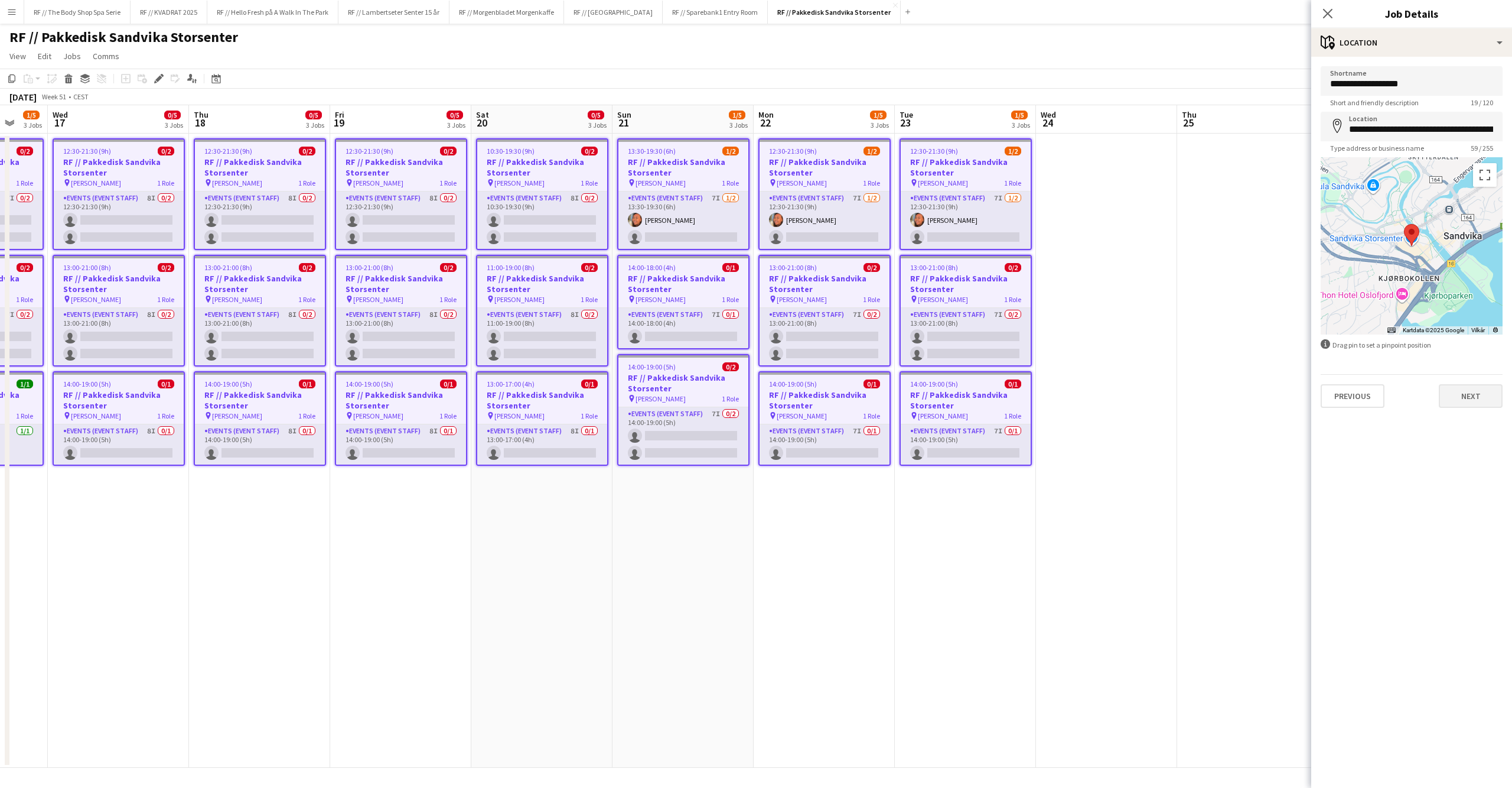
click at [1477, 400] on button "Next" at bounding box center [1471, 396] width 64 height 24
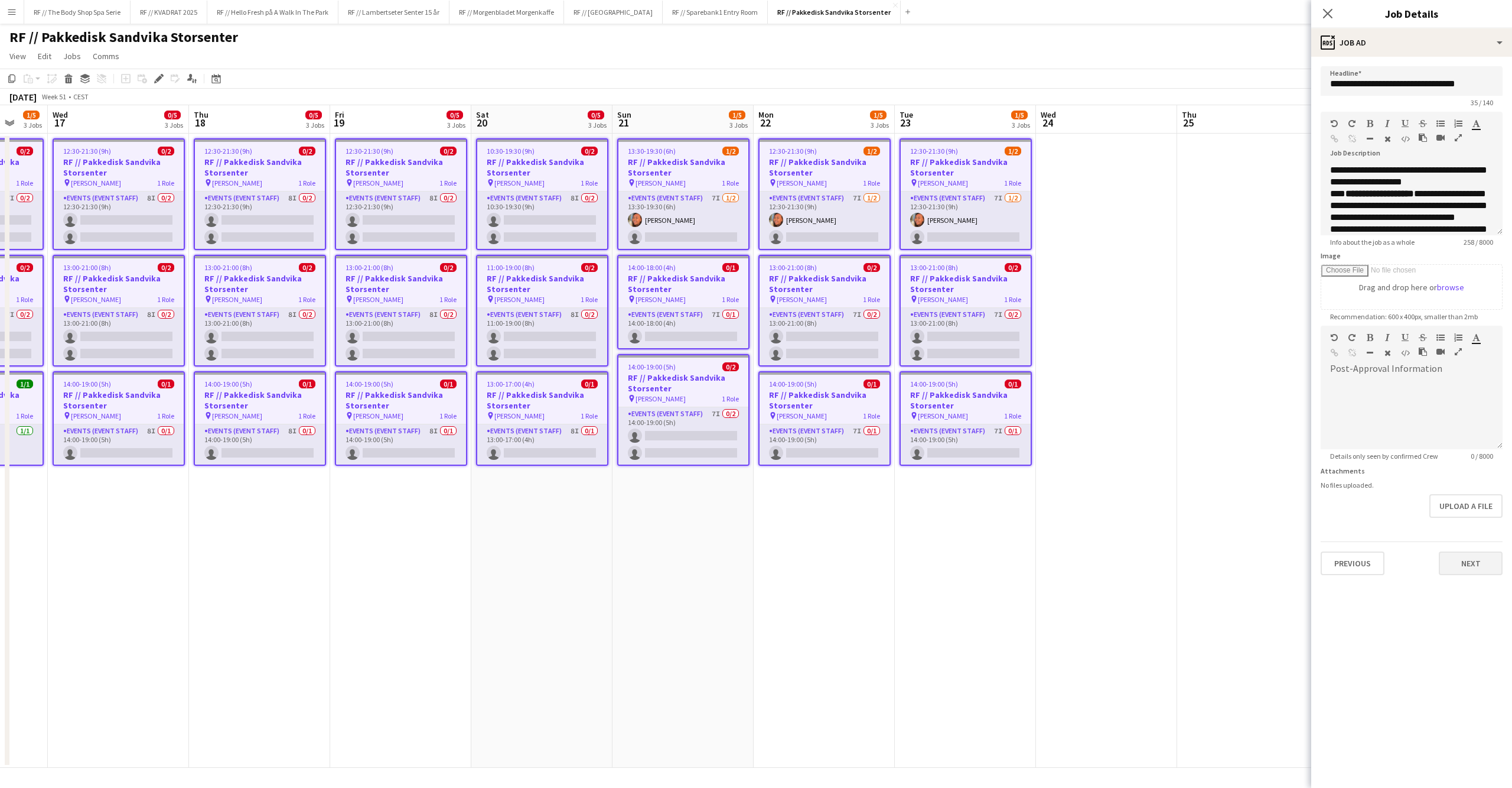
click at [1456, 568] on button "Next" at bounding box center [1471, 563] width 64 height 24
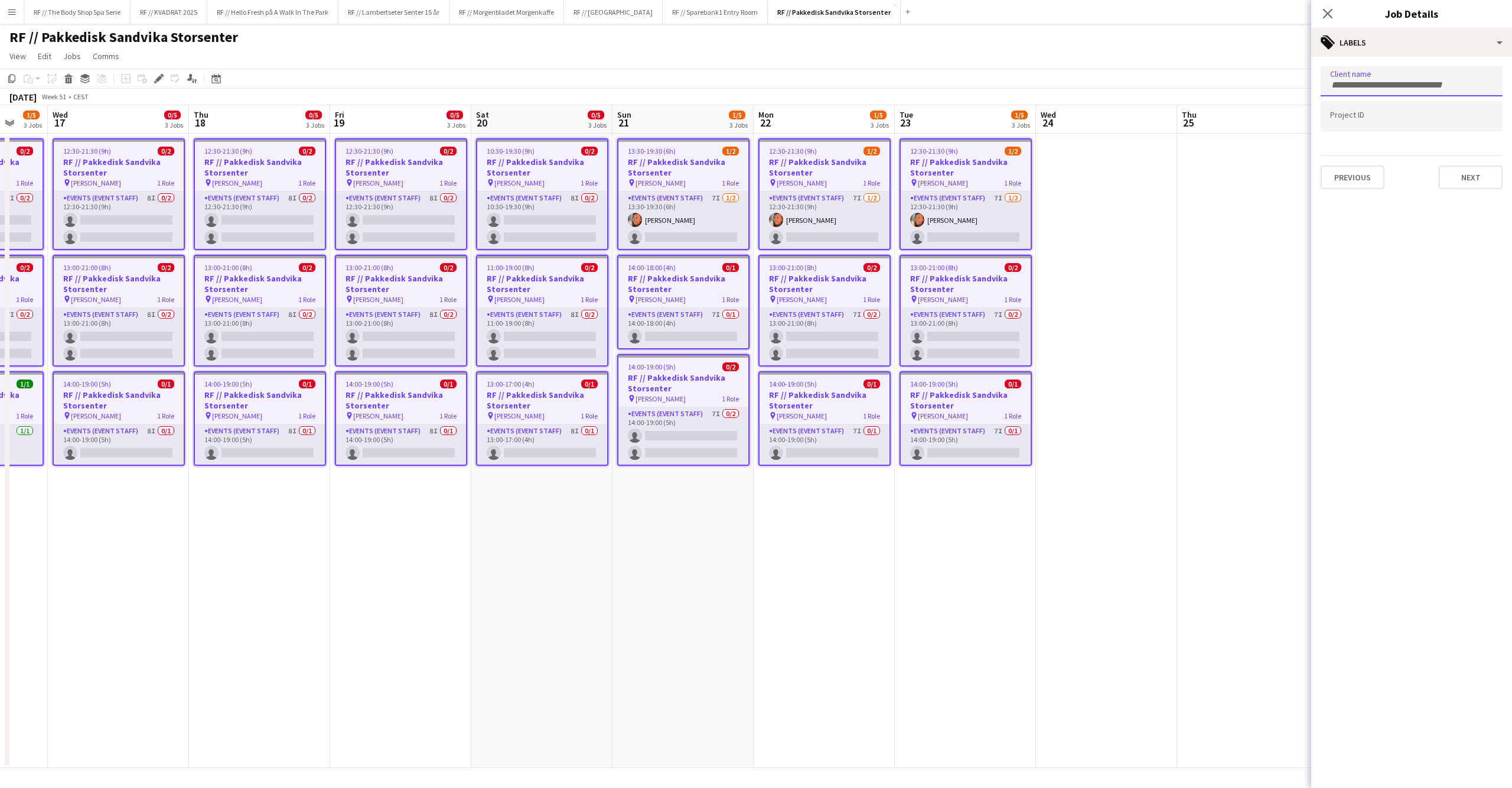
click at [1359, 88] on input "Type to search client labels..." at bounding box center [1412, 85] width 163 height 10
type input "**********"
click at [1438, 133] on input "Type to search project ID labels..." at bounding box center [1412, 129] width 163 height 10
paste input "******"
type input "******"
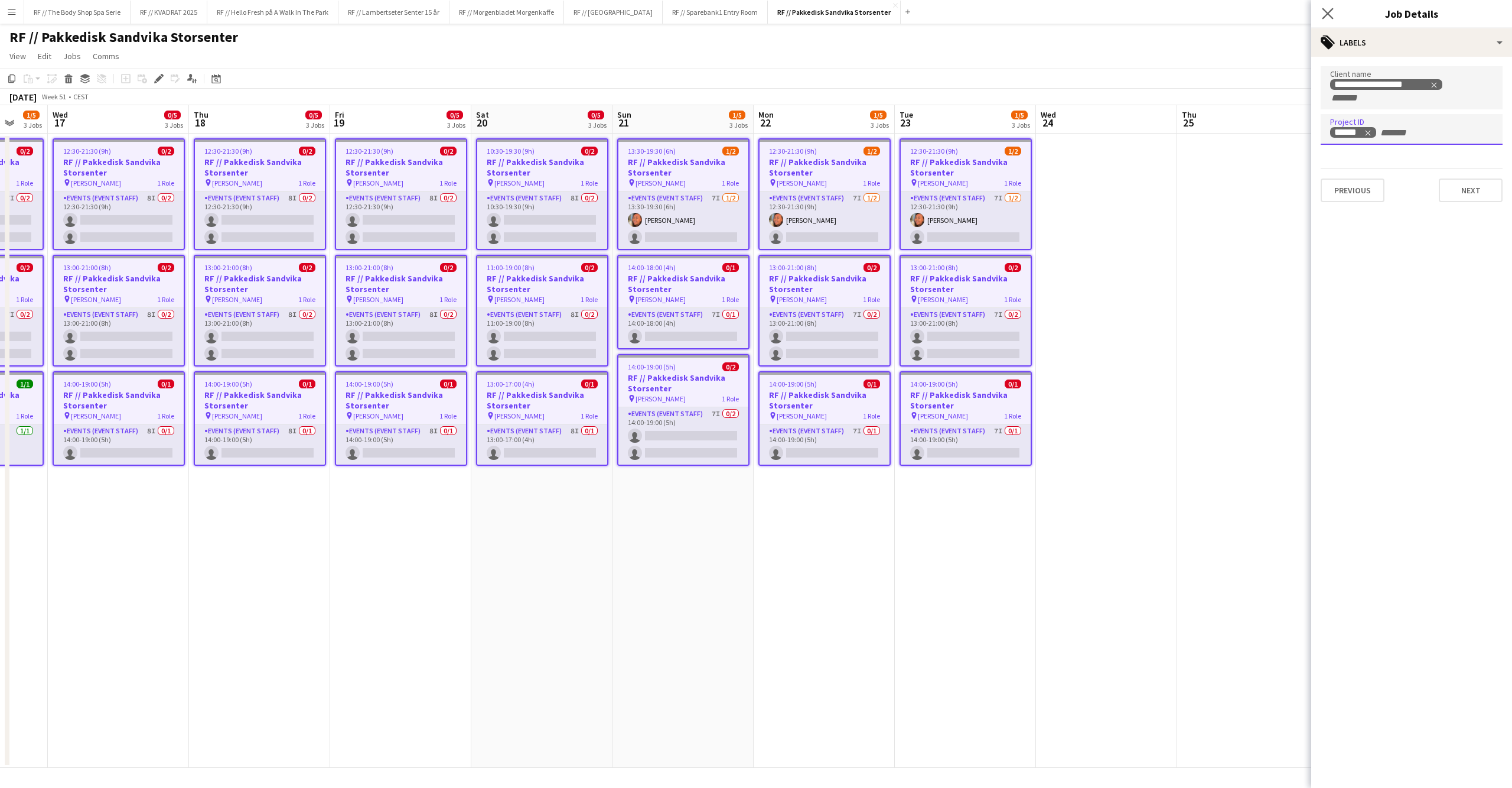
click at [1322, 13] on app-icon "Close pop-in" at bounding box center [1328, 14] width 17 height 17
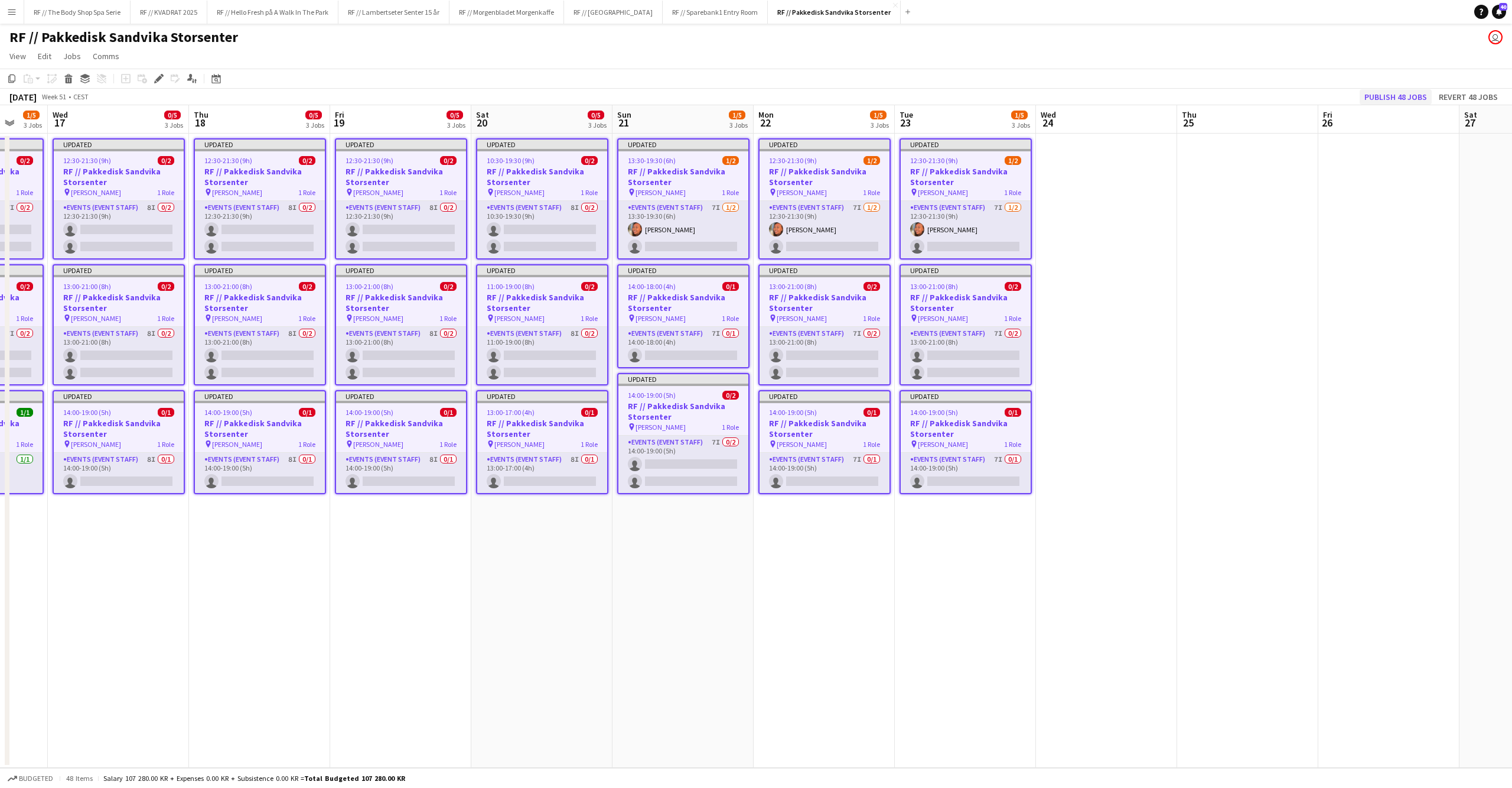
click at [1399, 91] on button "Publish 48 jobs" at bounding box center [1396, 97] width 72 height 15
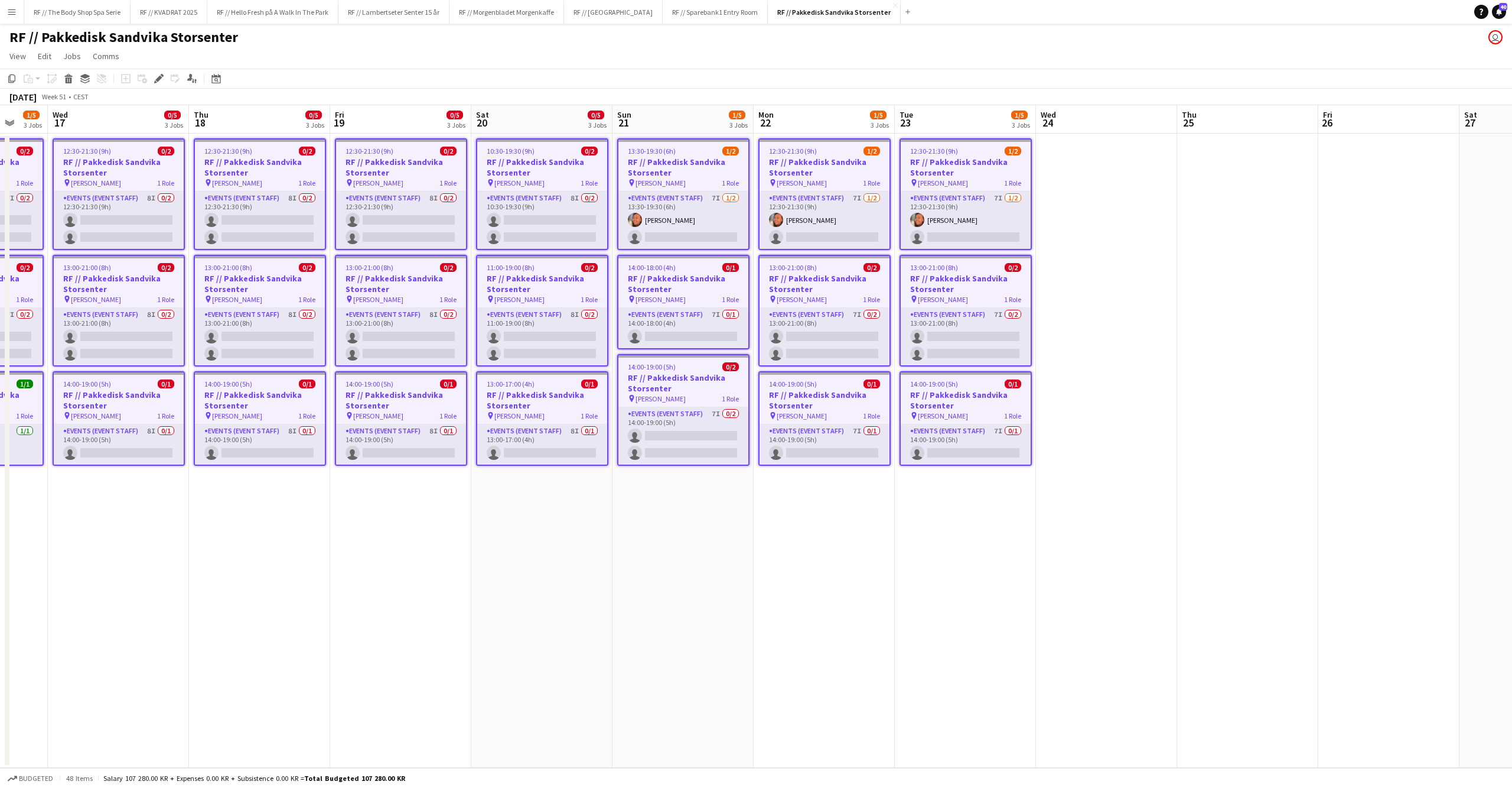
click at [1156, 386] on app-date-cell at bounding box center [1106, 450] width 141 height 634
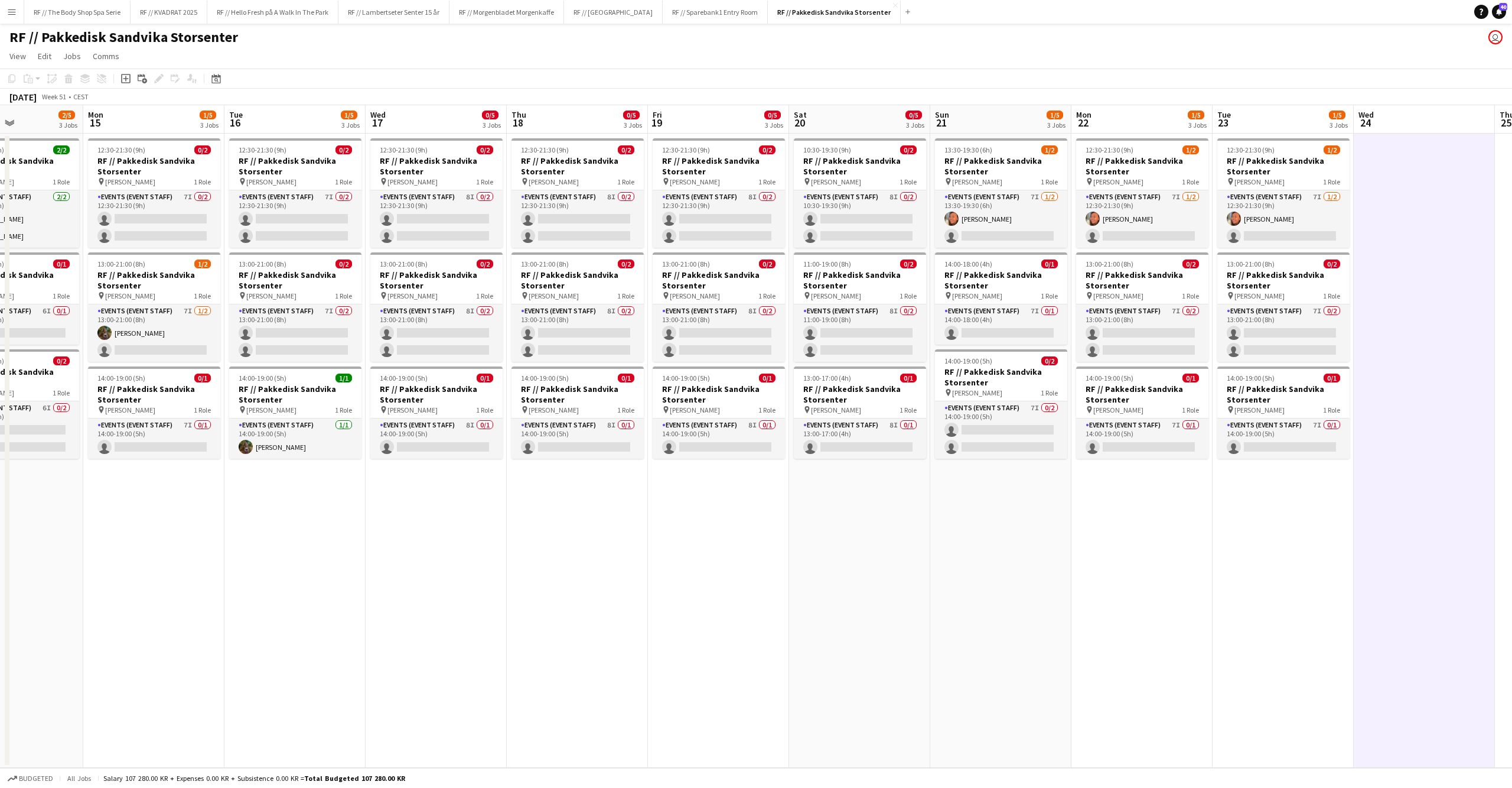
drag, startPoint x: 209, startPoint y: 608, endPoint x: 948, endPoint y: 591, distance: 739.2
click at [948, 591] on app-calendar-viewport "Fri 12 1/5 3 Jobs Sat 13 1/5 3 Jobs Sun 14 2/5 3 Jobs Mon 15 1/5 3 Jobs Tue 16 …" at bounding box center [756, 436] width 1512 height 663
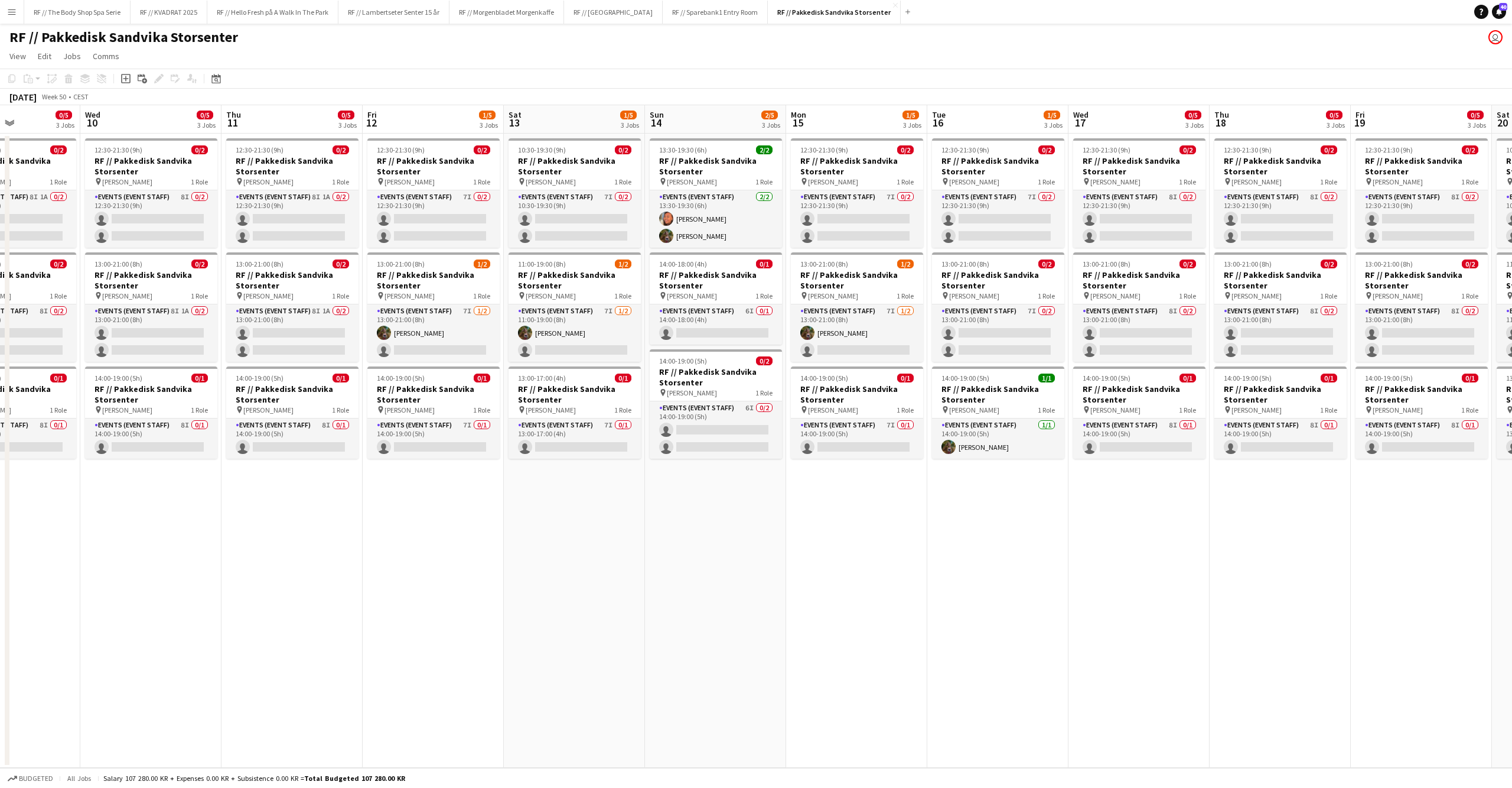
drag, startPoint x: 506, startPoint y: 598, endPoint x: 930, endPoint y: 604, distance: 424.0
click at [931, 604] on app-calendar-viewport "Sun 7 Mon 8 0/5 3 Jobs Tue 9 0/5 3 Jobs Wed 10 0/5 3 Jobs Thu 11 0/5 3 Jobs Fri…" at bounding box center [756, 436] width 1512 height 663
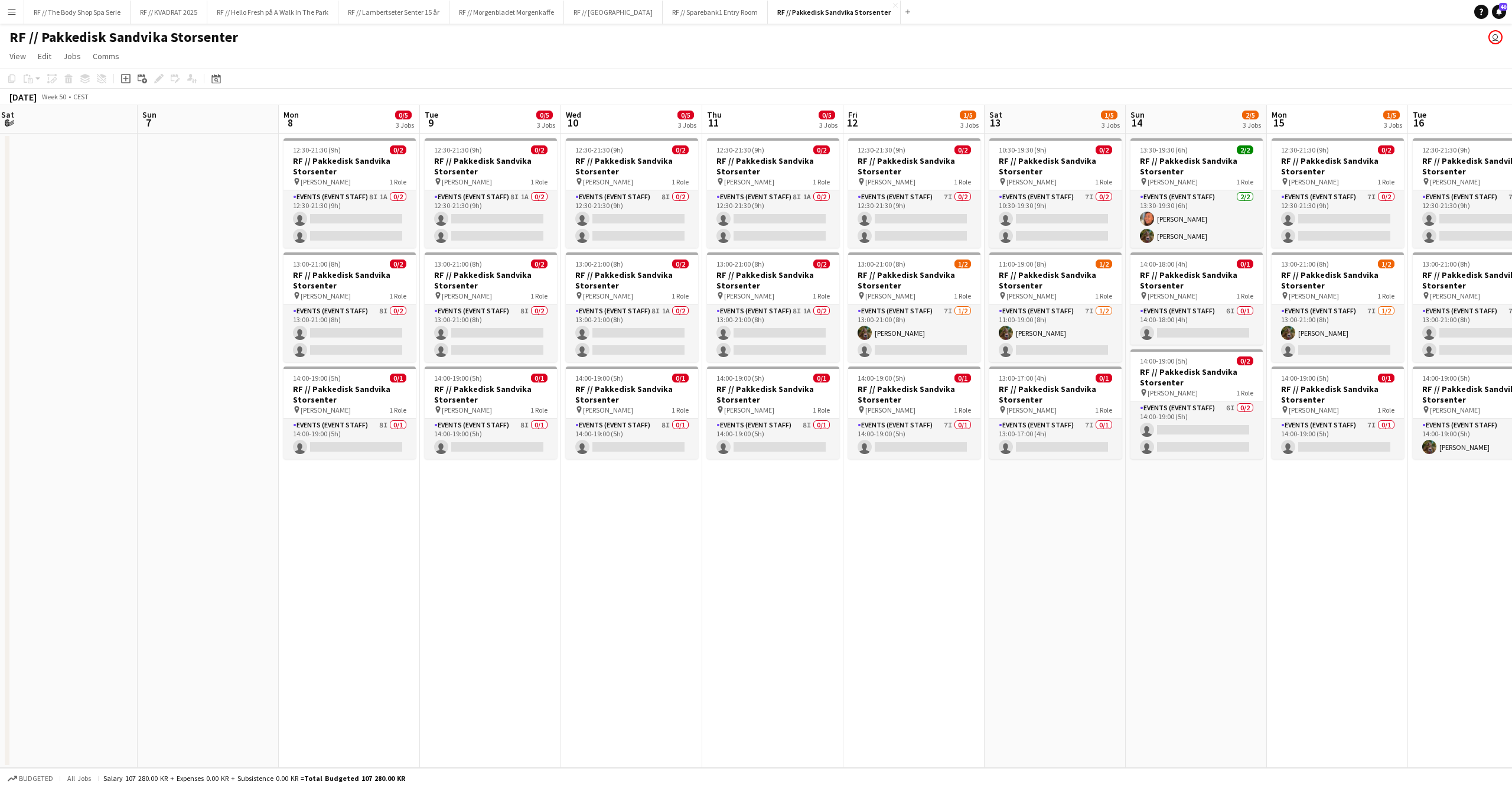
scroll to position [0, 285]
drag, startPoint x: 520, startPoint y: 585, endPoint x: 851, endPoint y: 583, distance: 331.0
click at [851, 583] on app-calendar-viewport "Thu 4 Fri 5 Sat 6 Sun 7 Mon 8 0/5 3 Jobs Tue 9 0/5 3 Jobs Wed 10 0/5 3 Jobs Thu…" at bounding box center [756, 436] width 1512 height 663
drag, startPoint x: 412, startPoint y: 602, endPoint x: 428, endPoint y: 590, distance: 20.0
click at [412, 603] on app-date-cell "12:30-21:30 (9h) 0/2 RF // Pakkedisk [PERSON_NAME] pin [PERSON_NAME] 1 Role Eve…" at bounding box center [350, 450] width 141 height 634
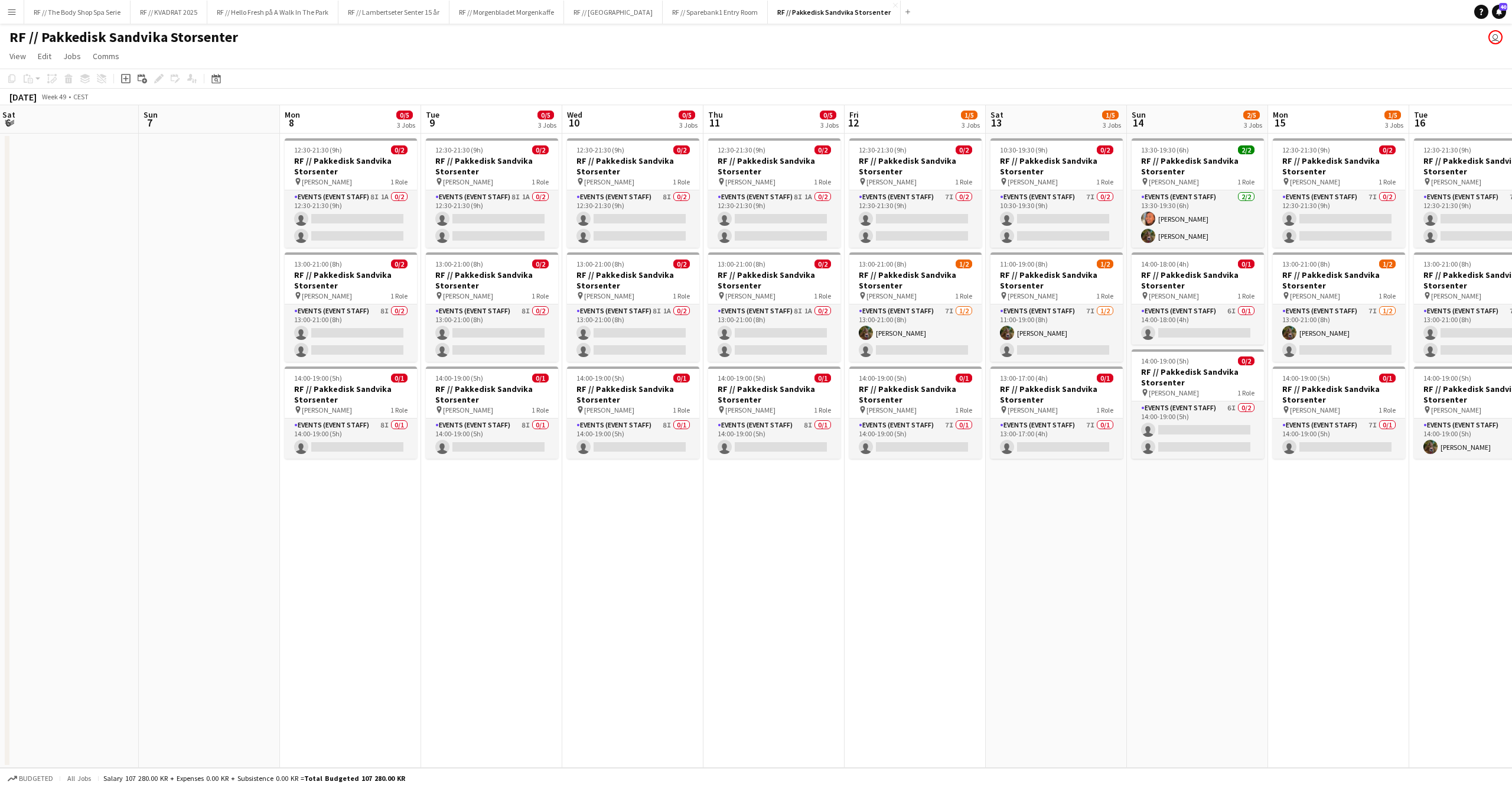
scroll to position [0, 284]
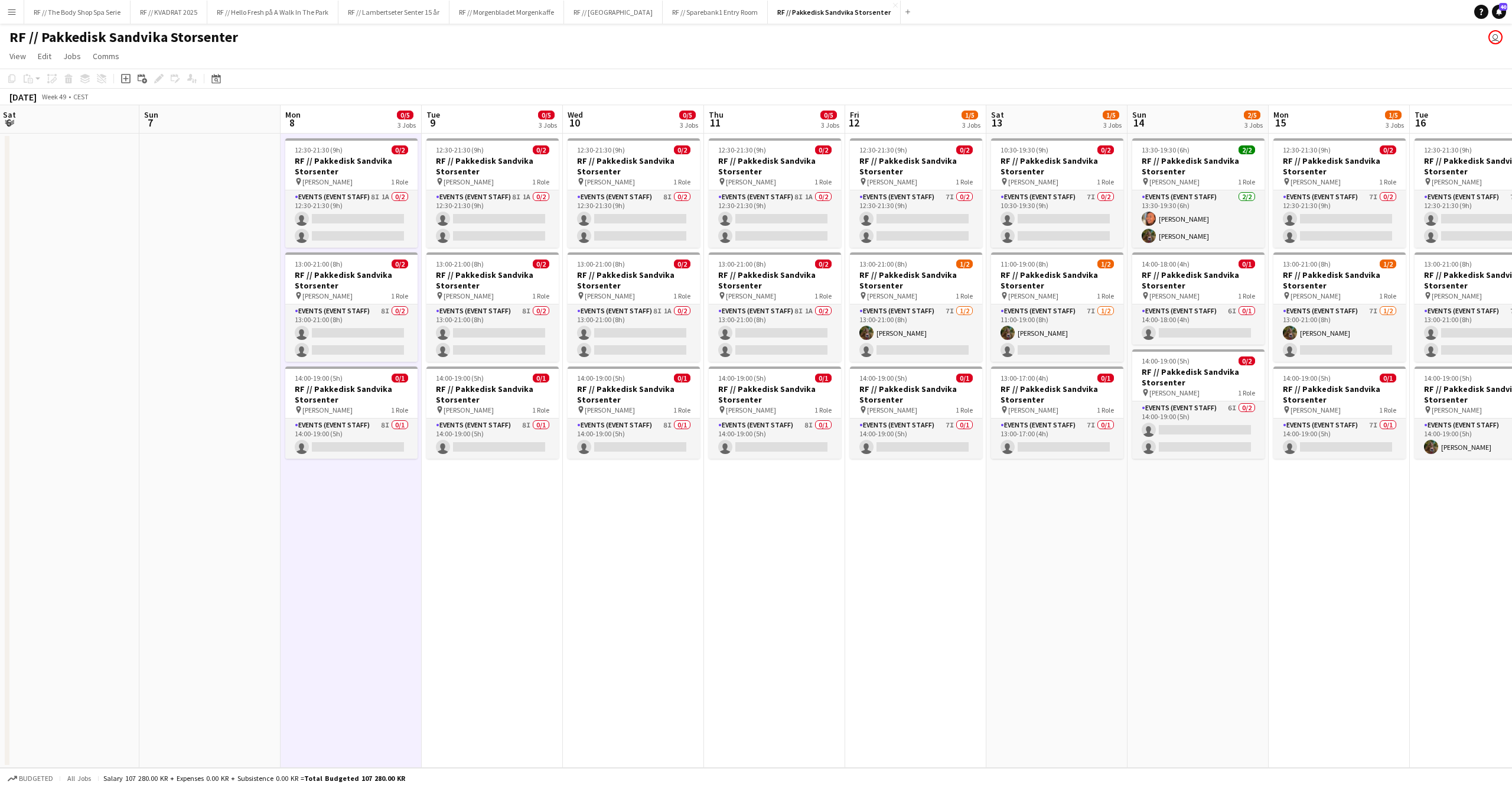
click at [502, 545] on app-date-cell "12:30-21:30 (9h) 0/2 RF // Pakkedisk [PERSON_NAME] pin [PERSON_NAME] 1 Role Eve…" at bounding box center [492, 450] width 141 height 634
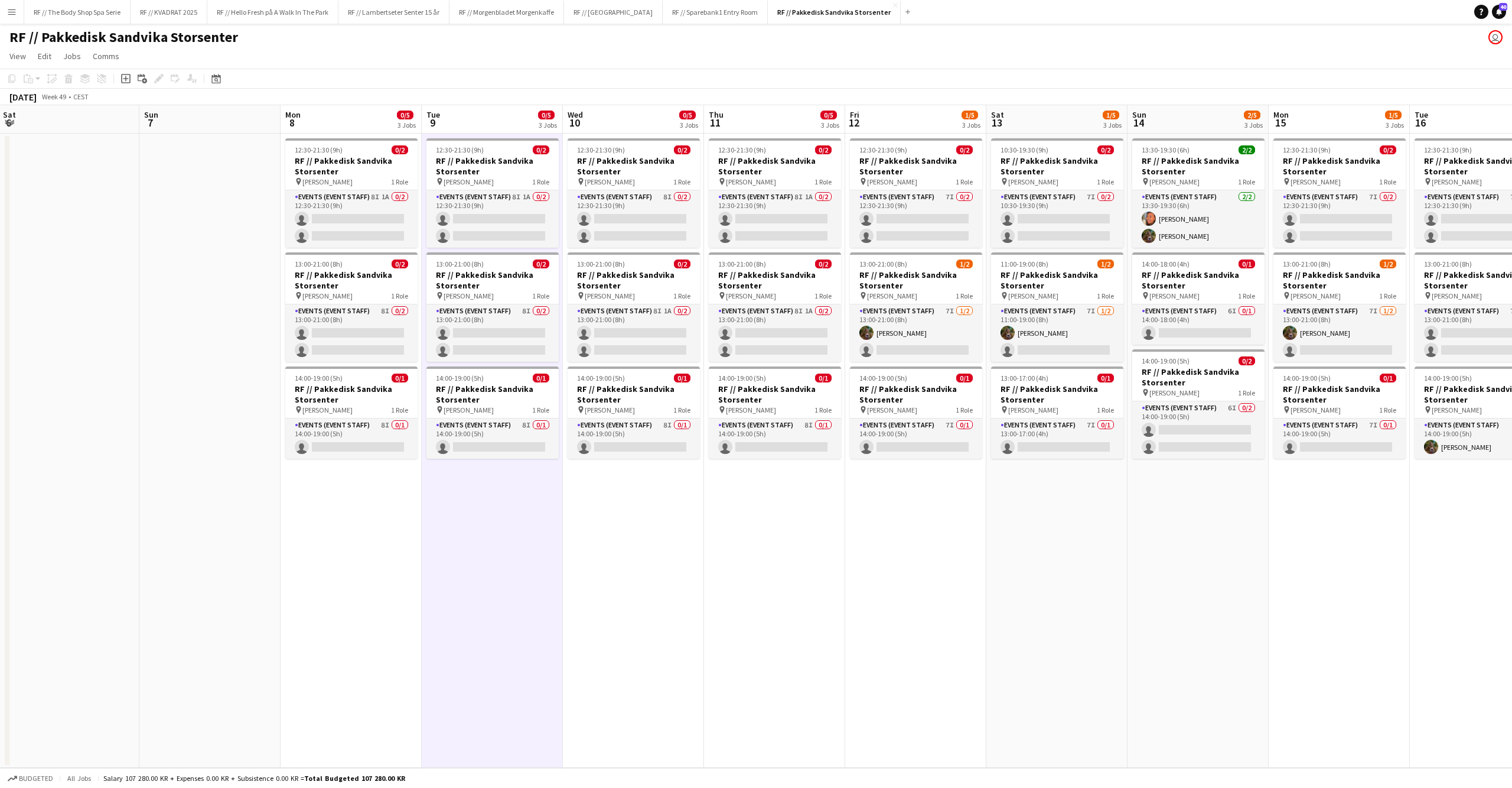
click at [349, 552] on app-date-cell "12:30-21:30 (9h) 0/2 RF // Pakkedisk [PERSON_NAME] pin [PERSON_NAME] 1 Role Eve…" at bounding box center [351, 450] width 141 height 634
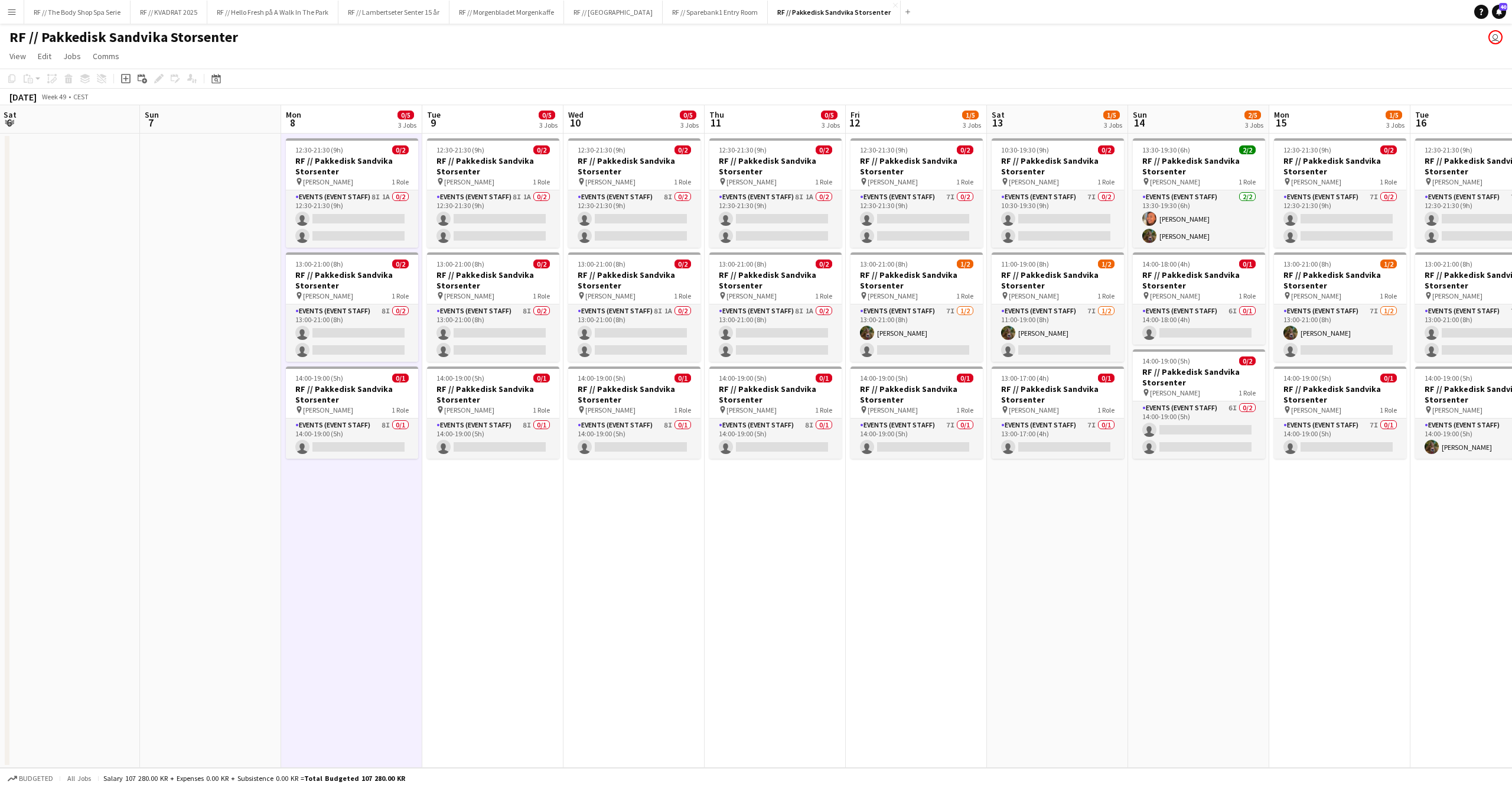
click at [216, 535] on app-date-cell at bounding box center [210, 450] width 141 height 634
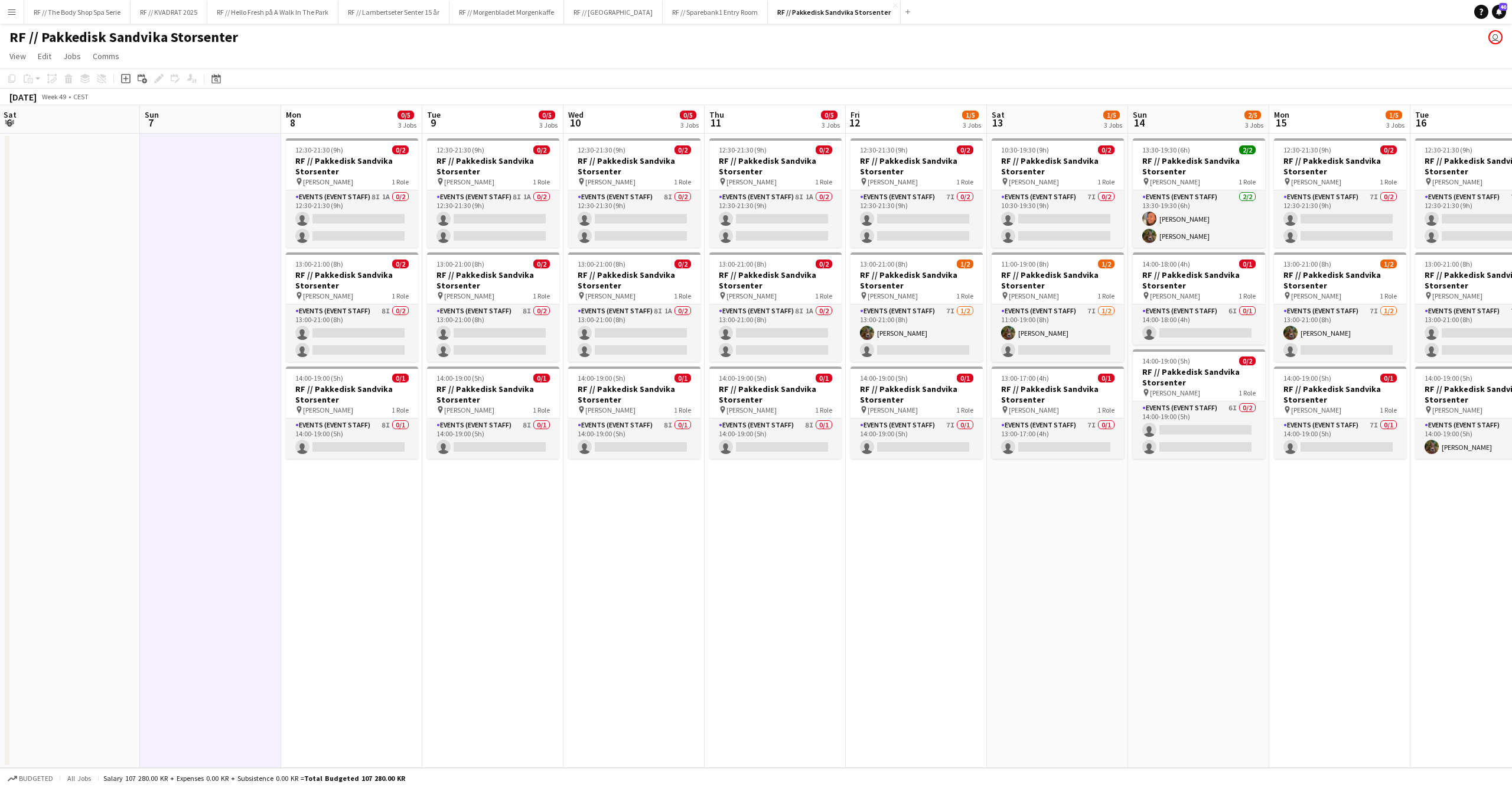
click at [380, 528] on app-date-cell "12:30-21:30 (9h) 0/2 RF // Pakkedisk [PERSON_NAME] pin [PERSON_NAME] 1 Role Eve…" at bounding box center [352, 450] width 141 height 634
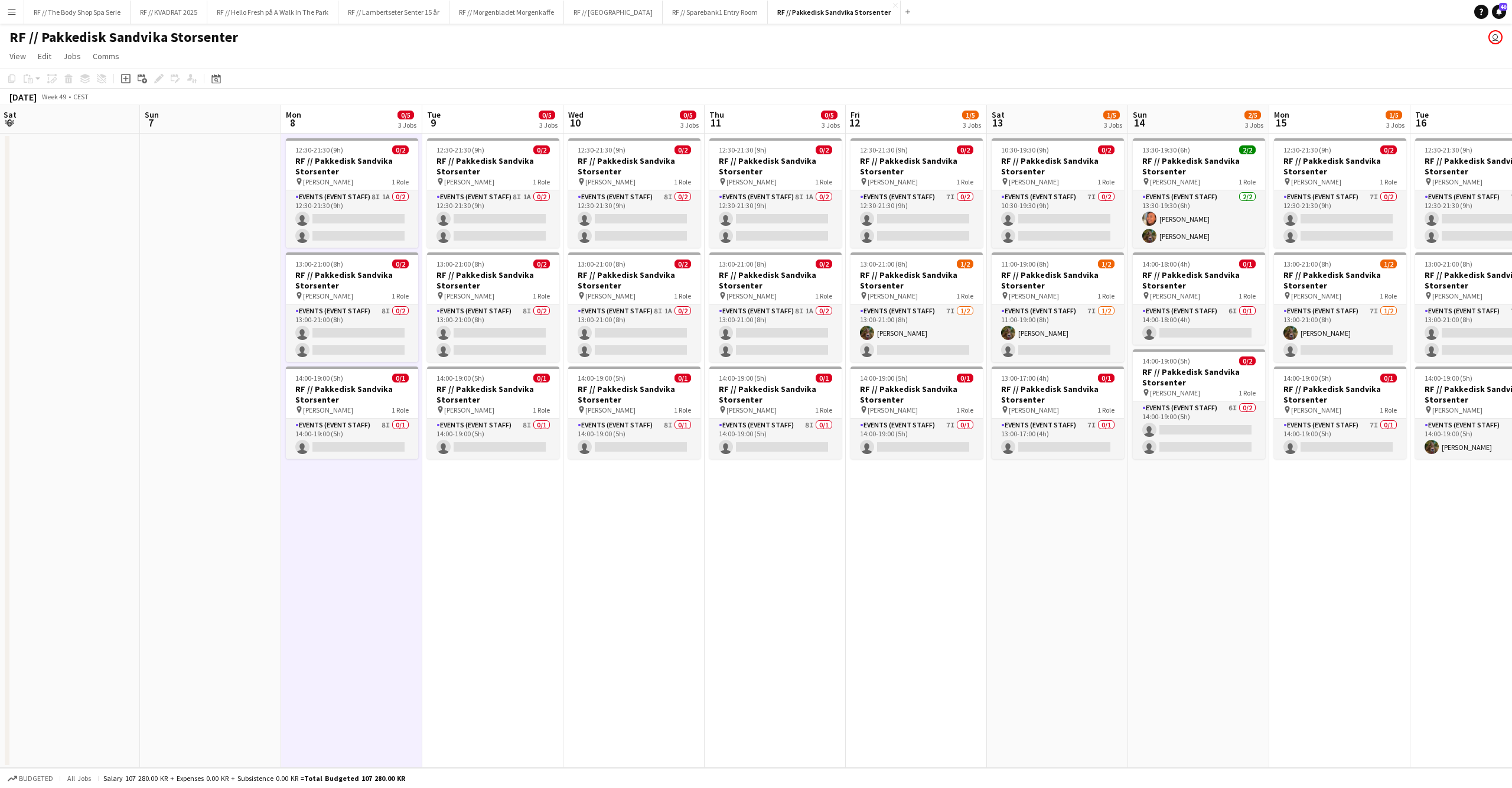
click at [217, 489] on app-date-cell at bounding box center [210, 450] width 141 height 634
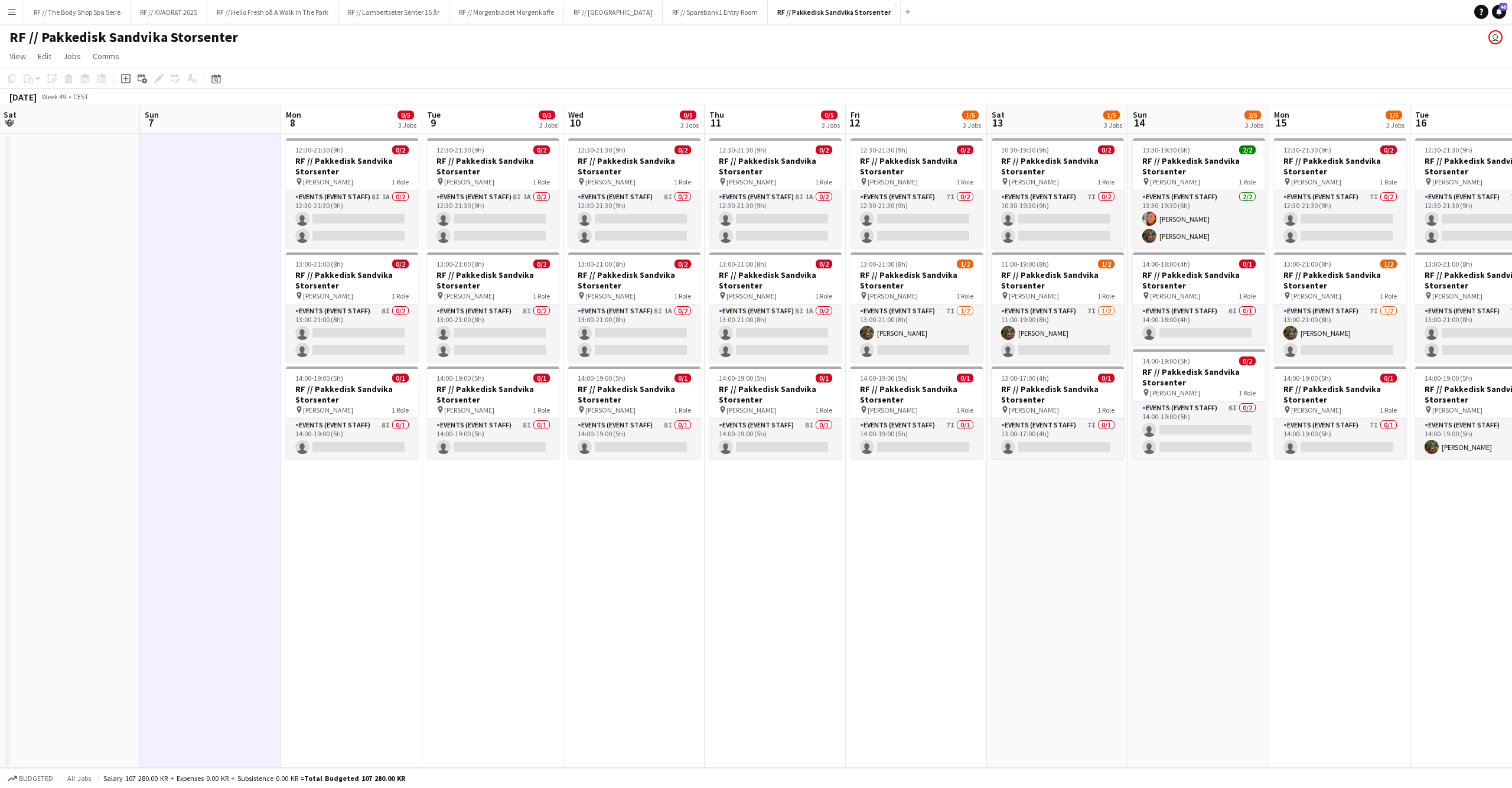
click at [315, 499] on app-date-cell "12:30-21:30 (9h) 0/2 RF // Pakkedisk [PERSON_NAME] pin [PERSON_NAME] 1 Role Eve…" at bounding box center [352, 450] width 141 height 634
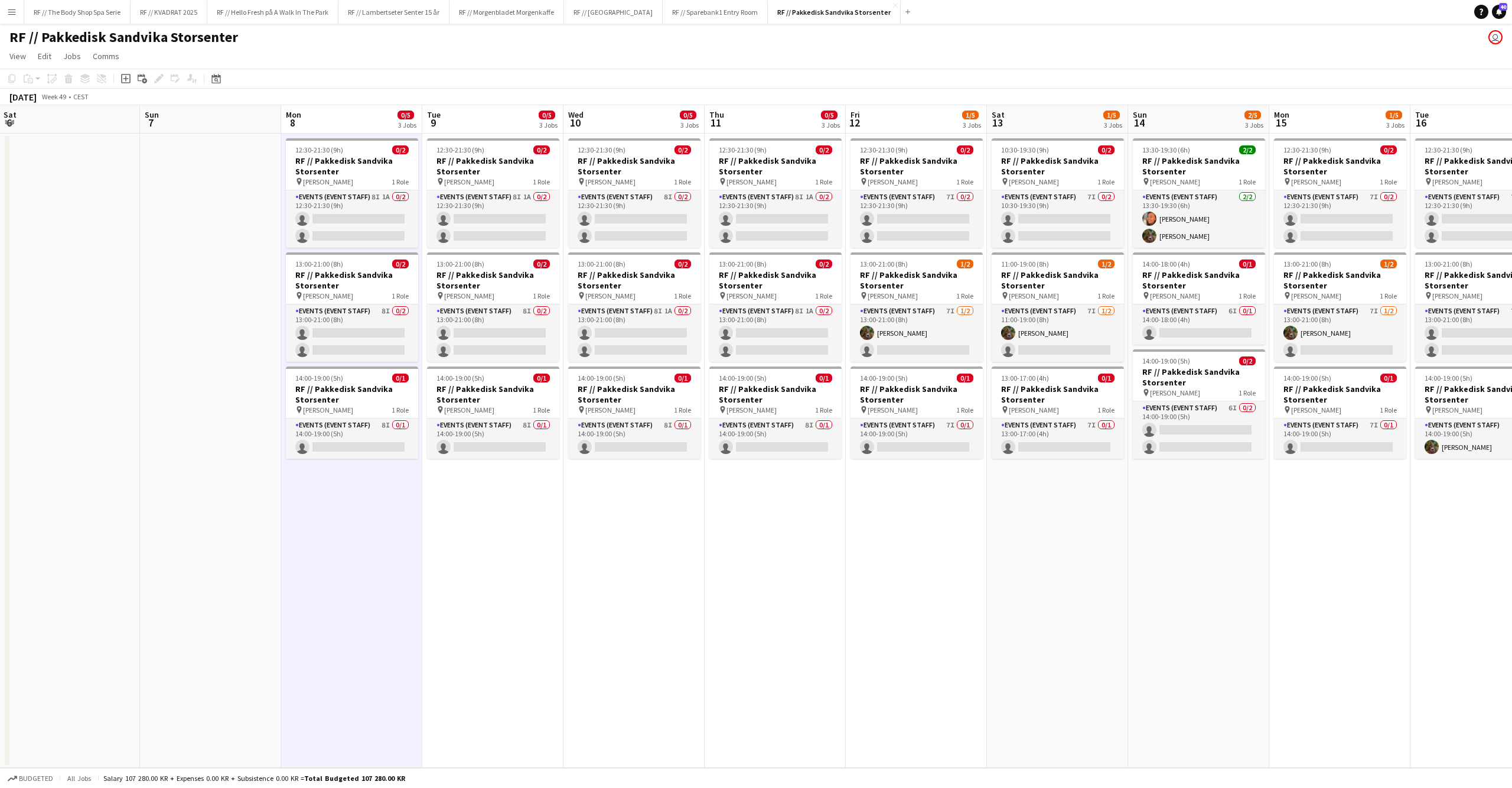
click at [237, 502] on app-date-cell at bounding box center [210, 450] width 141 height 634
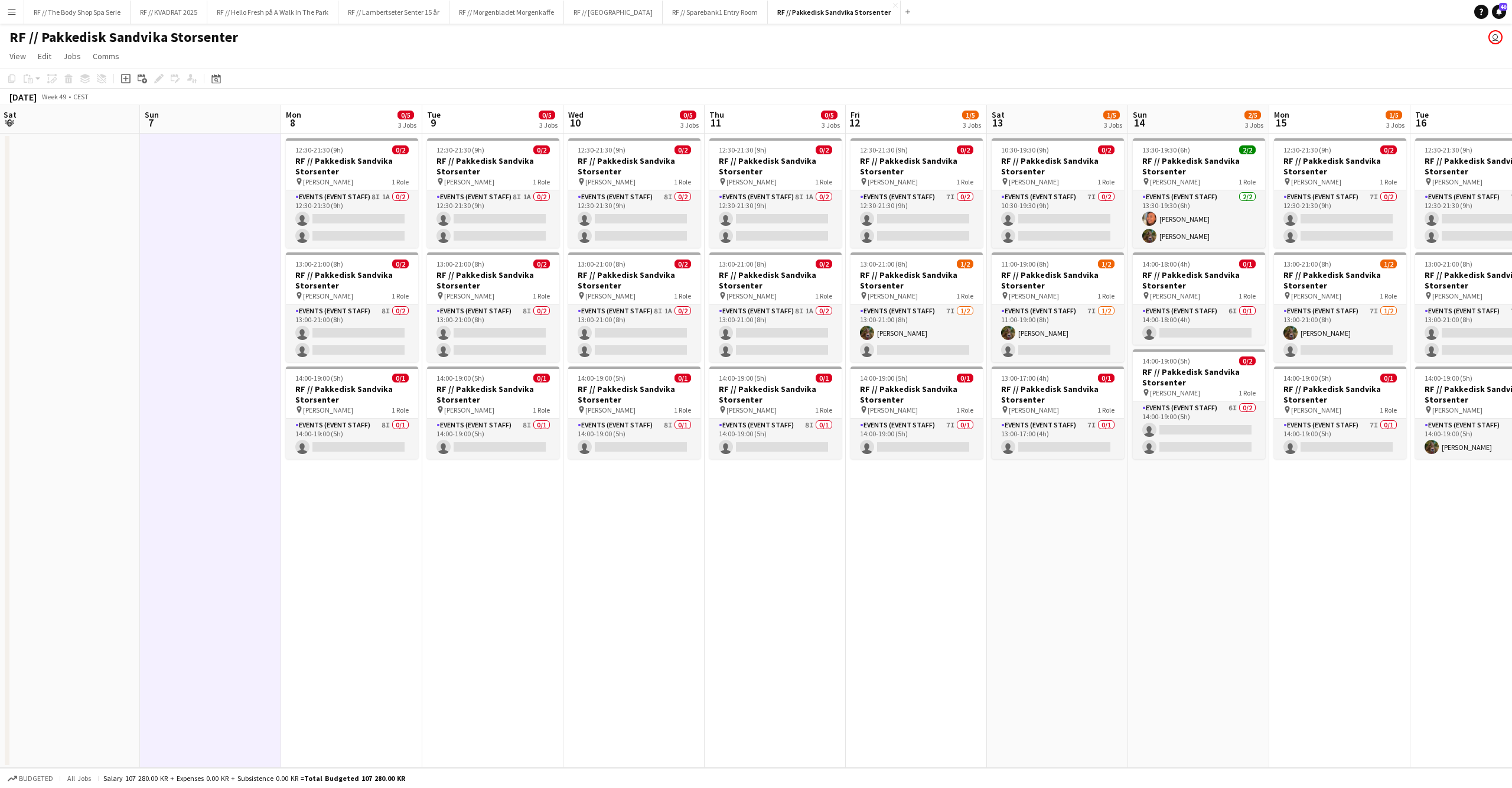
click at [331, 530] on app-date-cell "12:30-21:30 (9h) 0/2 RF // Pakkedisk [PERSON_NAME] pin [PERSON_NAME] 1 Role Eve…" at bounding box center [352, 450] width 141 height 634
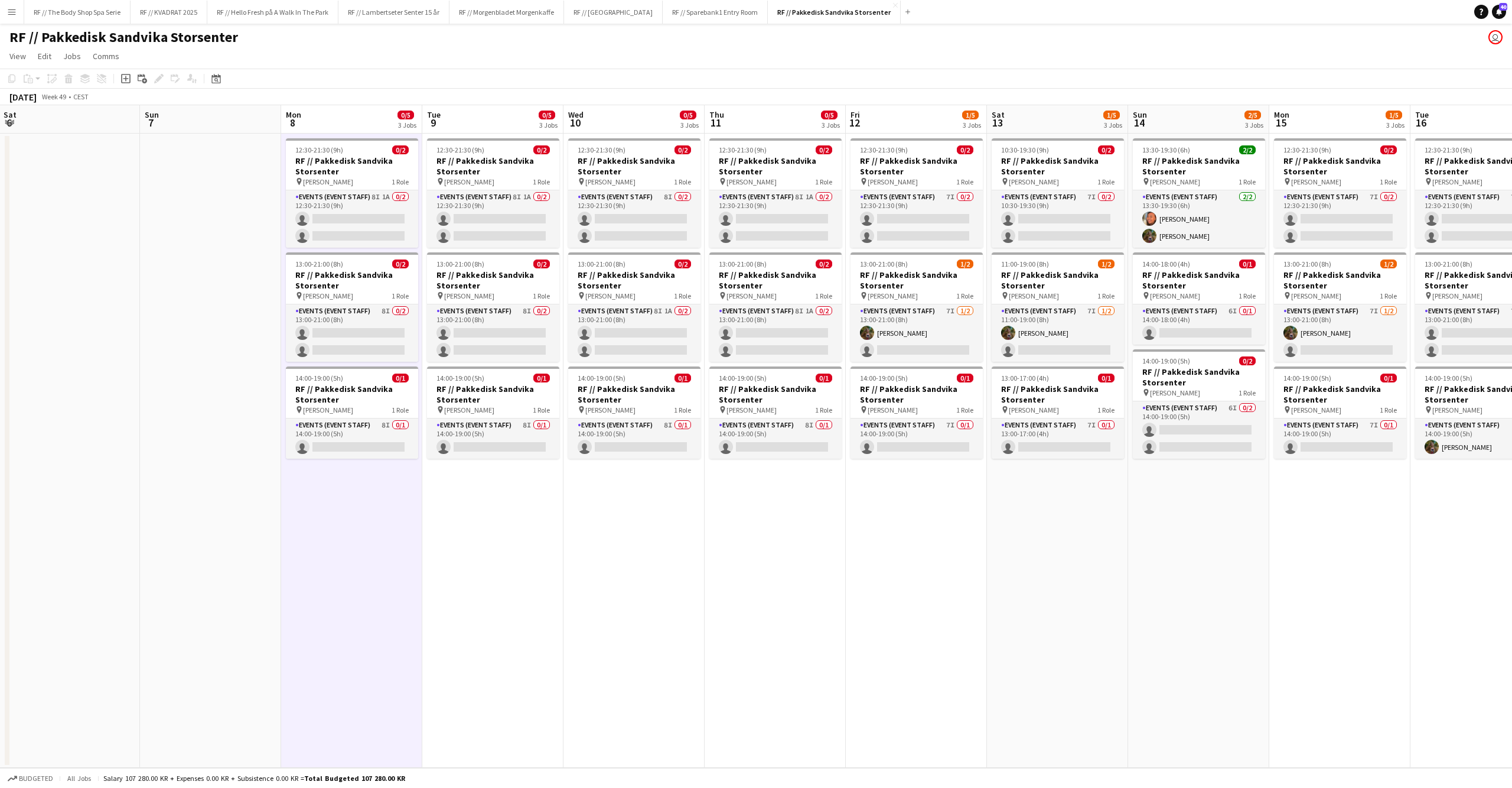
click at [227, 523] on app-date-cell at bounding box center [210, 450] width 141 height 634
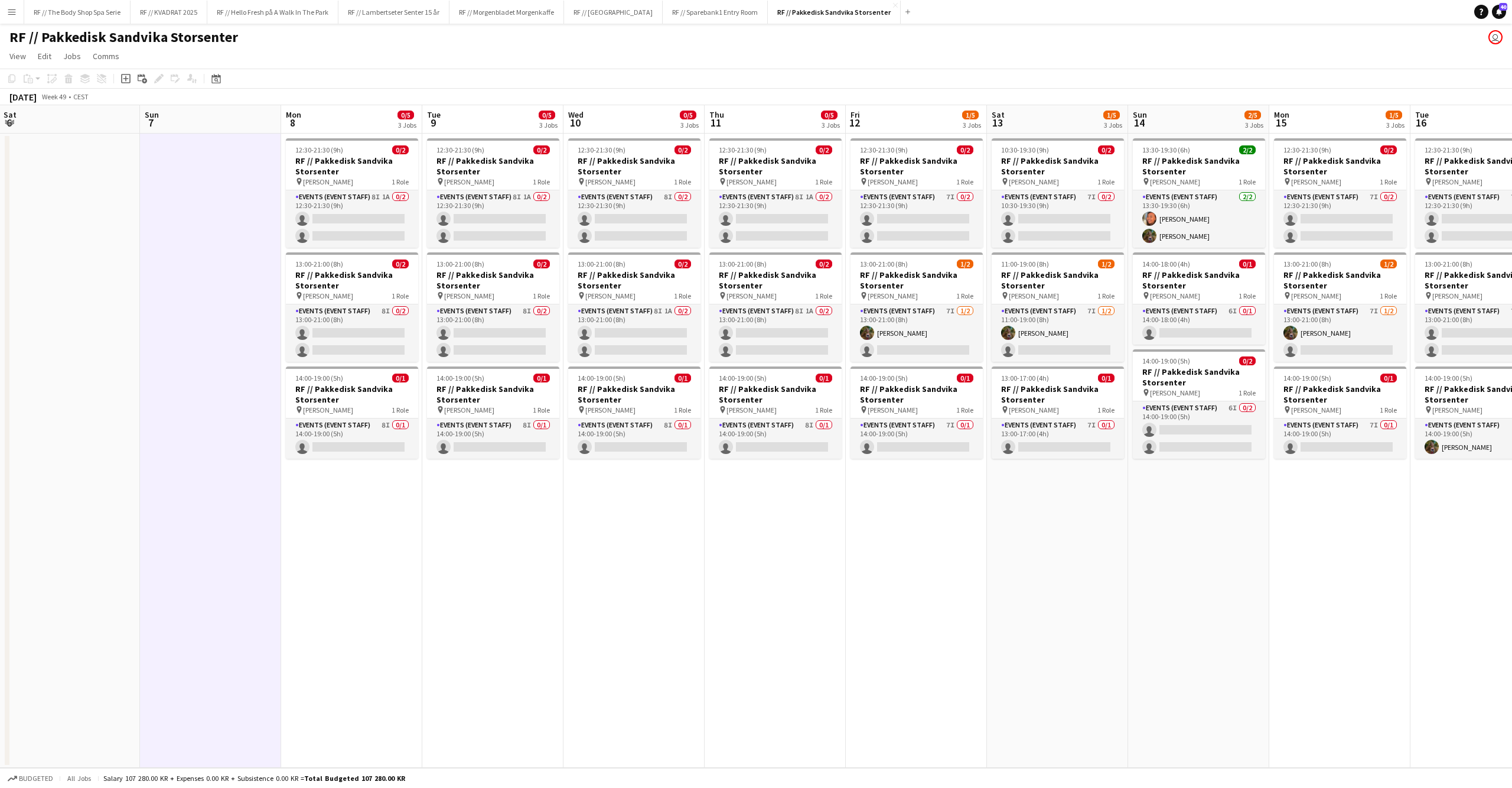
click at [321, 514] on app-date-cell "12:30-21:30 (9h) 0/2 RF // Pakkedisk [PERSON_NAME] pin [PERSON_NAME] 1 Role Eve…" at bounding box center [352, 450] width 141 height 634
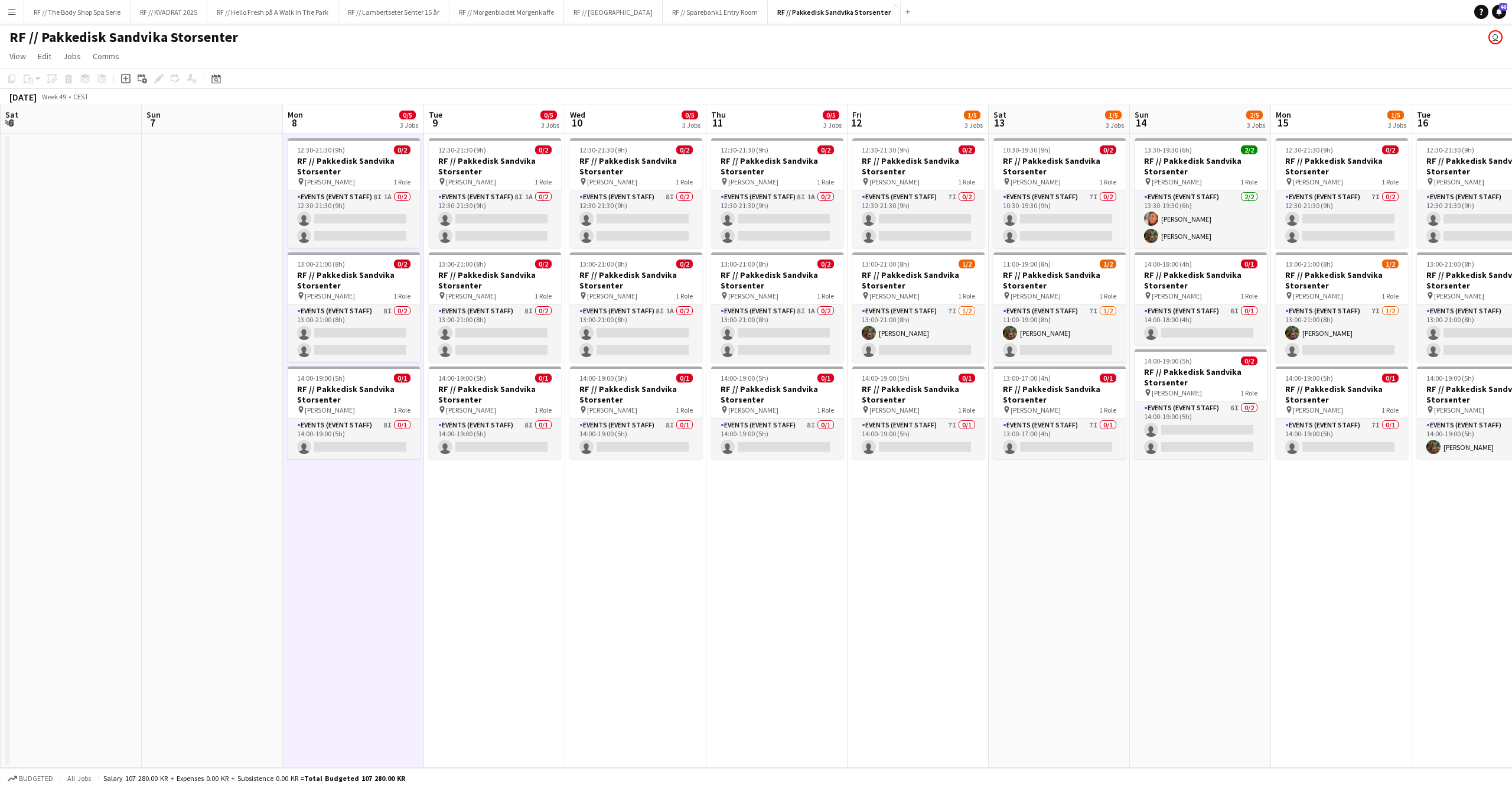
click at [252, 513] on app-date-cell at bounding box center [212, 450] width 141 height 634
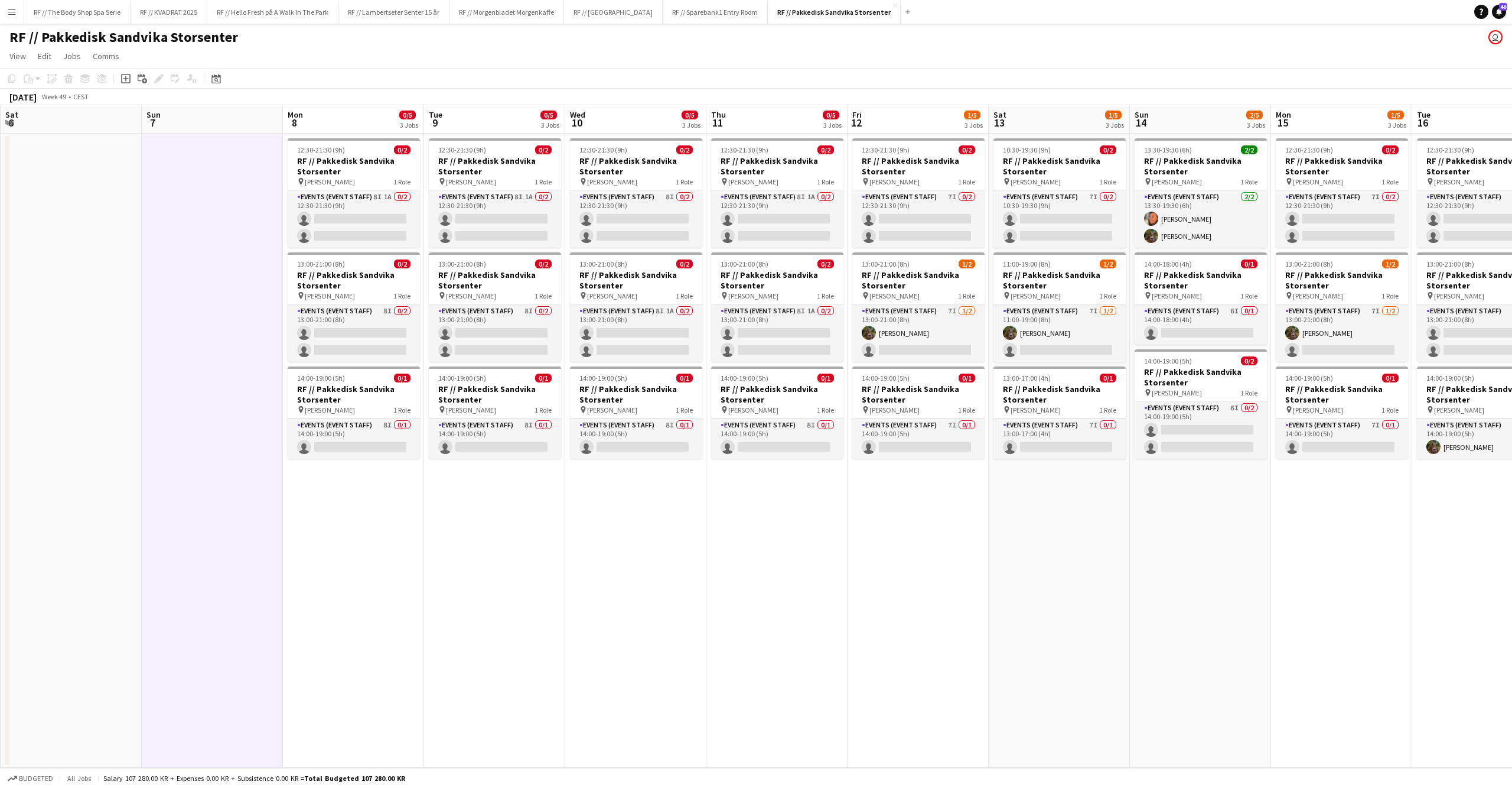
click at [303, 511] on app-date-cell "12:30-21:30 (9h) 0/2 RF // Pakkedisk [PERSON_NAME] pin [PERSON_NAME] 1 Role Eve…" at bounding box center [353, 450] width 141 height 634
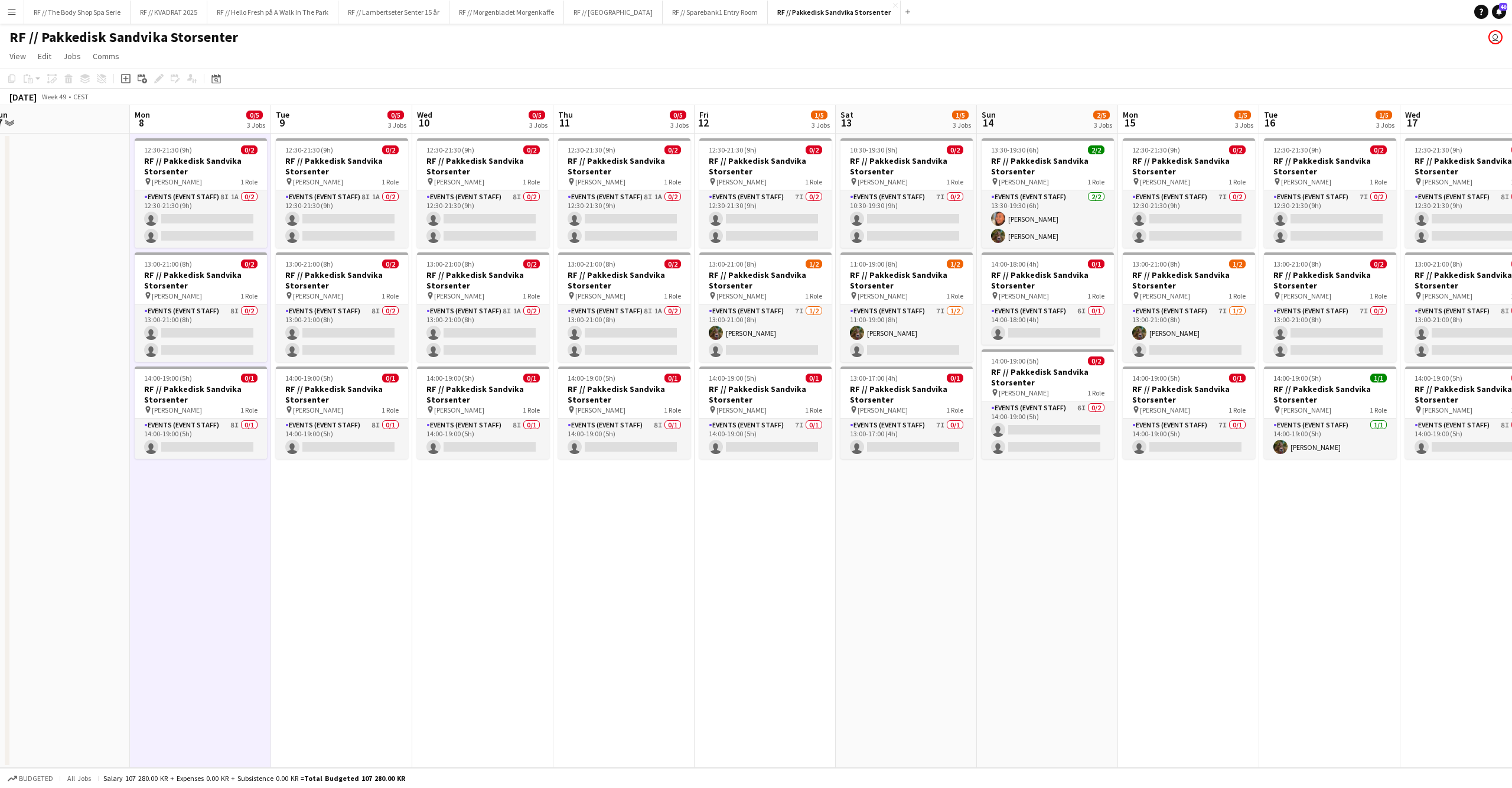
scroll to position [0, 501]
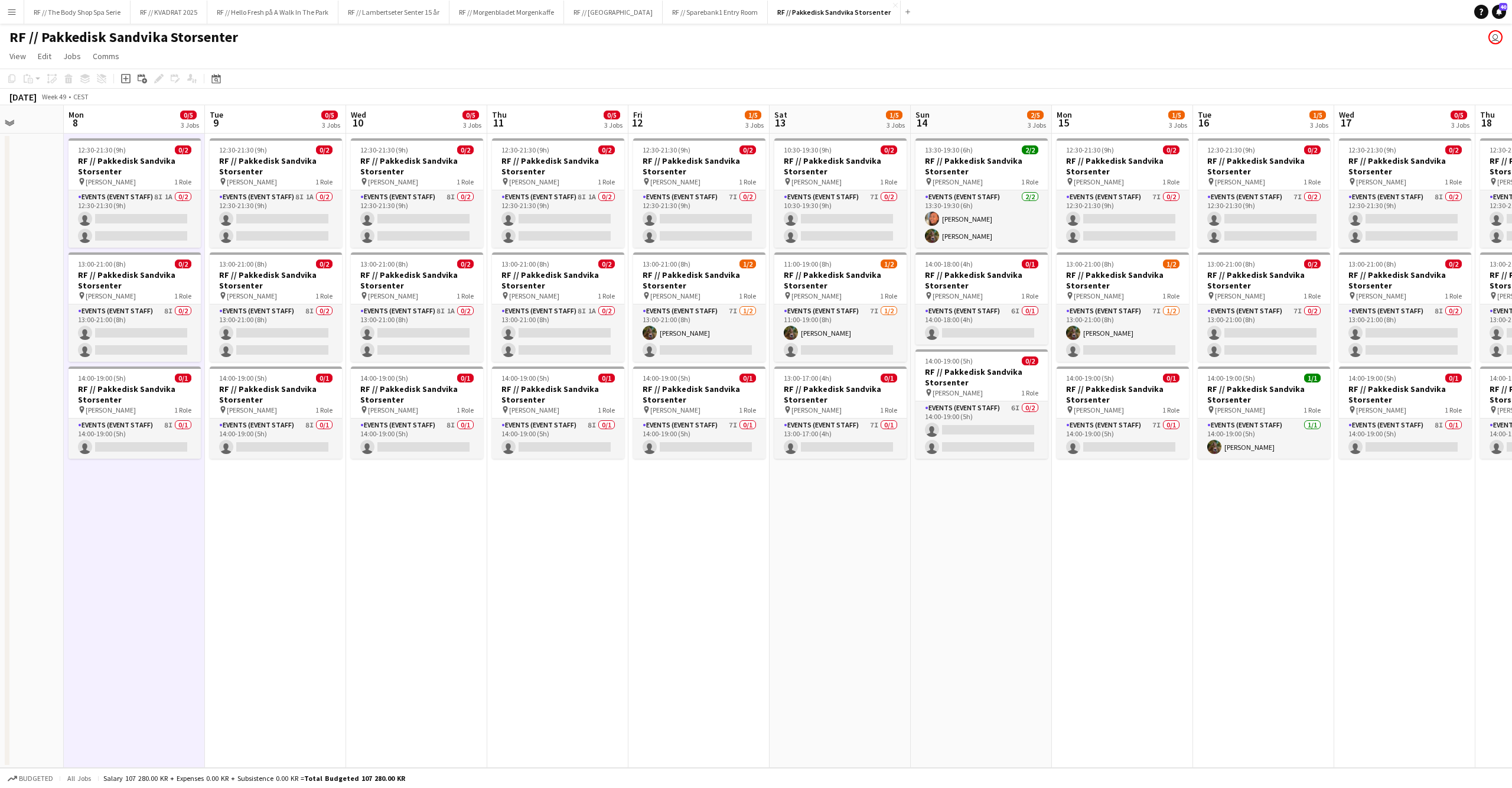
drag, startPoint x: 851, startPoint y: 567, endPoint x: 631, endPoint y: 586, distance: 220.8
click at [631, 586] on app-calendar-viewport "Thu 4 Fri 5 Sat 6 Sun 7 Mon 8 0/5 3 Jobs Tue 9 0/5 3 Jobs Wed 10 0/5 3 Jobs Thu…" at bounding box center [756, 436] width 1512 height 663
click at [769, 580] on app-date-cell "10:30-19:30 (9h) 0/2 RF // Pakkedisk Sandvika Storsenter pin [PERSON_NAME] 1 Ro…" at bounding box center [840, 450] width 141 height 634
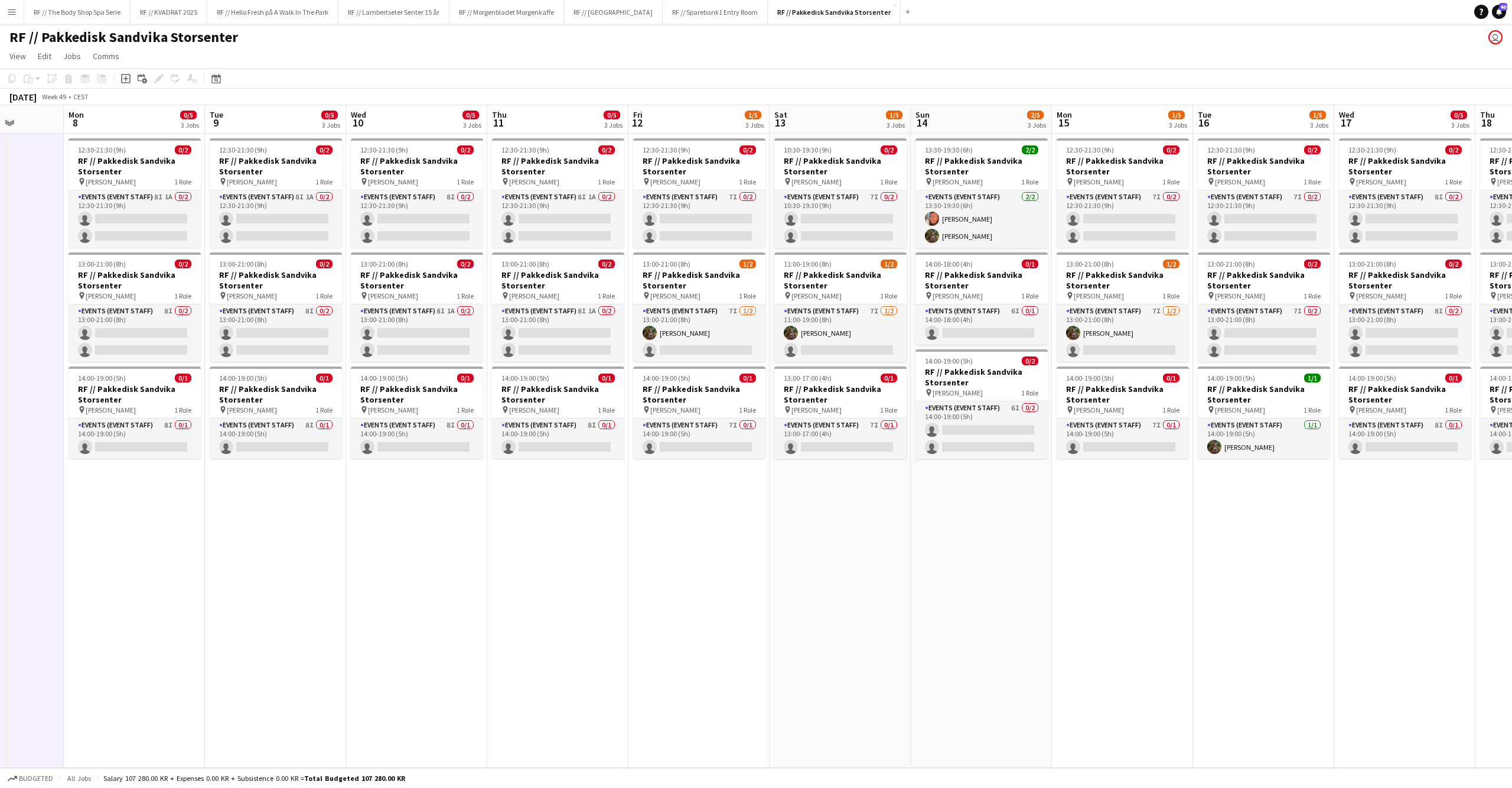
click at [110, 554] on app-date-cell "12:30-21:30 (9h) 0/2 RF // Pakkedisk [PERSON_NAME] pin [PERSON_NAME] 1 Role Eve…" at bounding box center [134, 450] width 141 height 634
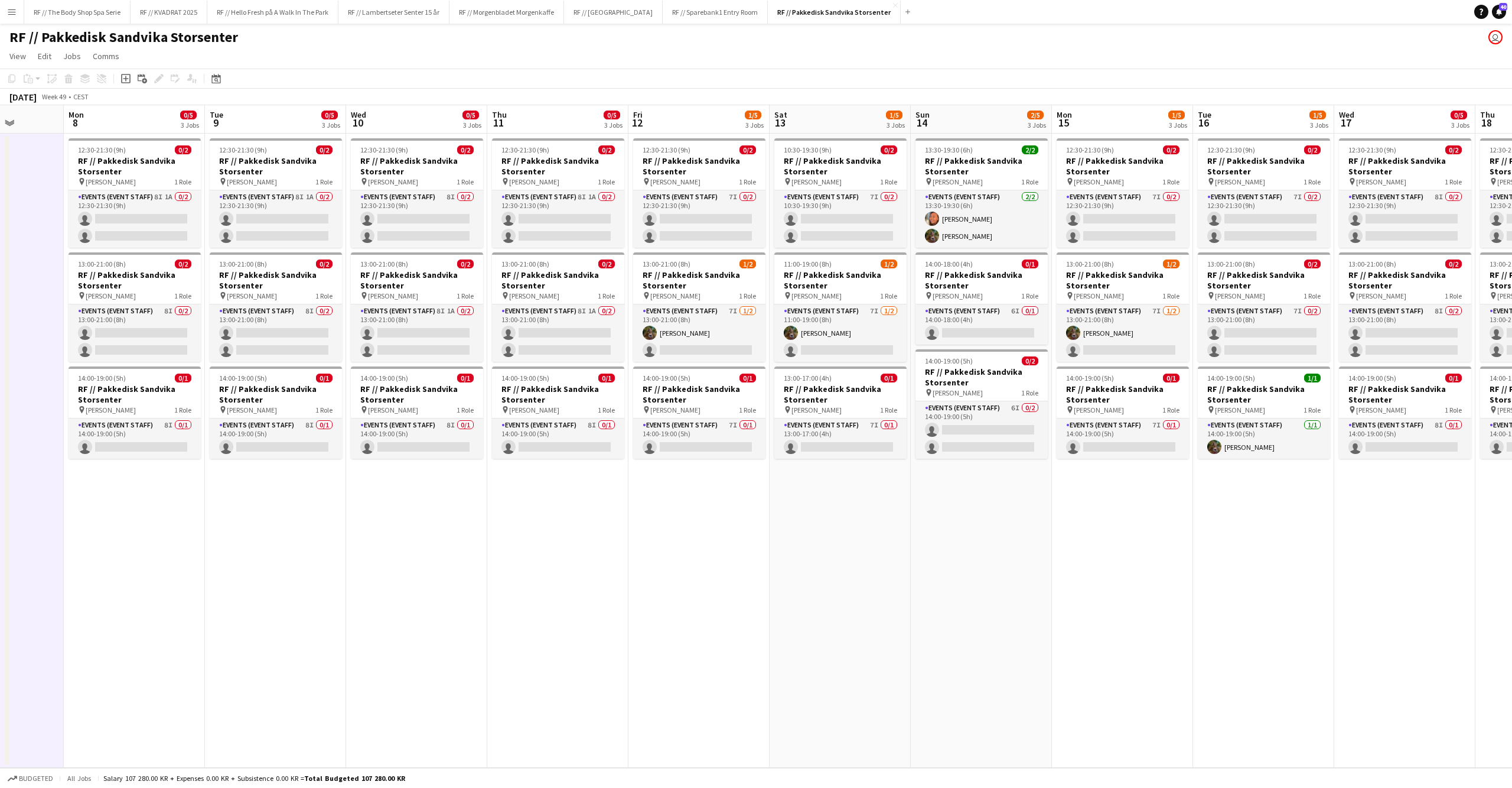
click at [127, 551] on app-date-cell "12:30-21:30 (9h) 0/2 RF // Pakkedisk [PERSON_NAME] pin [PERSON_NAME] 1 Role Eve…" at bounding box center [134, 450] width 141 height 634
